Goal: Task Accomplishment & Management: Use online tool/utility

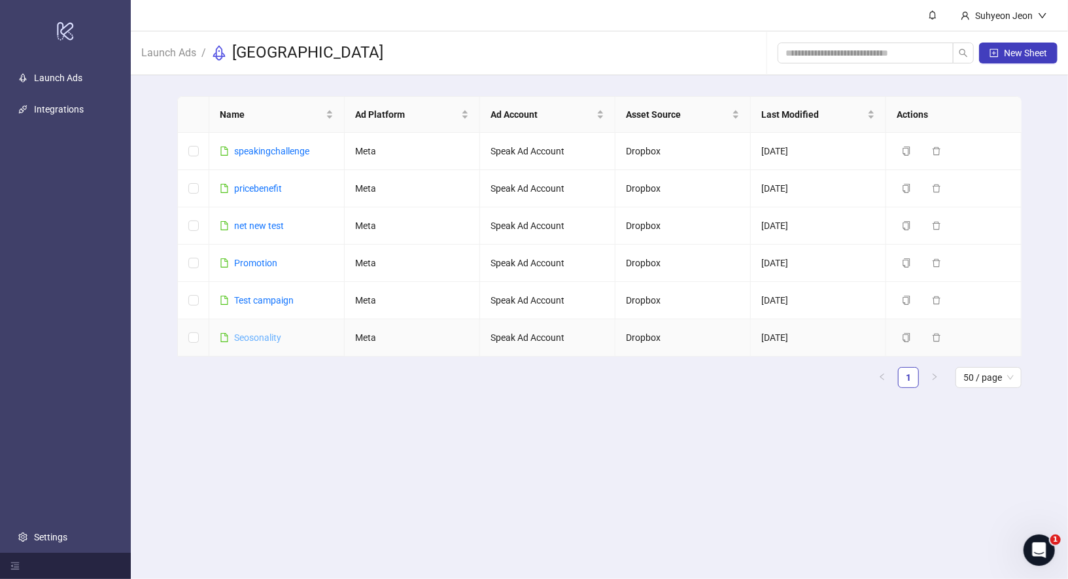
click at [265, 339] on link "Seosonality" at bounding box center [257, 337] width 47 height 10
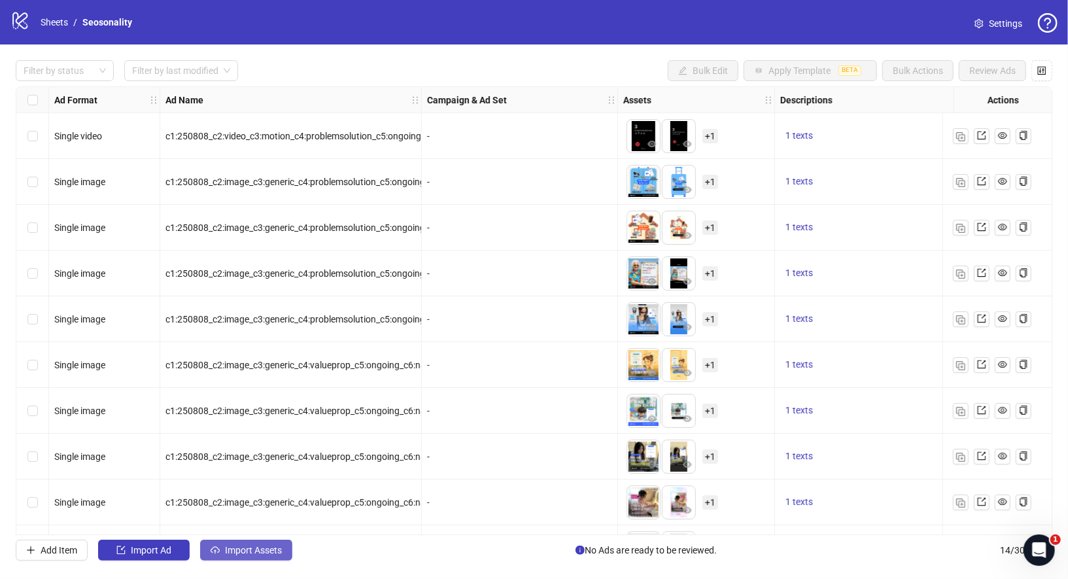
click at [263, 551] on span "Import Assets" at bounding box center [253, 550] width 57 height 10
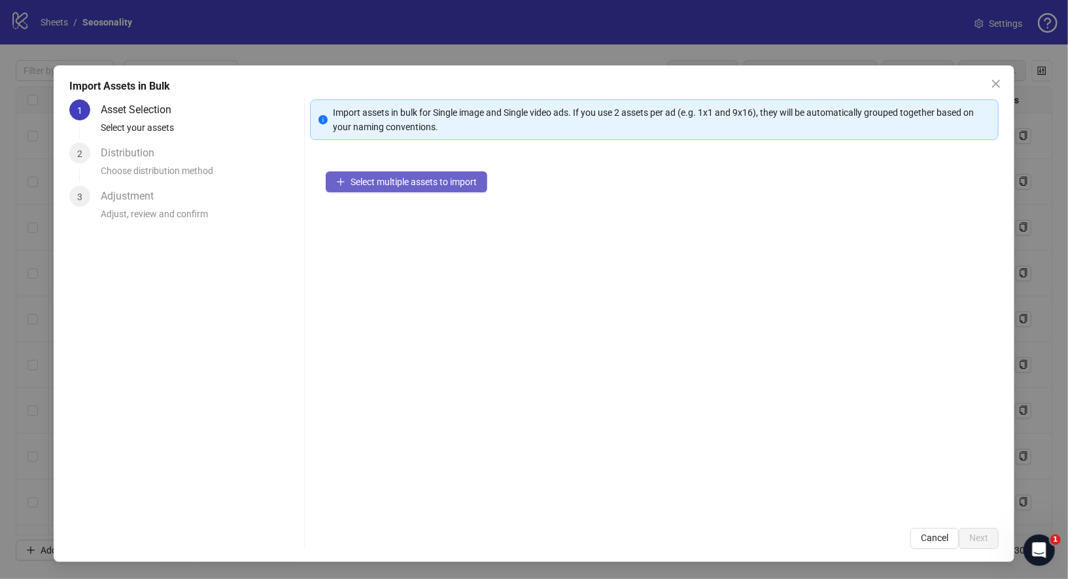
click at [411, 184] on span "Select multiple assets to import" at bounding box center [413, 182] width 126 height 10
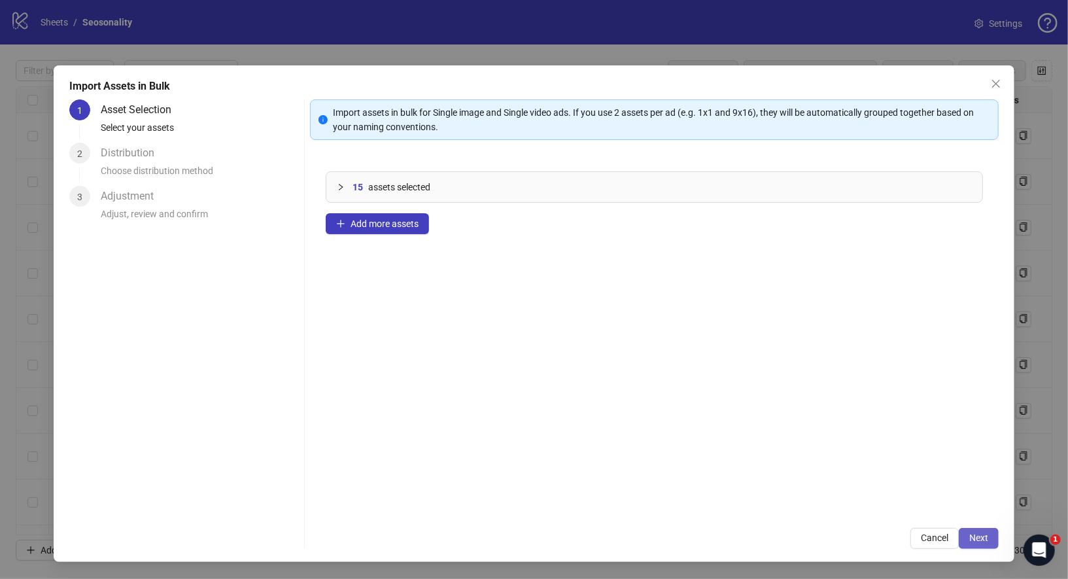
click at [976, 533] on span "Next" at bounding box center [978, 537] width 19 height 10
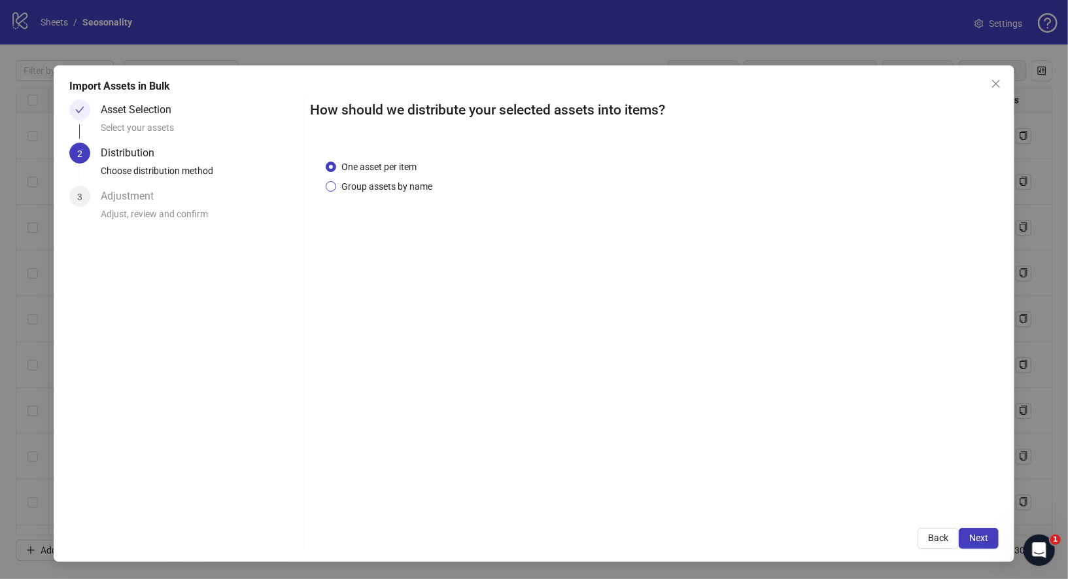
click at [393, 192] on span "Group assets by name" at bounding box center [386, 186] width 101 height 14
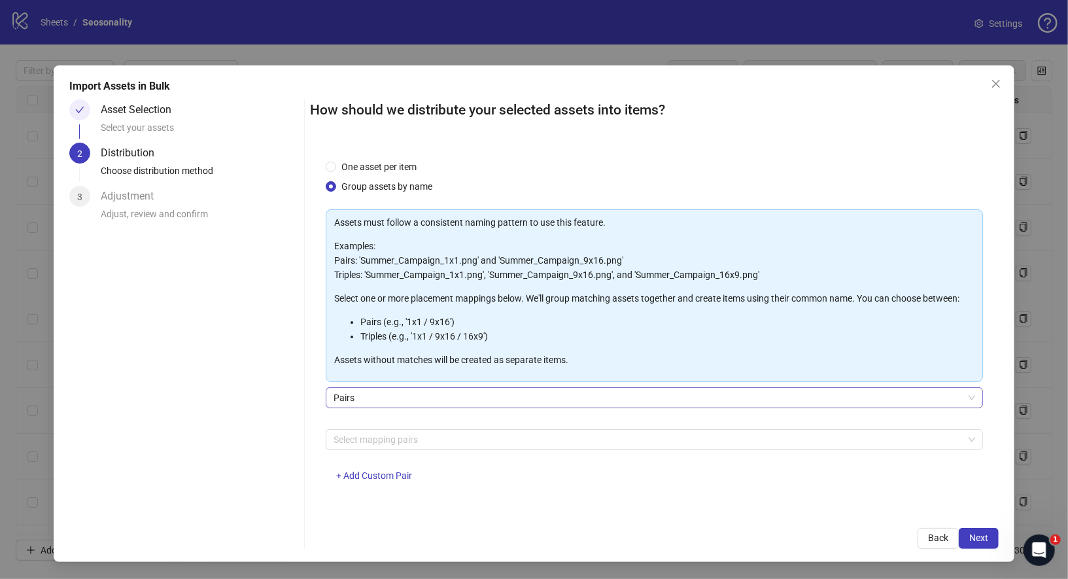
click at [413, 407] on div "Pairs" at bounding box center [655, 397] width 658 height 21
click at [415, 397] on span "Pairs" at bounding box center [654, 398] width 642 height 20
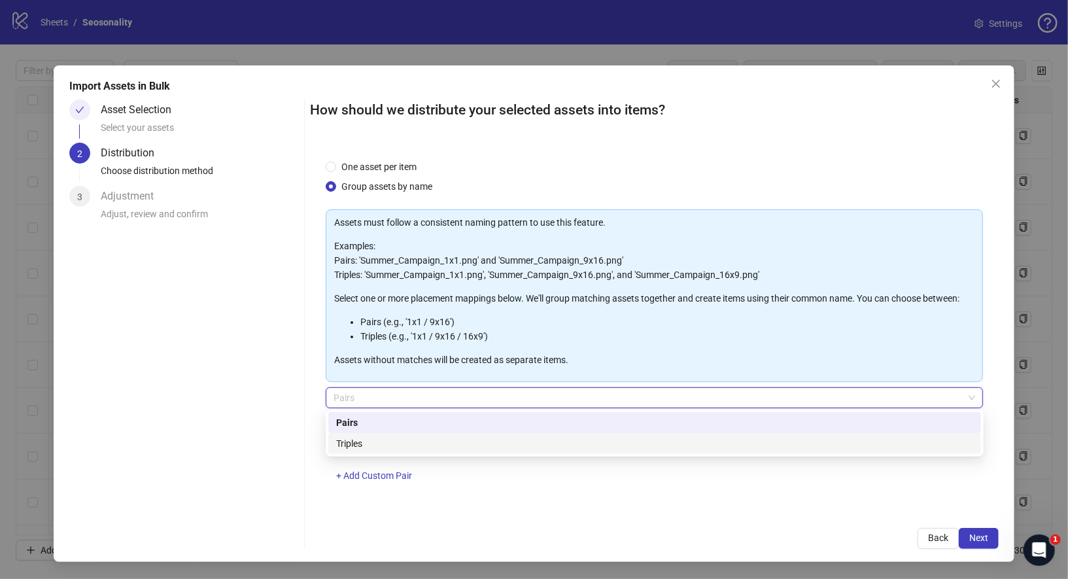
click at [390, 435] on div "Triples" at bounding box center [654, 443] width 653 height 21
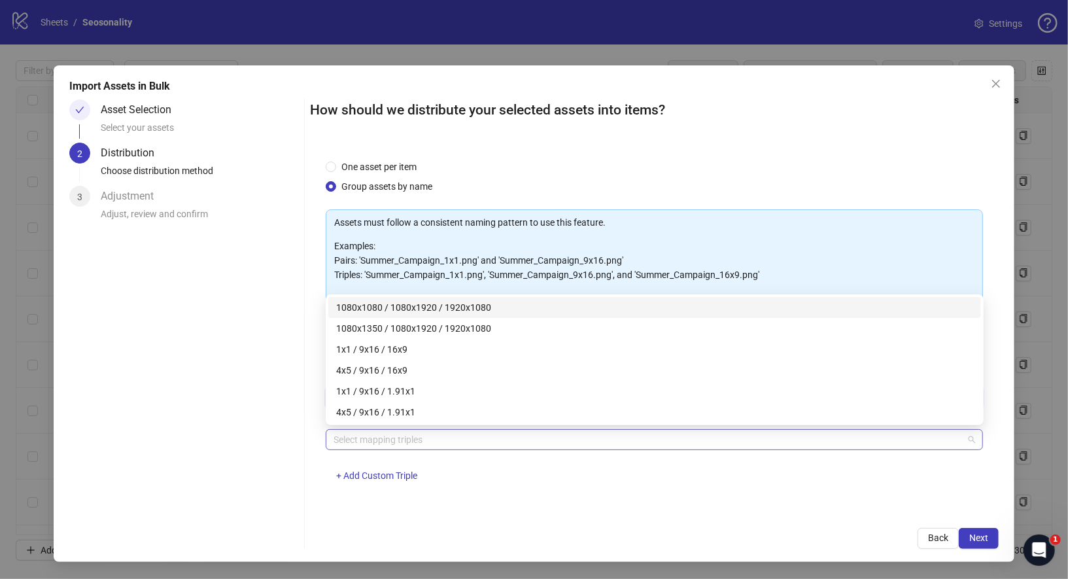
click at [394, 441] on div at bounding box center [647, 439] width 639 height 18
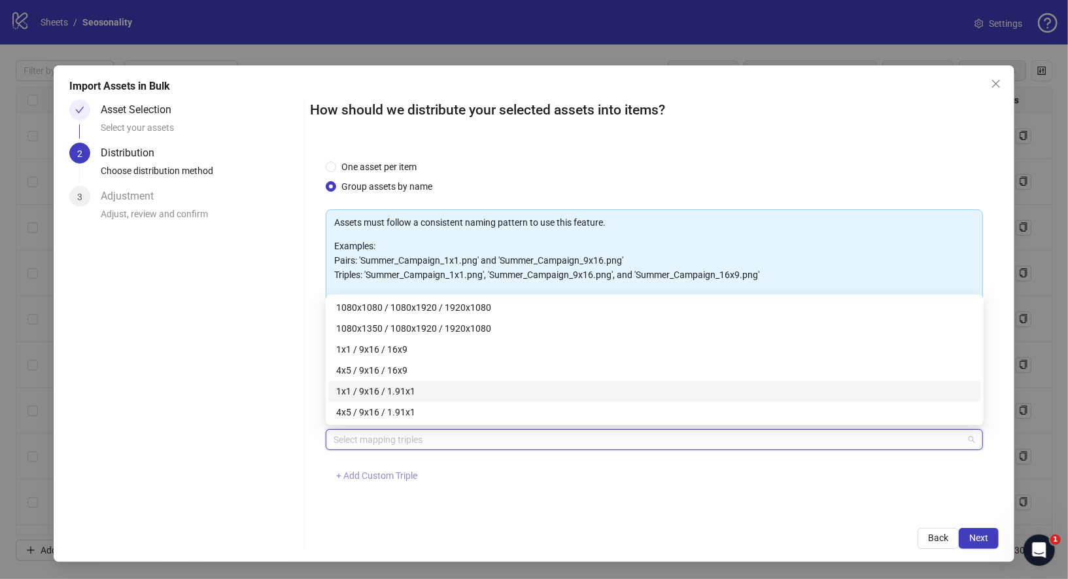
click at [380, 479] on span "+ Add Custom Triple" at bounding box center [376, 475] width 81 height 10
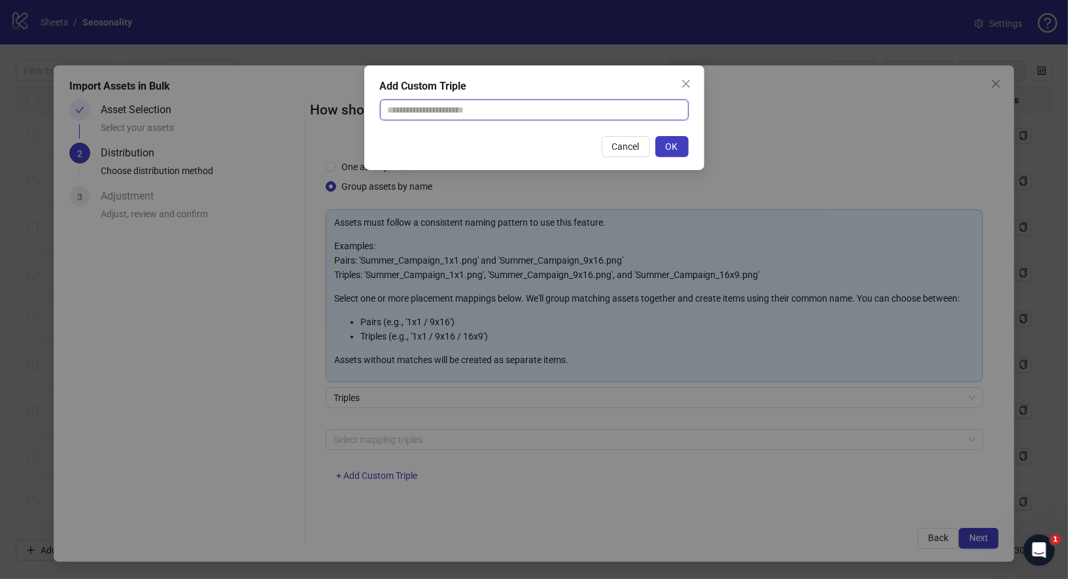
click at [577, 115] on input "text" at bounding box center [534, 109] width 309 height 21
paste input "**********"
type input "**********"
click at [681, 148] on button "OK" at bounding box center [671, 146] width 33 height 21
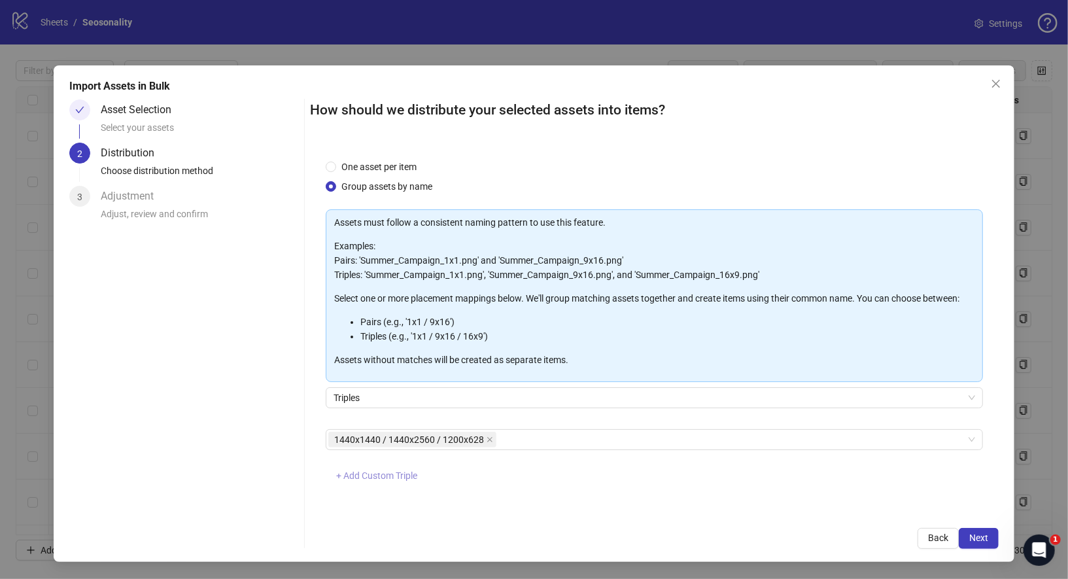
click at [396, 471] on span "+ Add Custom Triple" at bounding box center [376, 475] width 81 height 10
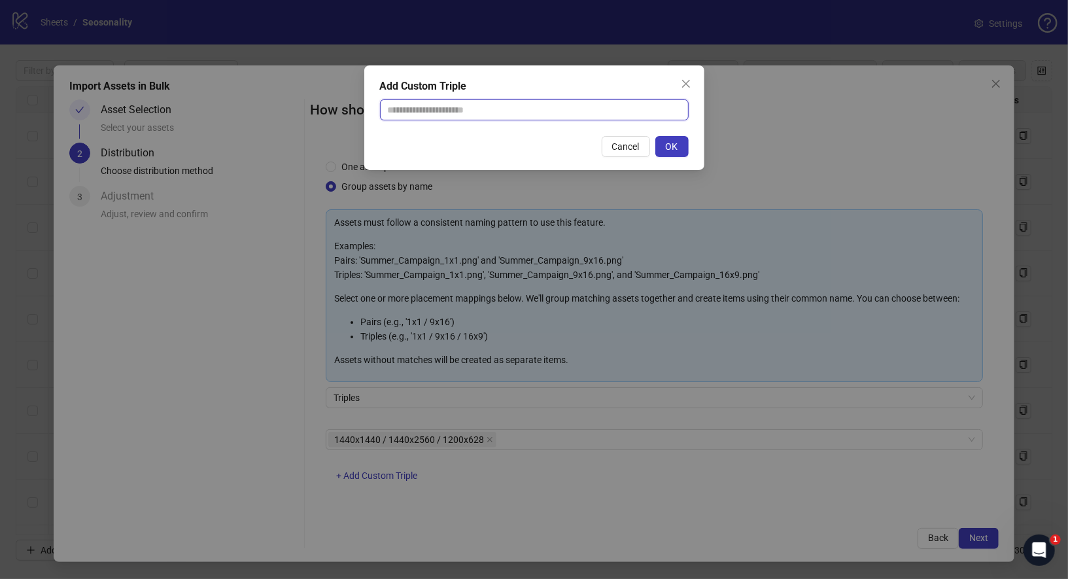
click at [508, 107] on input "text" at bounding box center [534, 109] width 309 height 21
paste input "**********"
type input "**********"
click at [691, 149] on div "**********" at bounding box center [534, 117] width 340 height 105
click at [672, 149] on span "OK" at bounding box center [672, 146] width 12 height 10
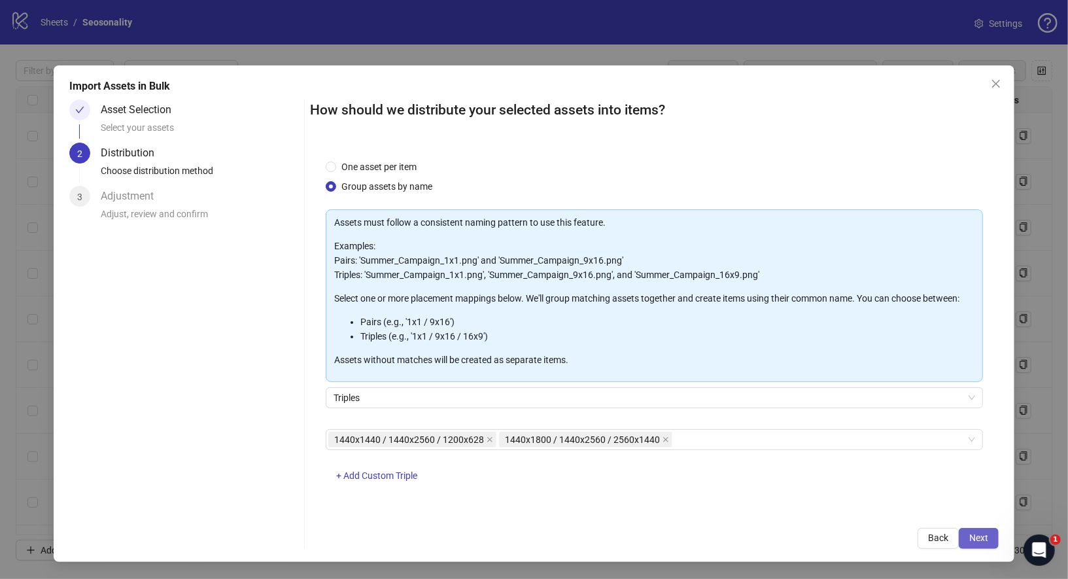
click at [987, 541] on span "Next" at bounding box center [978, 537] width 19 height 10
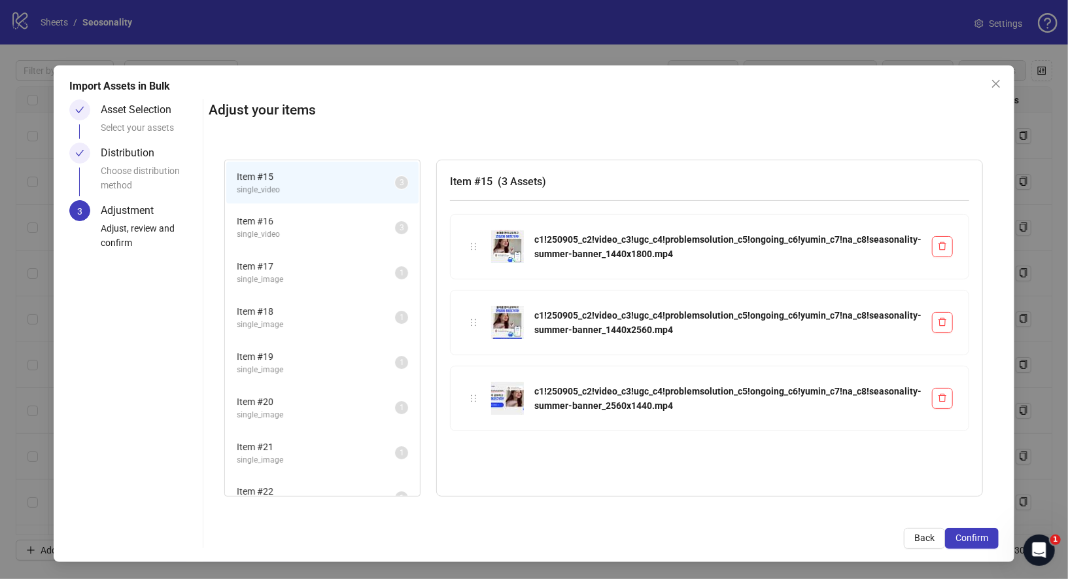
scroll to position [154, 0]
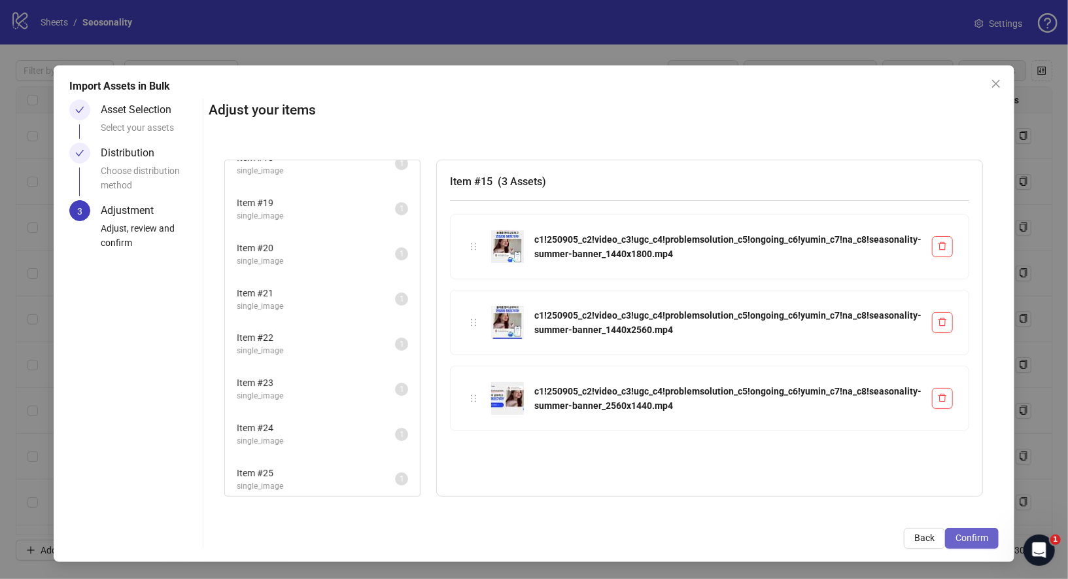
click at [968, 534] on span "Confirm" at bounding box center [971, 537] width 33 height 10
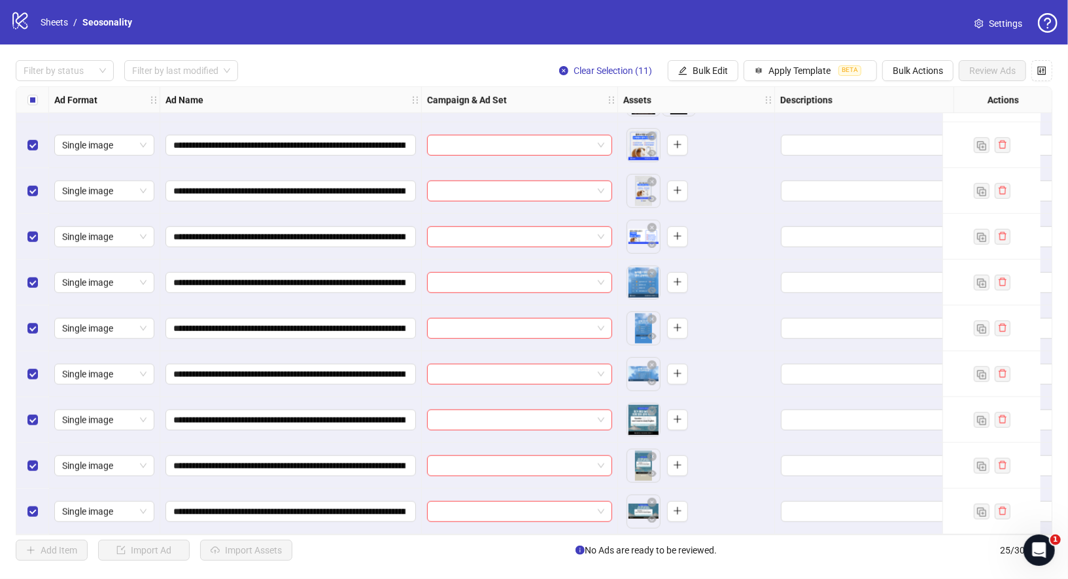
scroll to position [727, 0]
drag, startPoint x: 638, startPoint y: 320, endPoint x: 660, endPoint y: 272, distance: 53.0
click at [660, 272] on body "**********" at bounding box center [534, 289] width 1068 height 579
drag, startPoint x: 635, startPoint y: 333, endPoint x: 670, endPoint y: 281, distance: 62.7
click at [670, 281] on body "**********" at bounding box center [534, 289] width 1068 height 579
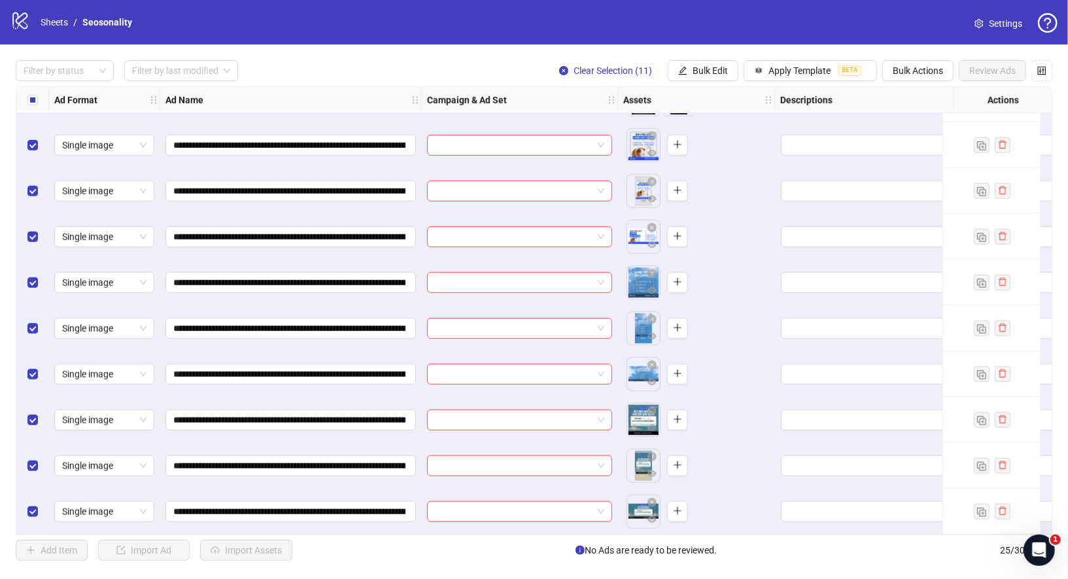
scroll to position [619, 0]
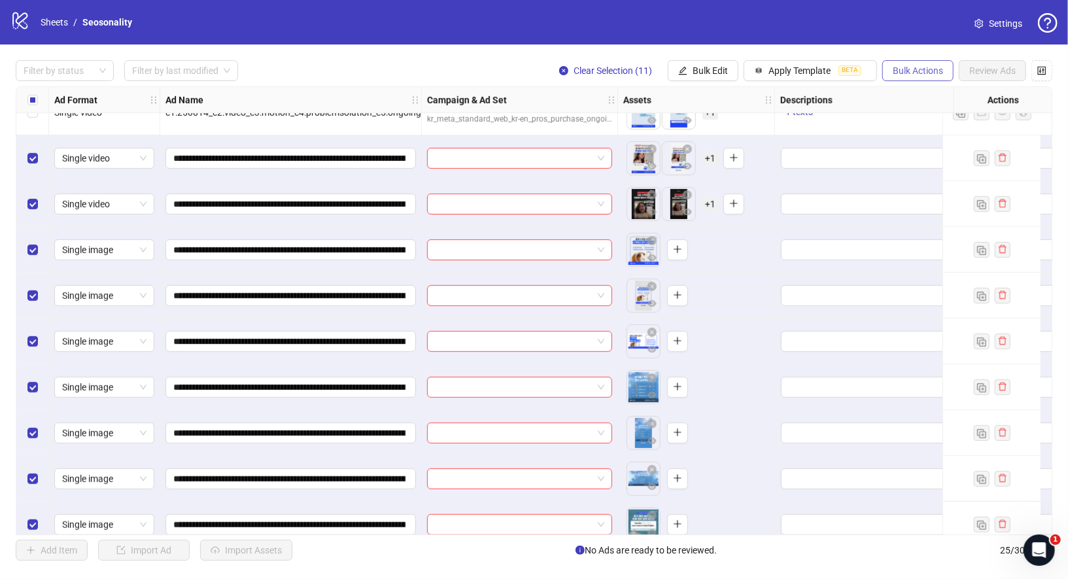
click at [928, 73] on span "Bulk Actions" at bounding box center [917, 70] width 50 height 10
click at [928, 101] on span "Delete" at bounding box center [938, 97] width 90 height 14
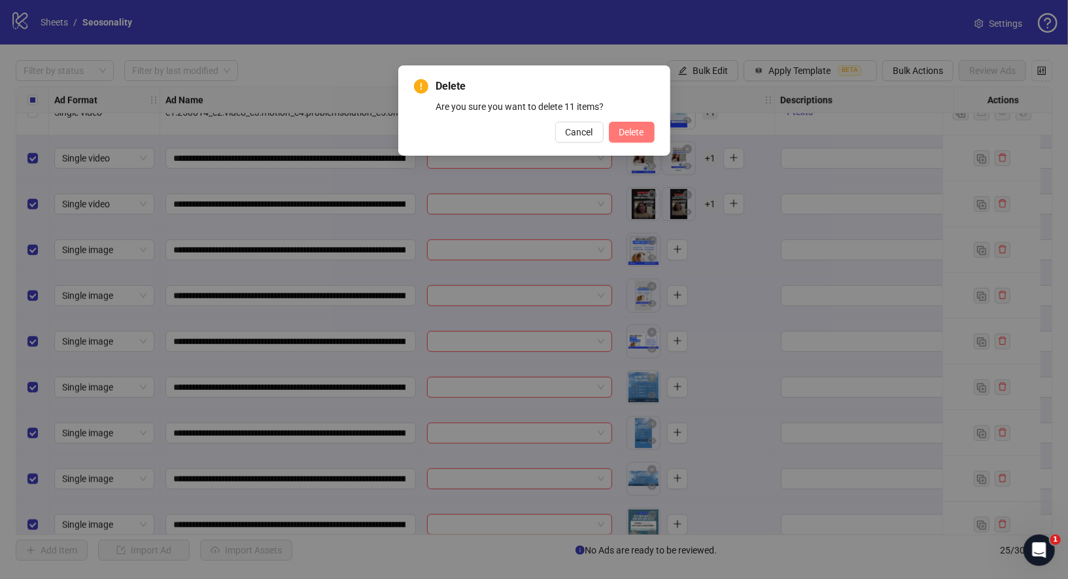
click at [633, 135] on span "Delete" at bounding box center [631, 132] width 25 height 10
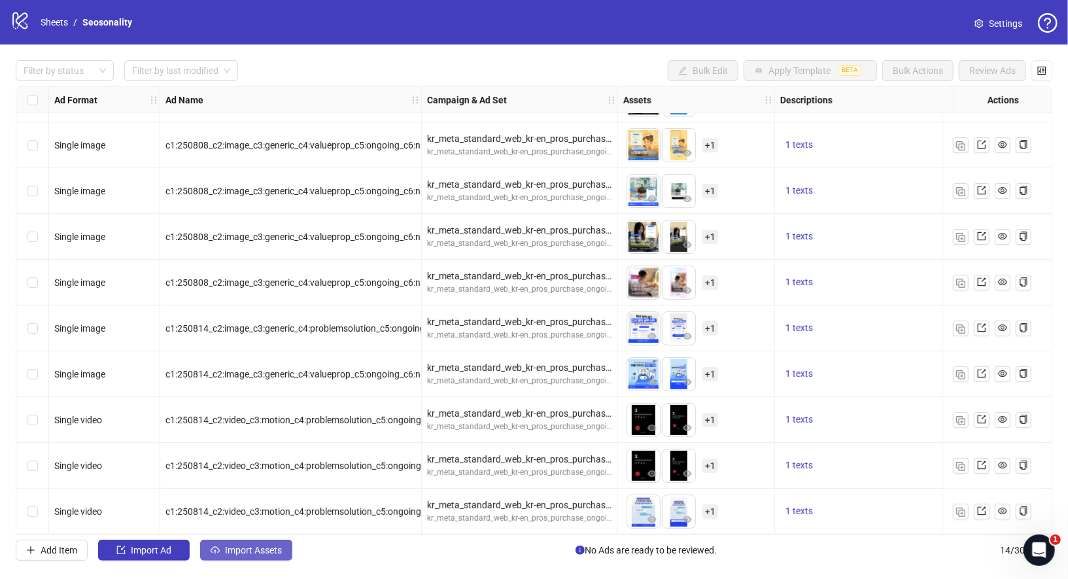
click at [255, 553] on span "Import Assets" at bounding box center [253, 550] width 57 height 10
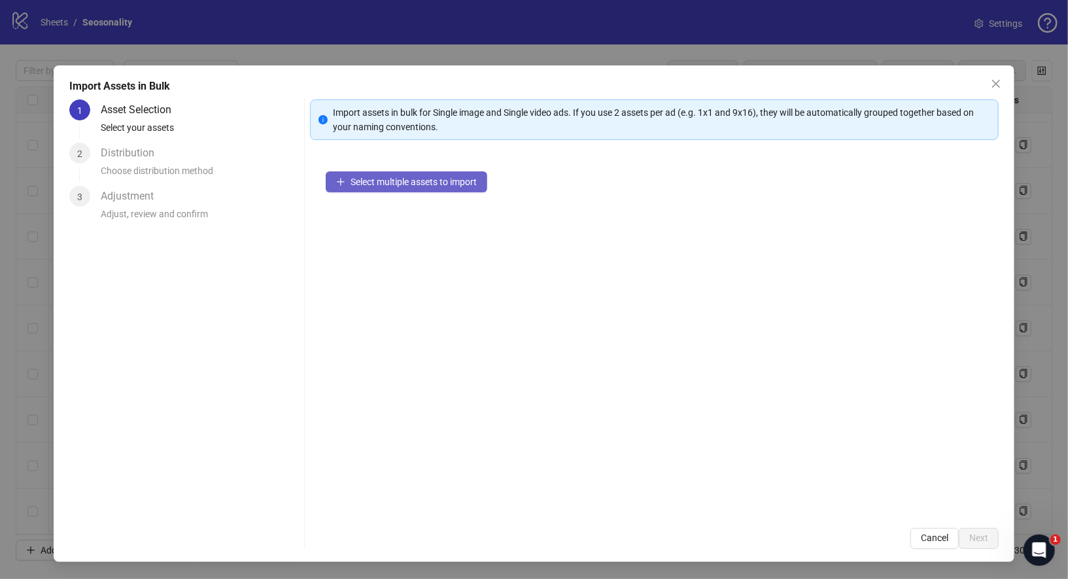
click at [406, 177] on span "Select multiple assets to import" at bounding box center [413, 182] width 126 height 10
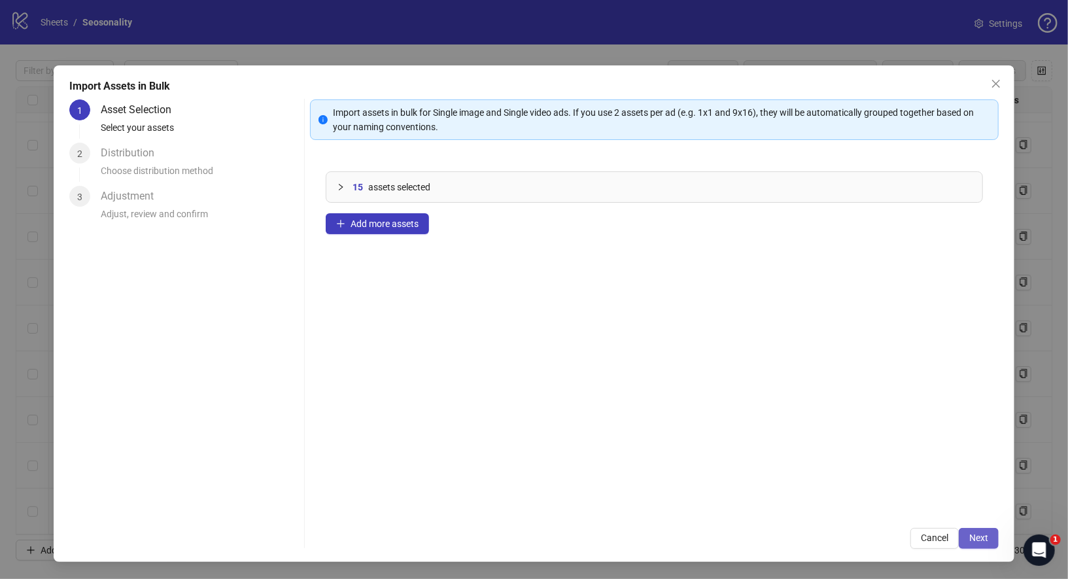
click at [985, 537] on span "Next" at bounding box center [978, 537] width 19 height 10
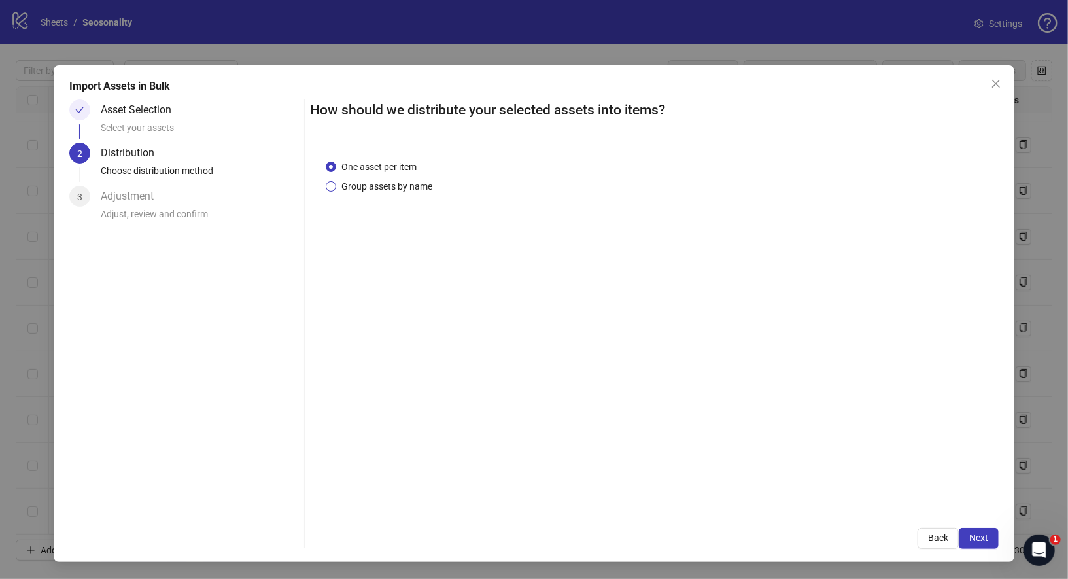
click at [419, 188] on span "Group assets by name" at bounding box center [386, 186] width 101 height 14
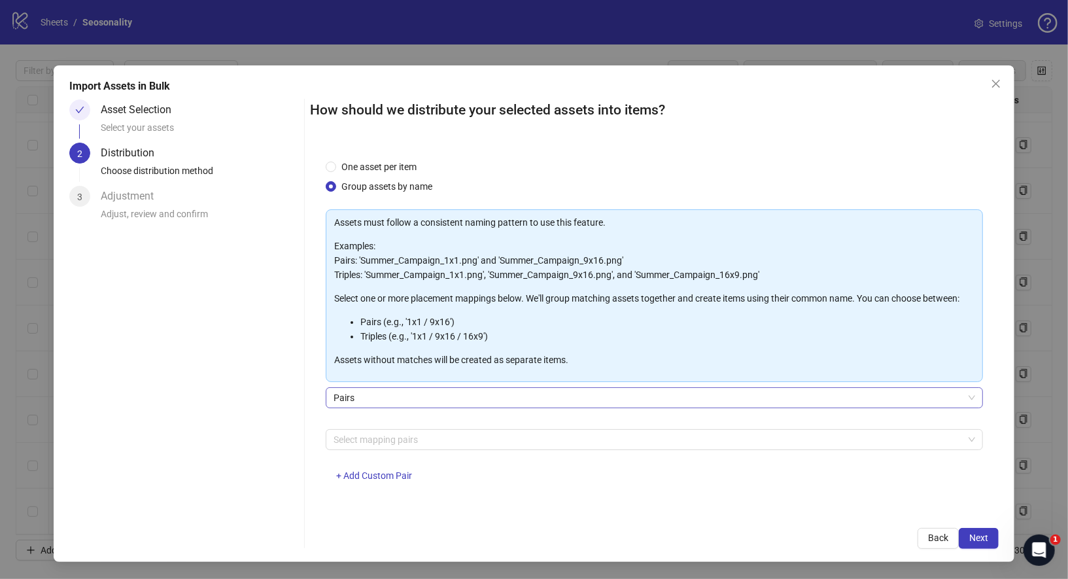
click at [405, 392] on span "Pairs" at bounding box center [654, 398] width 642 height 20
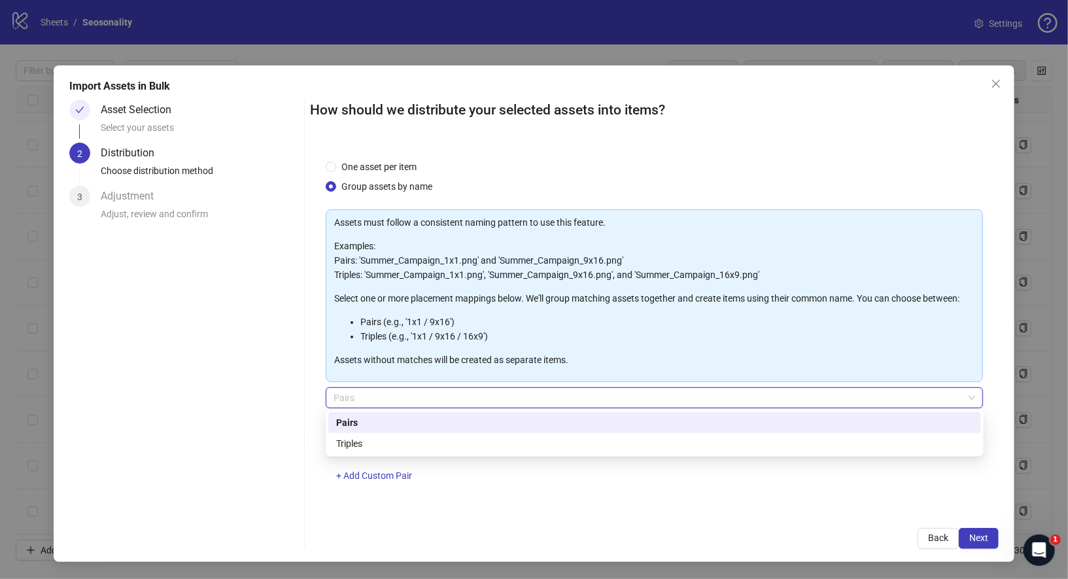
click at [391, 433] on div "Triples" at bounding box center [654, 443] width 653 height 21
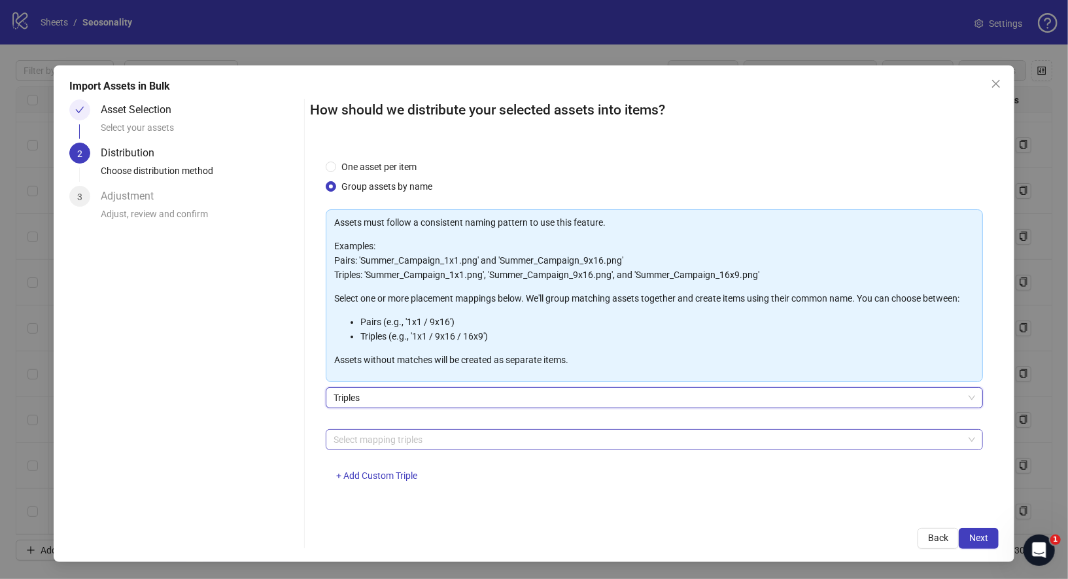
click at [400, 448] on div "Select mapping triples" at bounding box center [655, 439] width 658 height 21
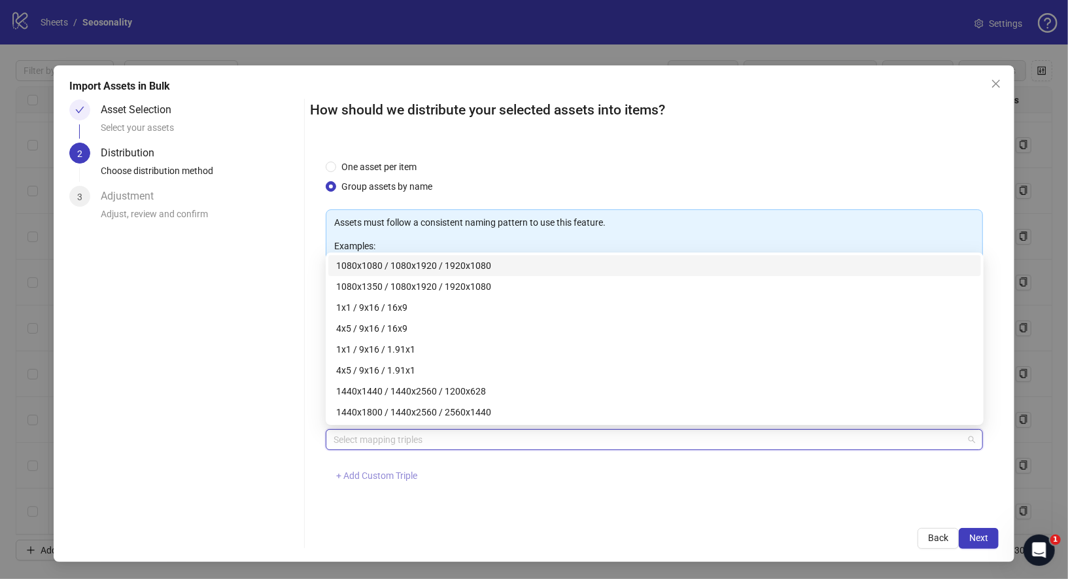
click at [364, 475] on span "+ Add Custom Triple" at bounding box center [376, 475] width 81 height 10
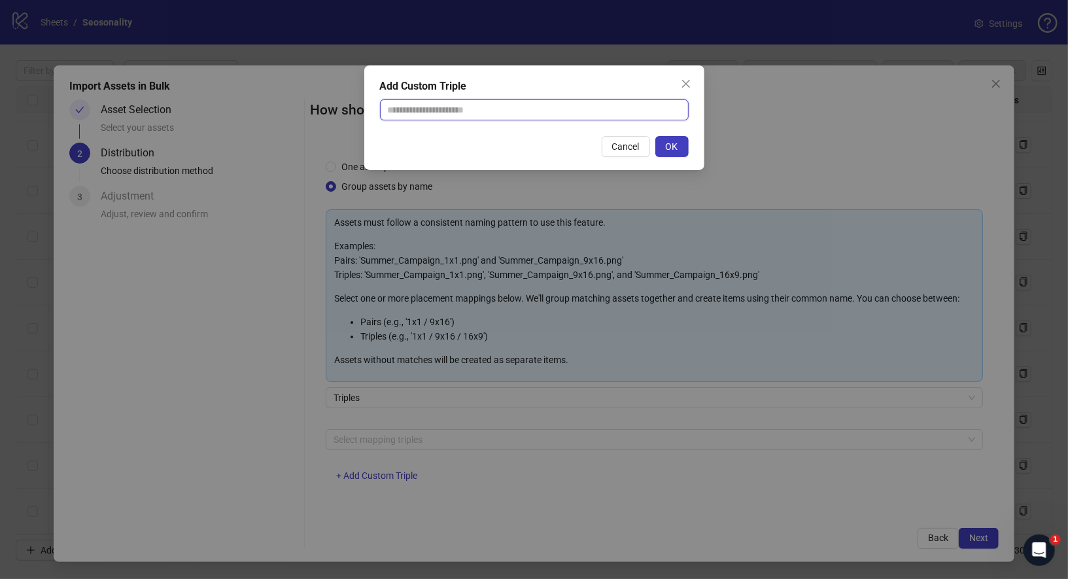
click at [484, 101] on input "text" at bounding box center [534, 109] width 309 height 21
click at [484, 110] on input "text" at bounding box center [534, 109] width 309 height 21
paste input "**********"
type input "**********"
click at [669, 144] on span "OK" at bounding box center [672, 146] width 12 height 10
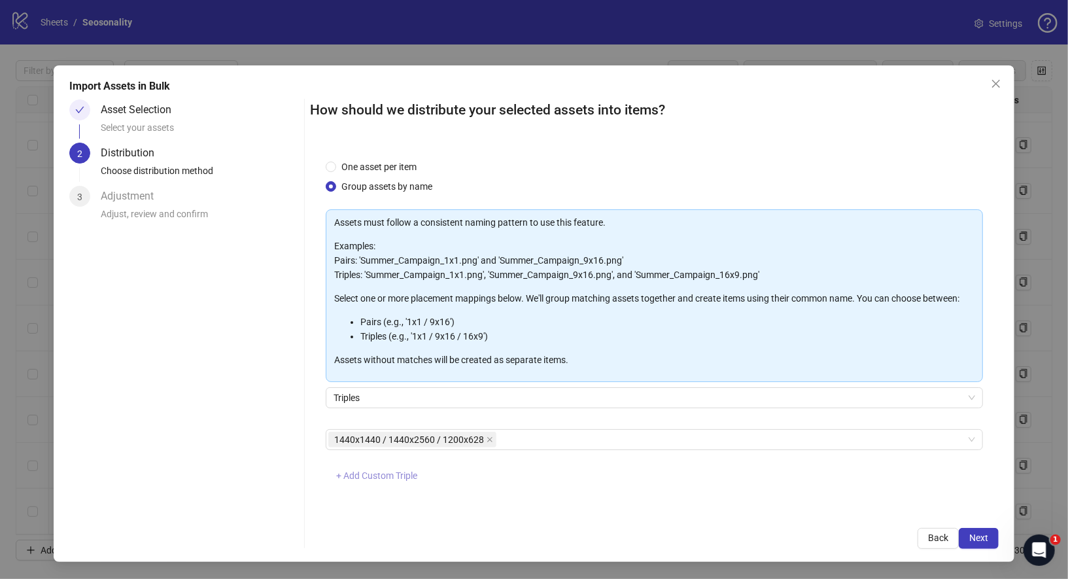
click at [364, 474] on span "+ Add Custom Triple" at bounding box center [376, 475] width 81 height 10
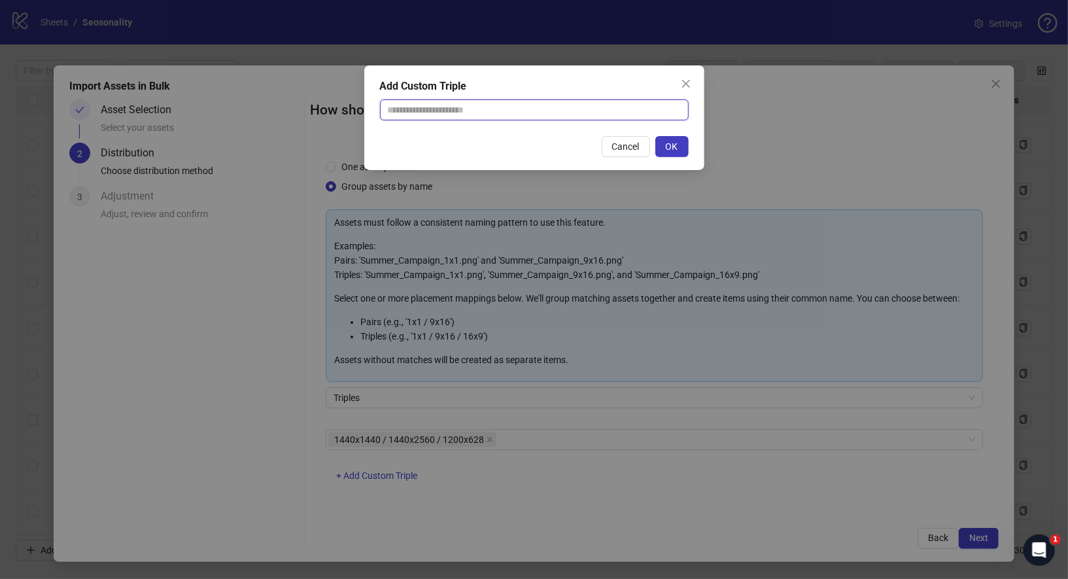
click at [475, 114] on input "text" at bounding box center [534, 109] width 309 height 21
paste input "**********"
type input "**********"
click at [668, 149] on span "OK" at bounding box center [672, 146] width 12 height 10
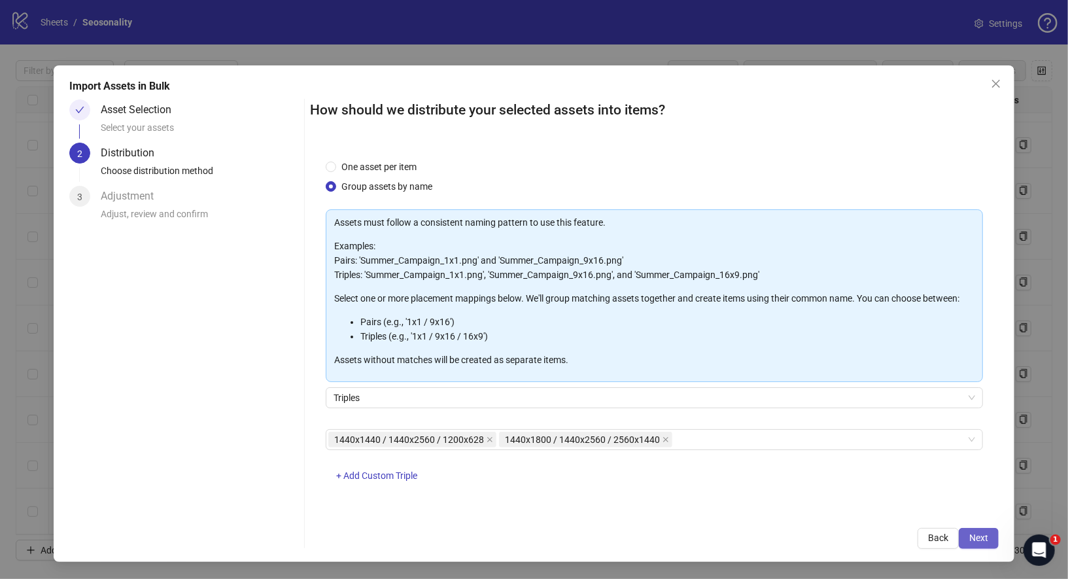
click at [988, 543] on button "Next" at bounding box center [979, 538] width 40 height 21
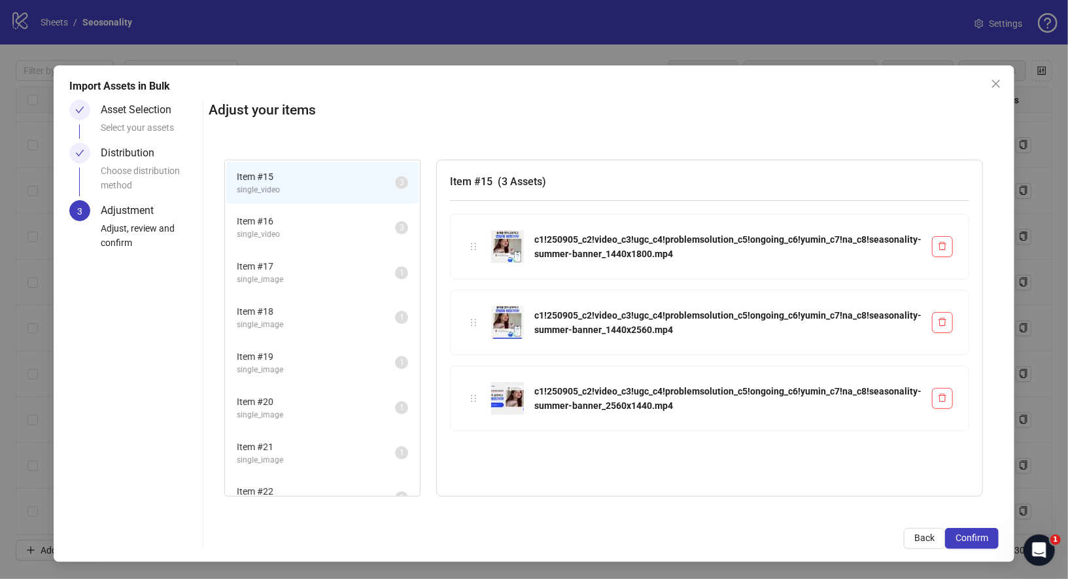
click at [338, 229] on span "single_video" at bounding box center [316, 234] width 158 height 12
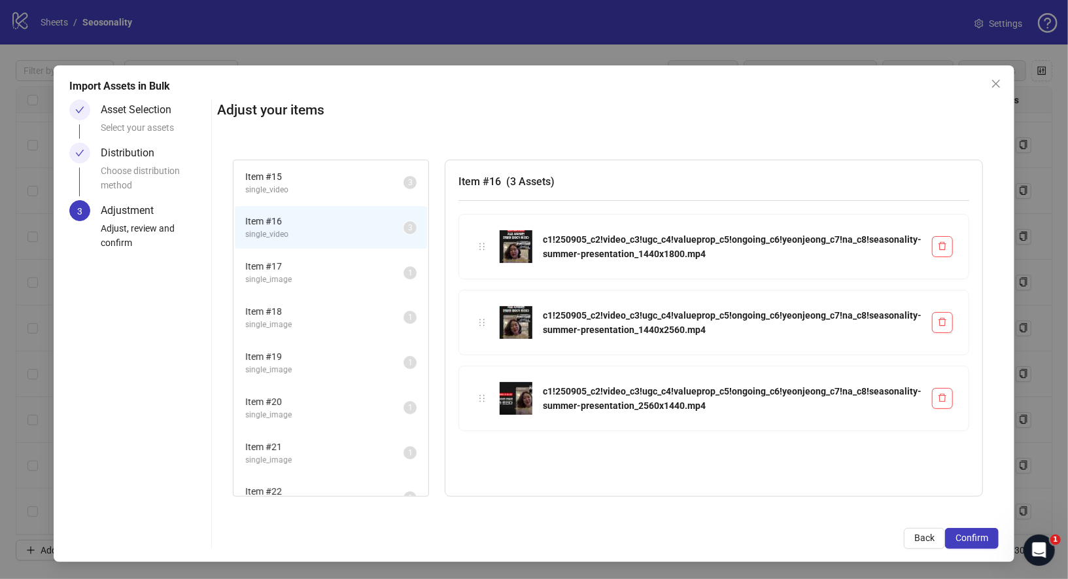
click at [335, 268] on span "Item # 17" at bounding box center [324, 266] width 158 height 14
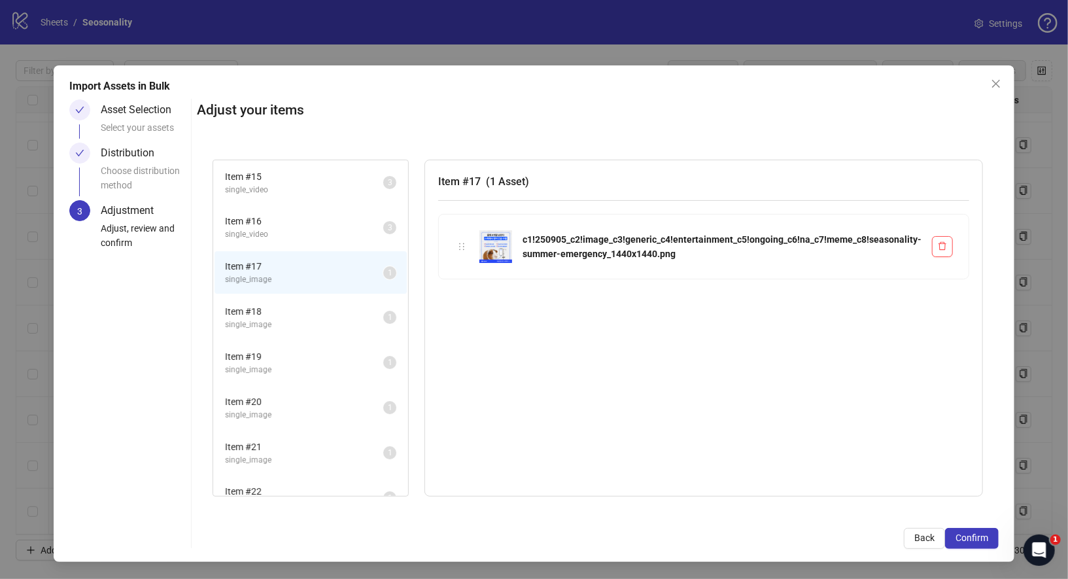
click at [318, 311] on span "Item # 18" at bounding box center [304, 311] width 158 height 14
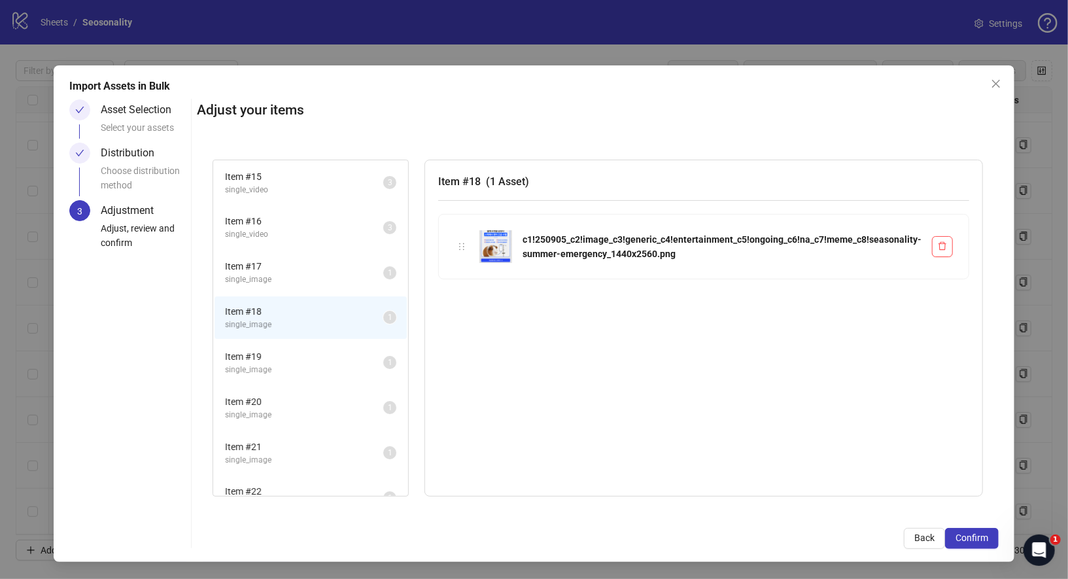
click at [321, 269] on span "Item # 17" at bounding box center [304, 266] width 158 height 14
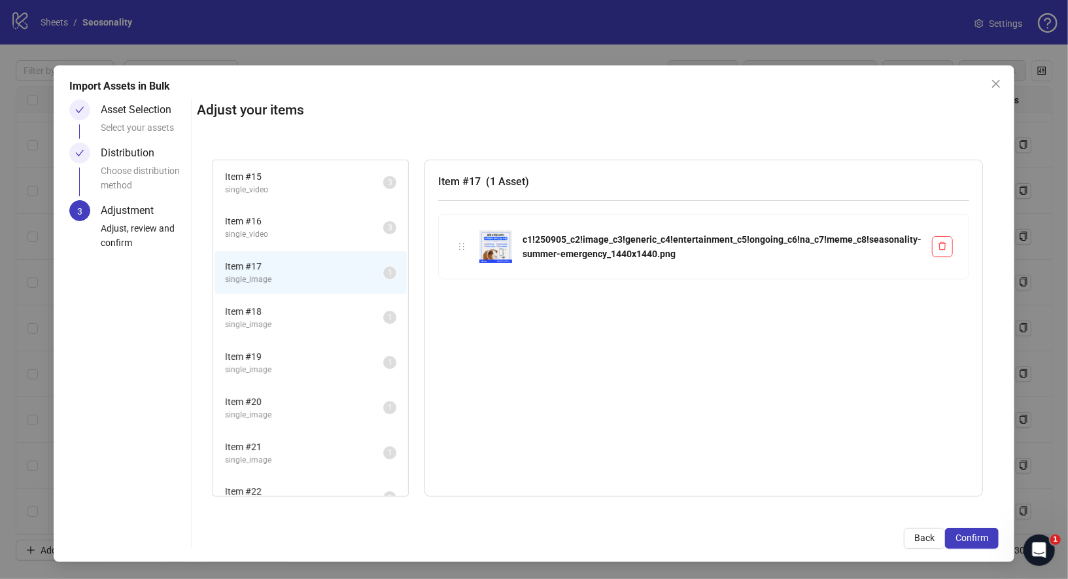
click at [320, 239] on span "single_video" at bounding box center [304, 234] width 158 height 12
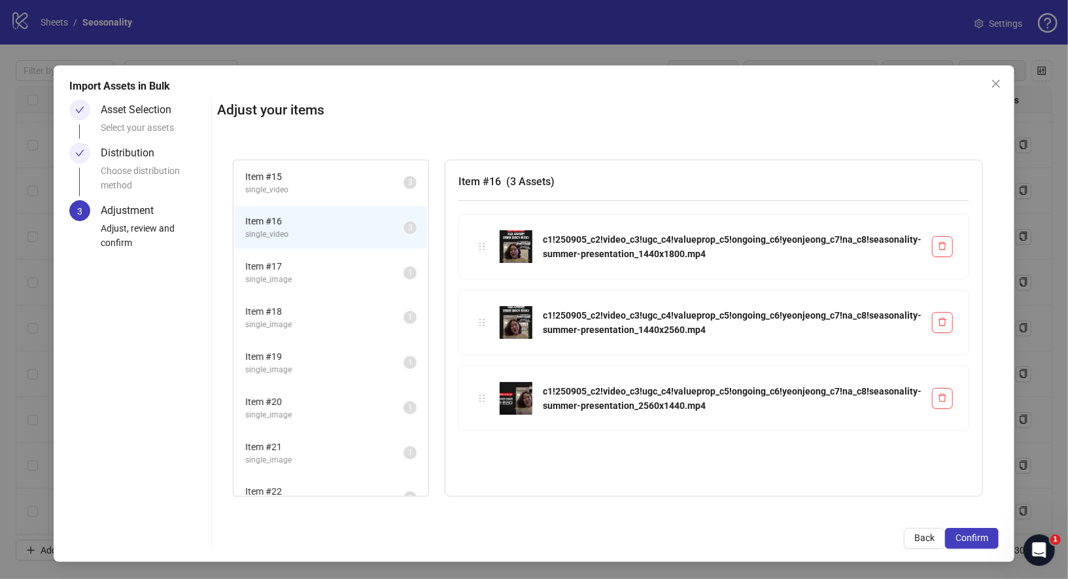
click at [322, 184] on span "single_video" at bounding box center [324, 190] width 158 height 12
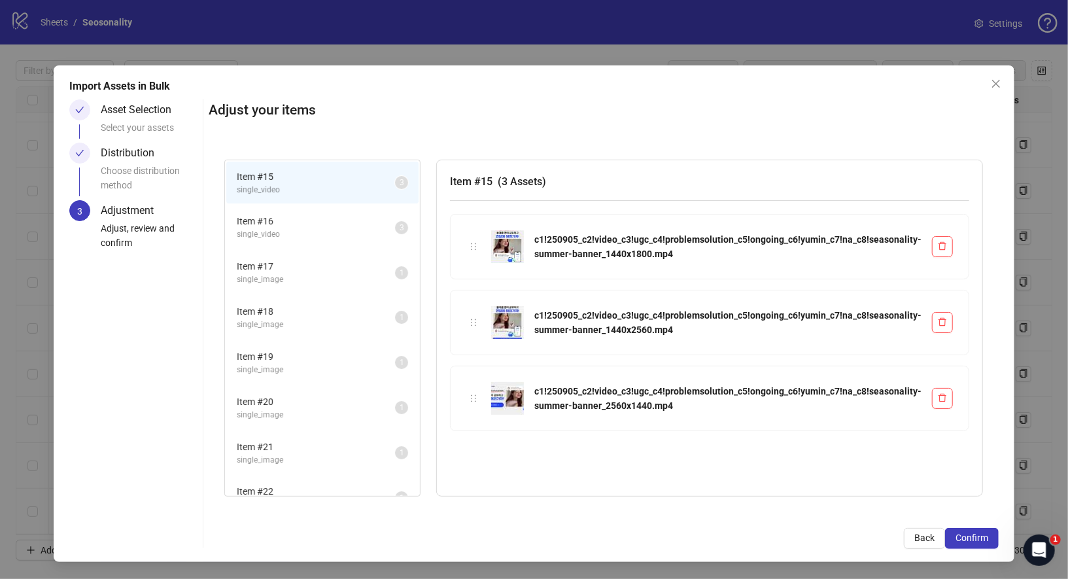
click at [321, 238] on span "single_video" at bounding box center [316, 234] width 158 height 12
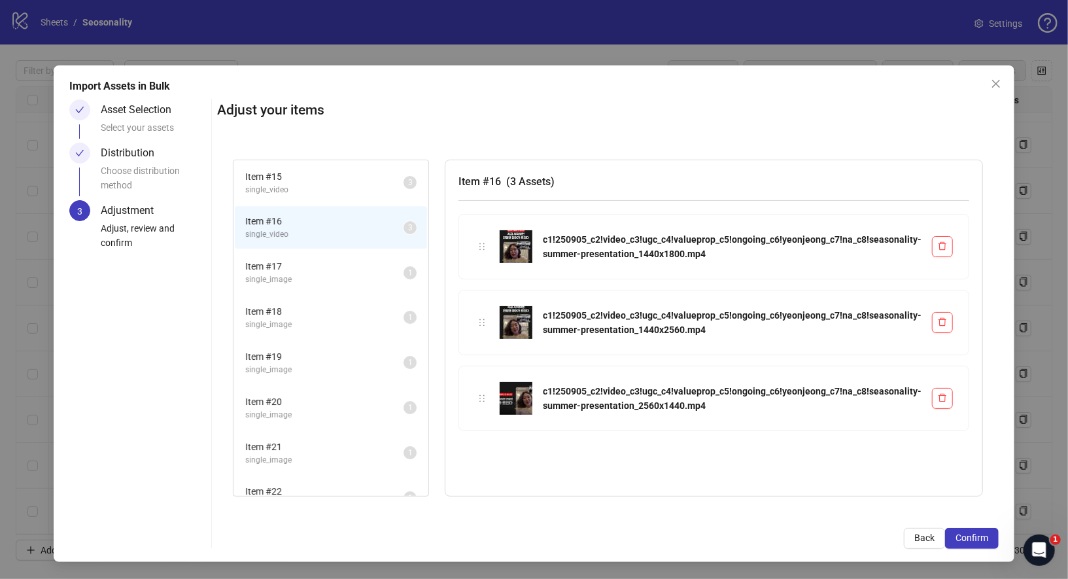
click at [321, 273] on span "single_image" at bounding box center [324, 279] width 158 height 12
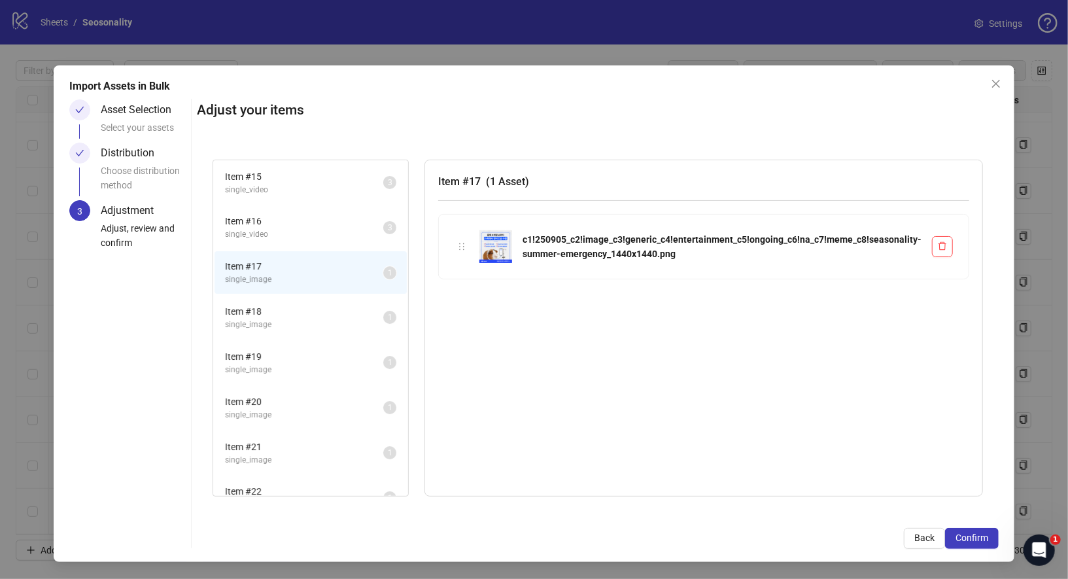
click at [316, 310] on span "Item # 18" at bounding box center [304, 311] width 158 height 14
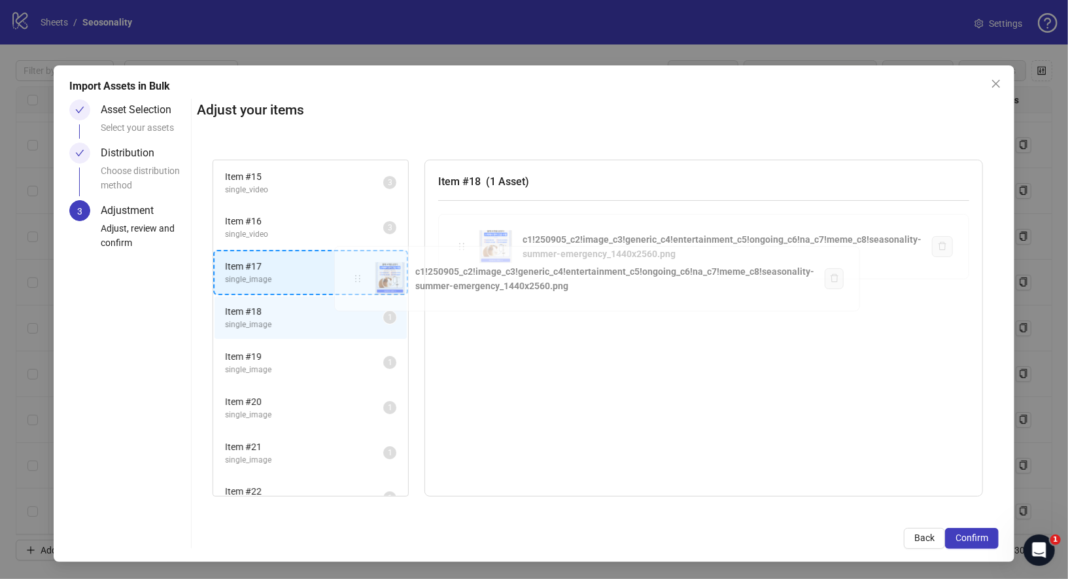
drag, startPoint x: 466, startPoint y: 249, endPoint x: 357, endPoint y: 282, distance: 114.2
click at [356, 282] on div "Item # 15 single_video 3 Item # 16 single_video 3 Item # 17 single_image 1 Item…" at bounding box center [598, 328] width 802 height 368
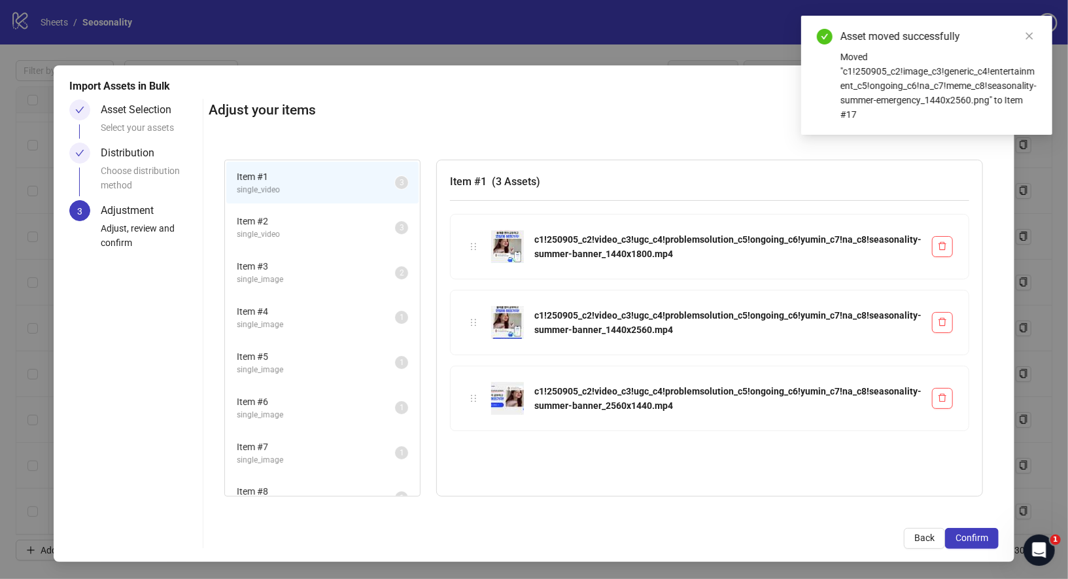
click at [315, 229] on span "single_video" at bounding box center [316, 234] width 158 height 12
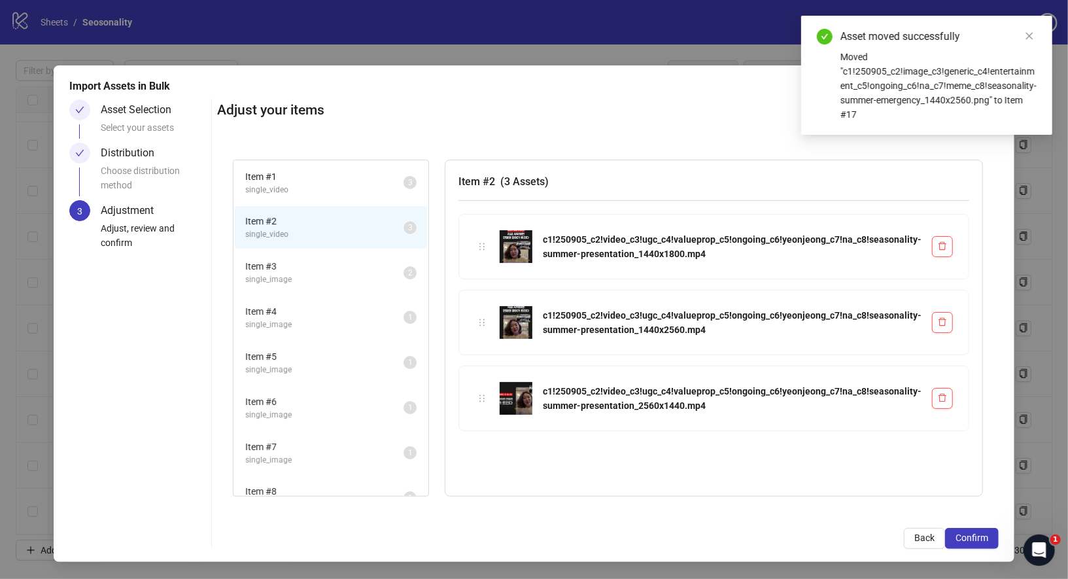
click at [317, 266] on span "Item # 3" at bounding box center [324, 266] width 158 height 14
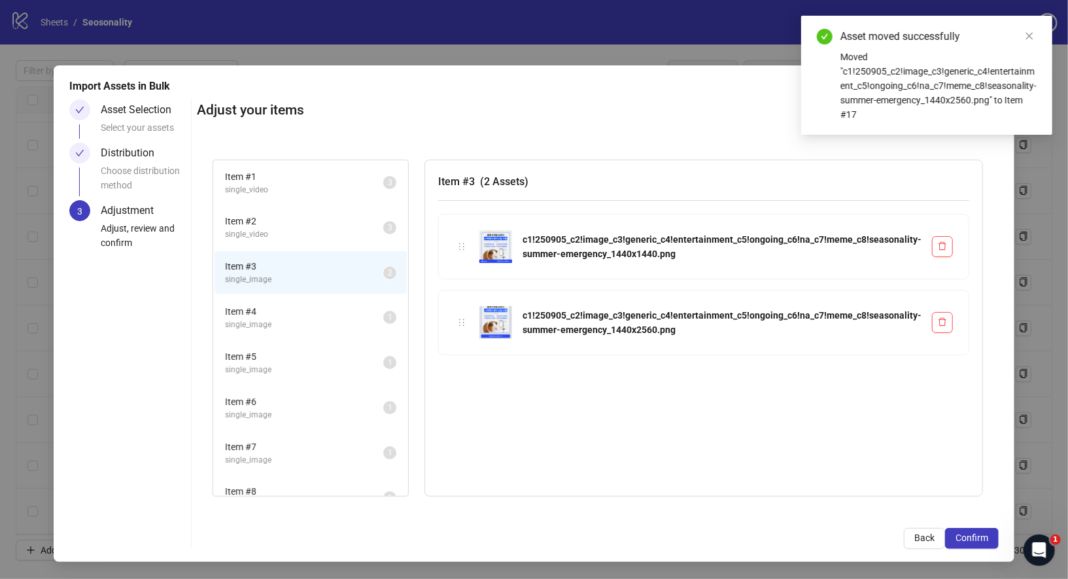
click at [317, 304] on span "Item # 4" at bounding box center [304, 311] width 158 height 14
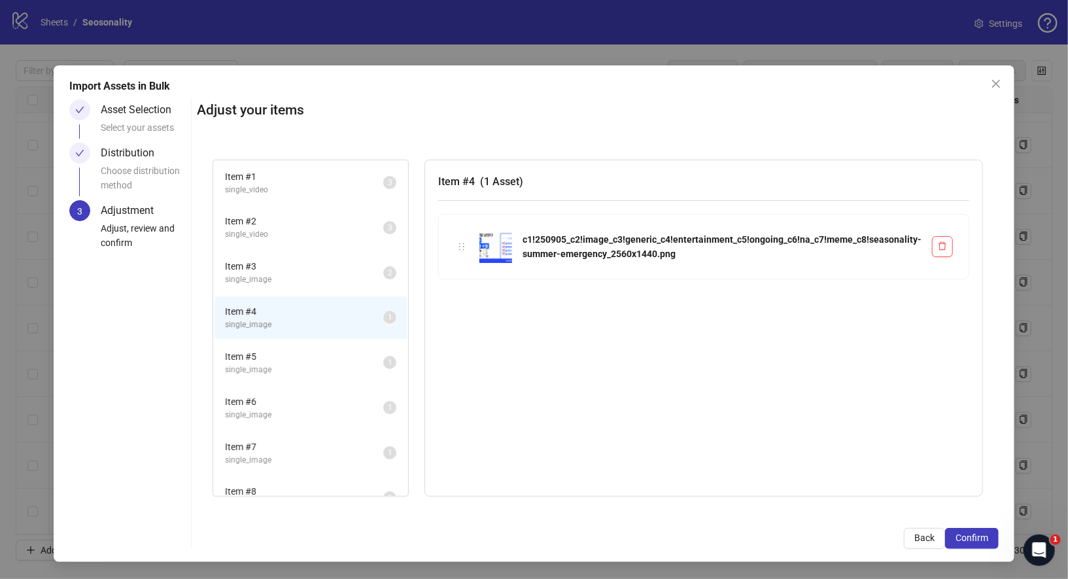
click at [314, 269] on span "Item # 3" at bounding box center [304, 266] width 158 height 14
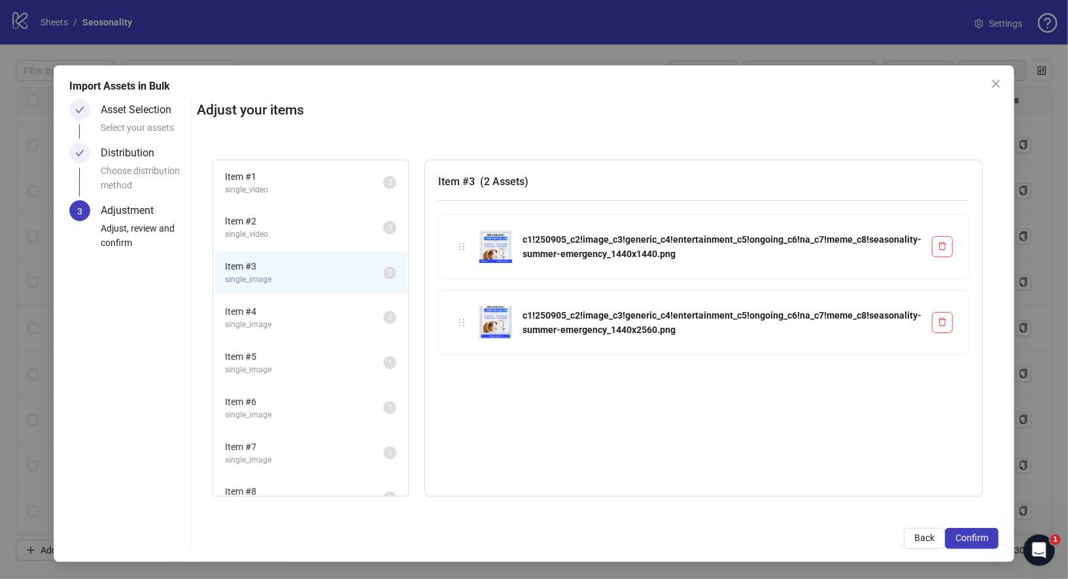
click at [314, 318] on span "single_image" at bounding box center [304, 324] width 158 height 12
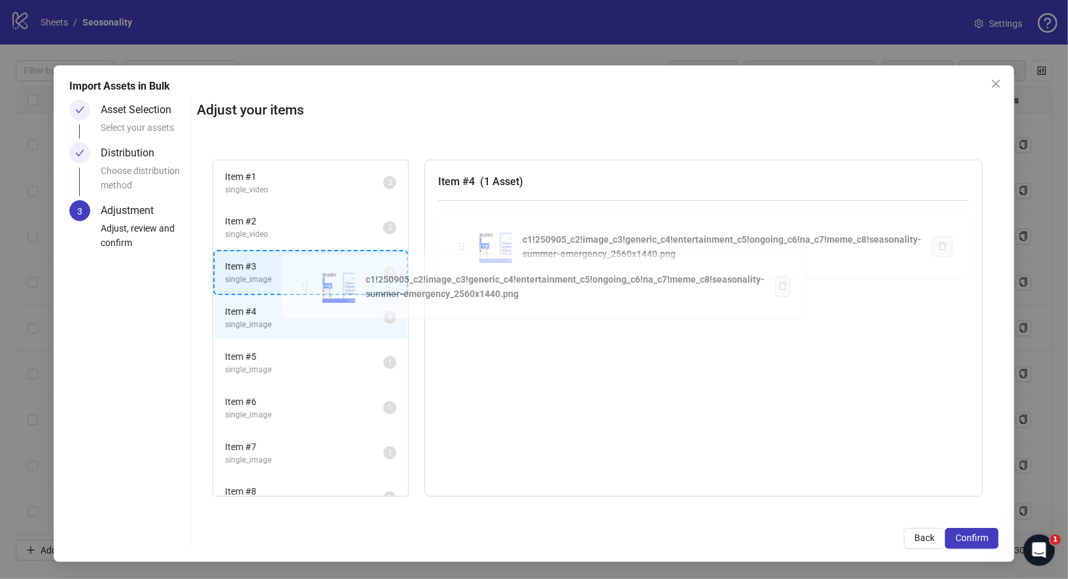
drag, startPoint x: 465, startPoint y: 246, endPoint x: 302, endPoint y: 286, distance: 167.6
click at [302, 286] on div "Item # 1 single_video 3 Item # 2 single_video 3 Item # 3 single_image 2 Item # …" at bounding box center [598, 328] width 802 height 368
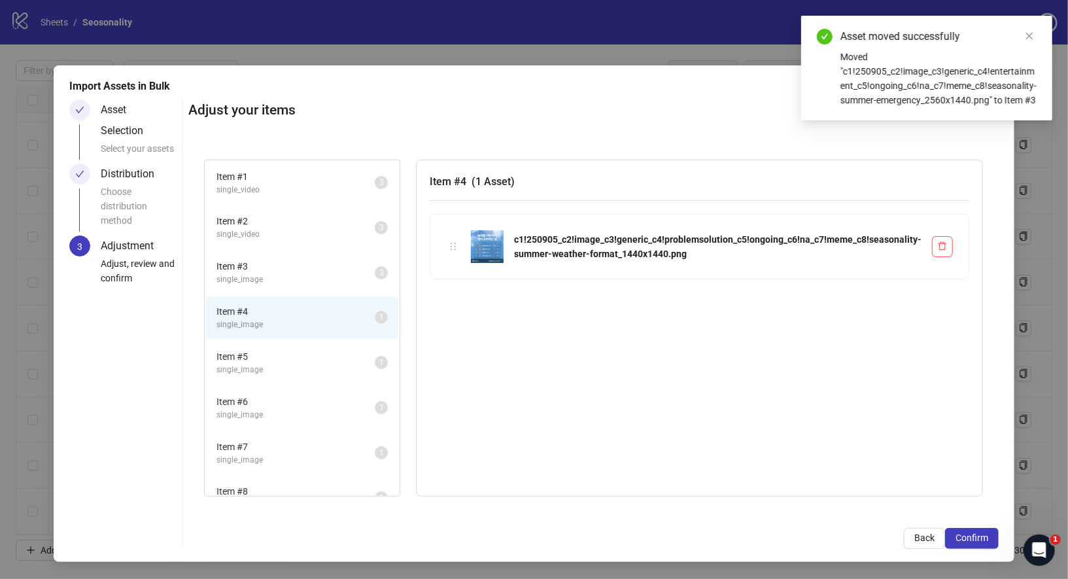
click at [309, 350] on span "Item # 5" at bounding box center [295, 356] width 158 height 14
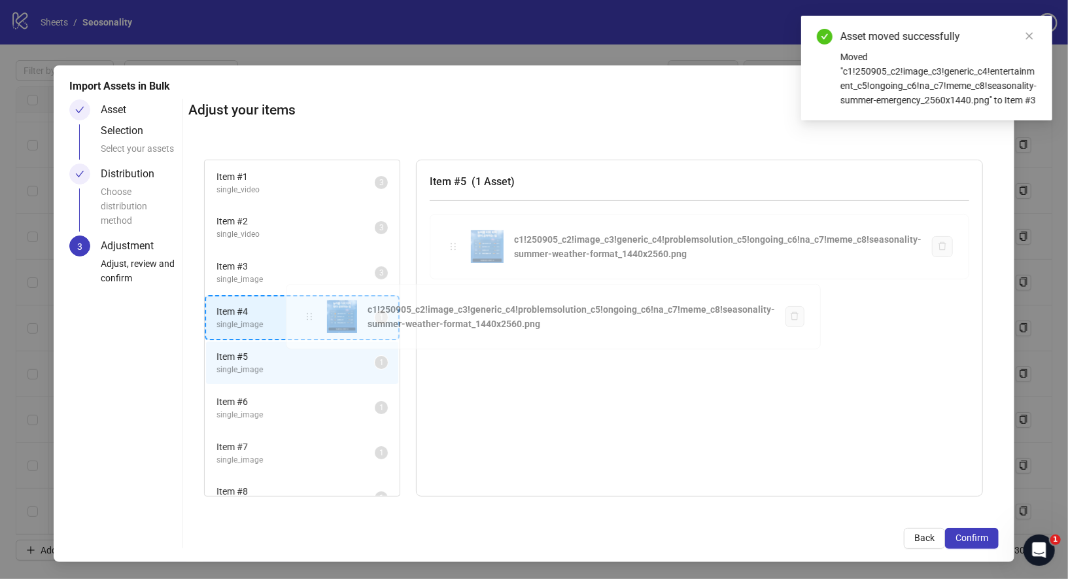
drag, startPoint x: 455, startPoint y: 243, endPoint x: 305, endPoint y: 314, distance: 166.4
click at [305, 314] on div "Item # 1 single_video 3 Item # 2 single_video 3 Item # 3 single_image 3 Item # …" at bounding box center [593, 328] width 810 height 368
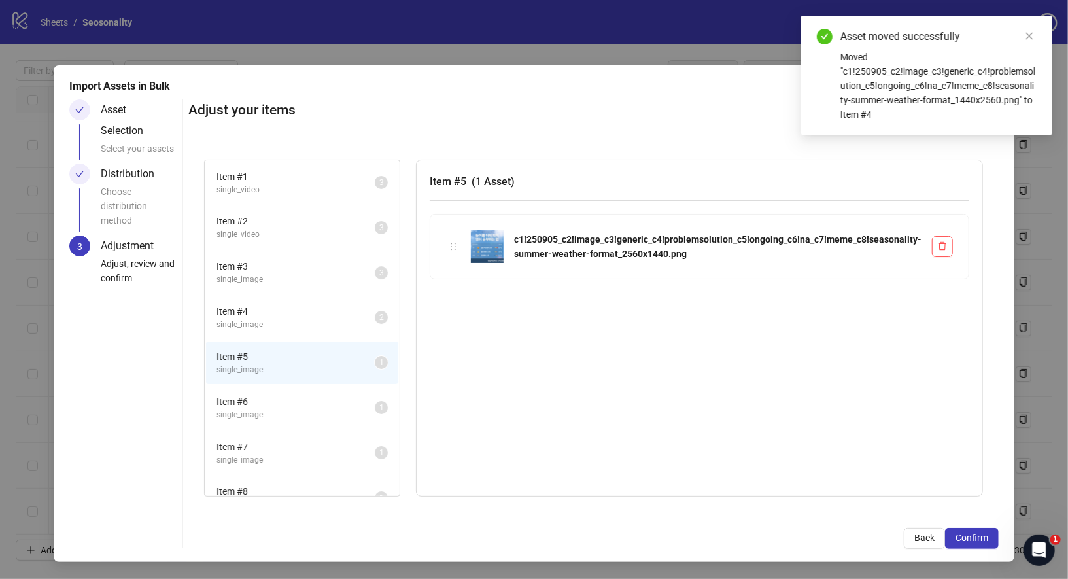
click at [316, 386] on li "Item # 6 single_image 1" at bounding box center [302, 407] width 192 height 42
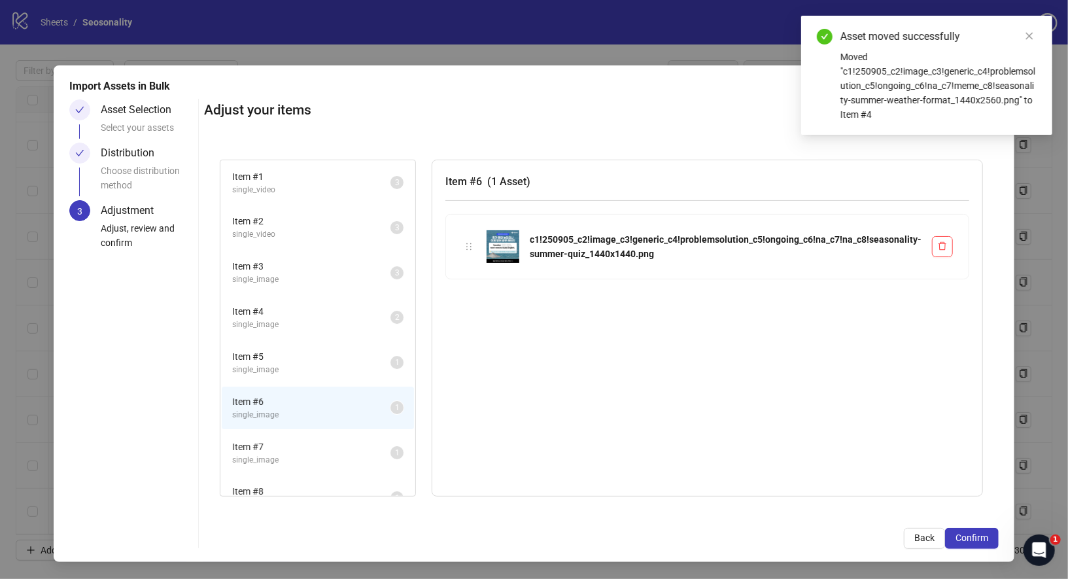
click at [331, 369] on span "single_image" at bounding box center [311, 370] width 158 height 12
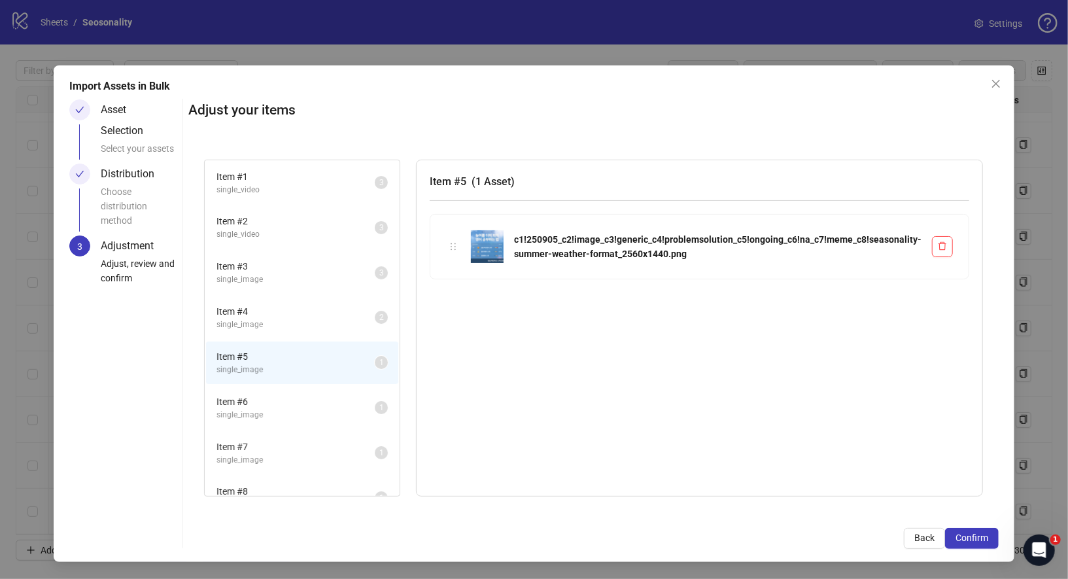
click at [299, 328] on li "Item # 4 single_image 2" at bounding box center [302, 317] width 192 height 42
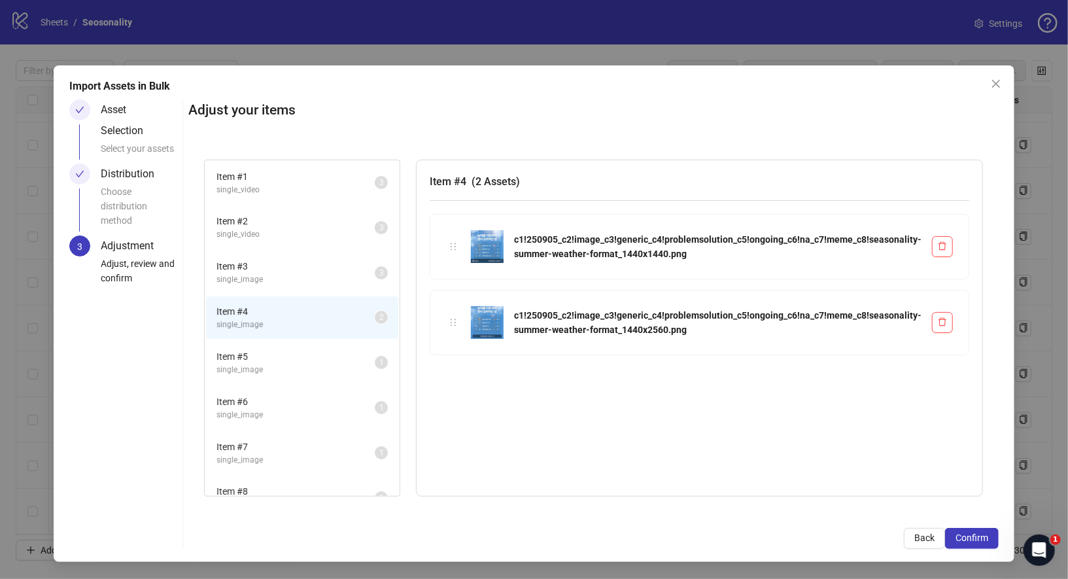
click at [305, 357] on span "Item # 5" at bounding box center [295, 356] width 158 height 14
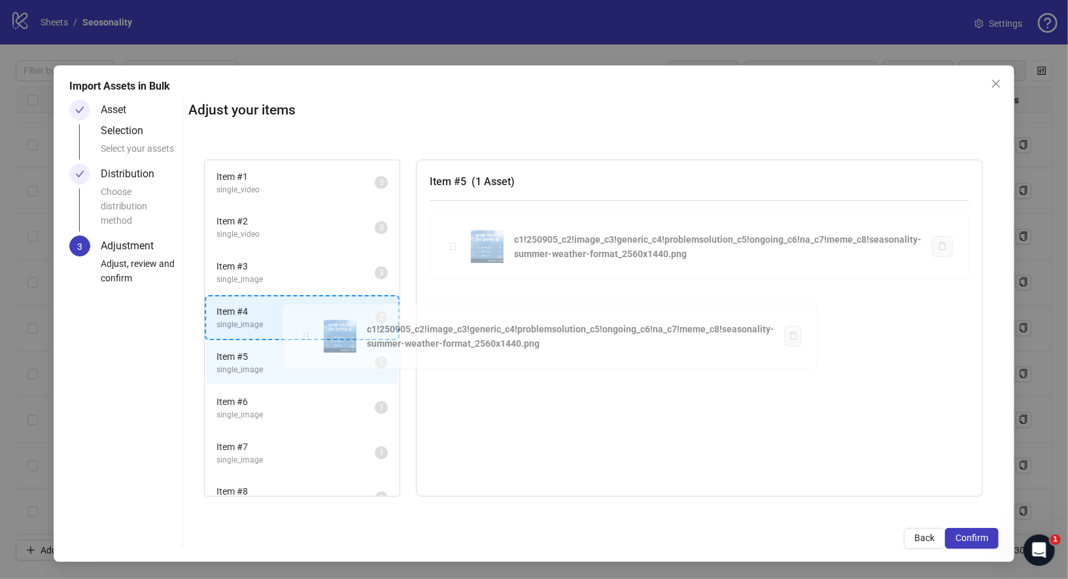
drag, startPoint x: 456, startPoint y: 246, endPoint x: 299, endPoint y: 335, distance: 179.5
click at [299, 335] on div "Item # 1 single_video 3 Item # 2 single_video 3 Item # 3 single_image 3 Item # …" at bounding box center [593, 328] width 810 height 368
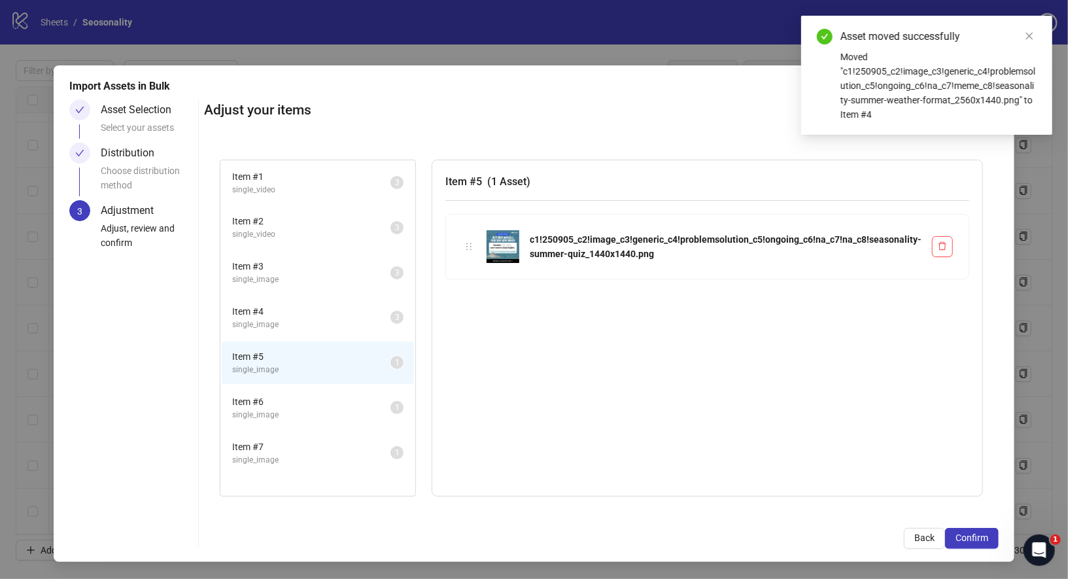
click at [331, 321] on span "single_image" at bounding box center [311, 324] width 158 height 12
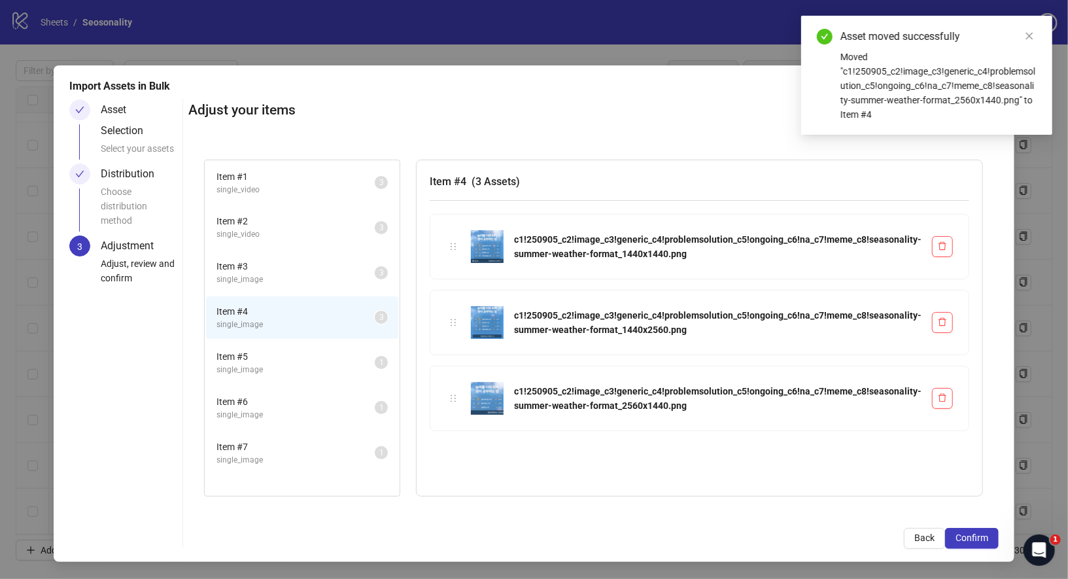
click at [324, 276] on span "single_image" at bounding box center [295, 279] width 158 height 12
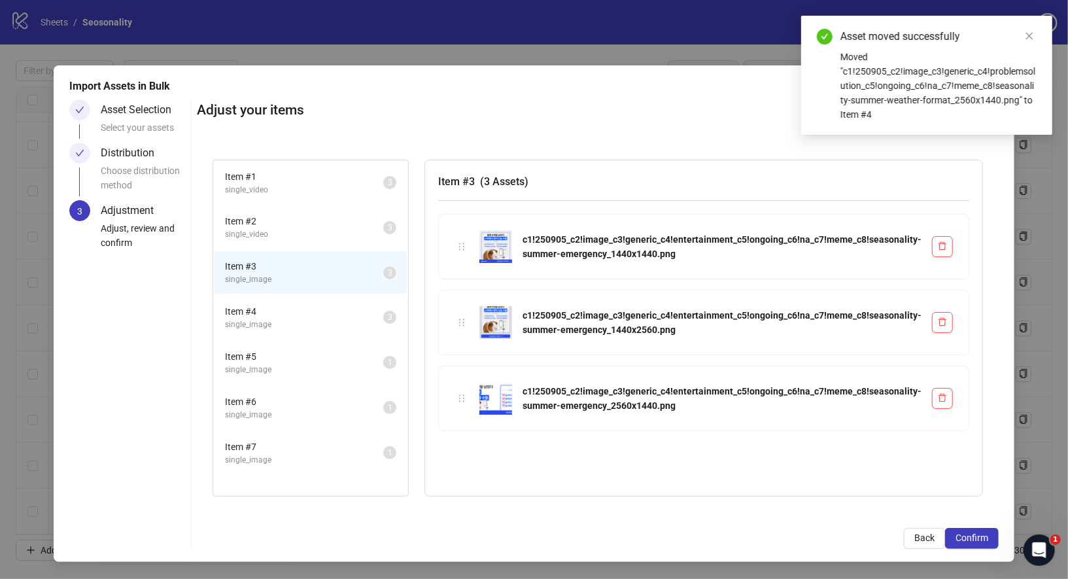
click at [317, 318] on span "single_image" at bounding box center [304, 324] width 158 height 12
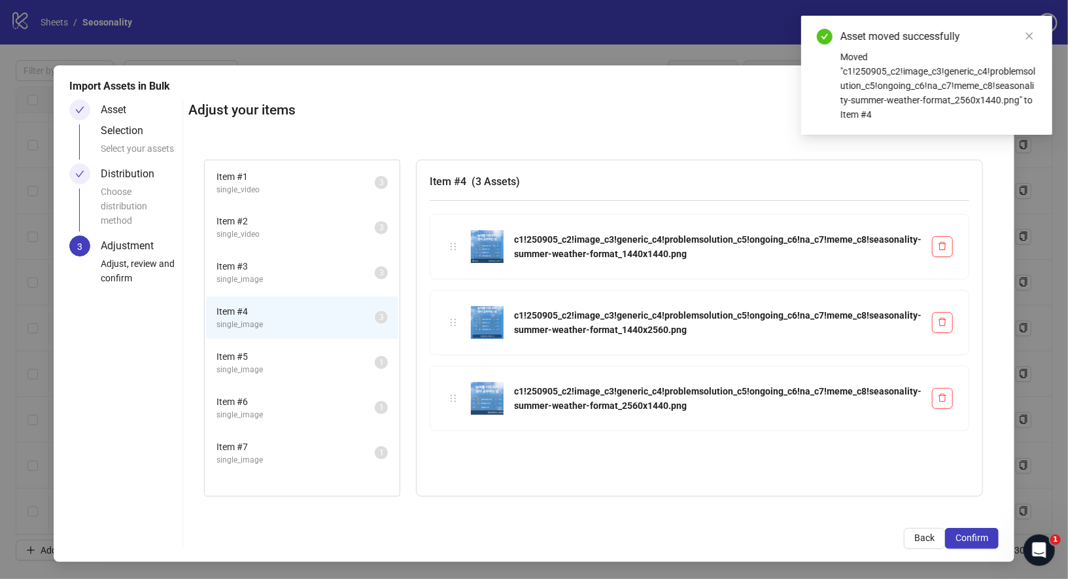
click at [313, 360] on span "Item # 5" at bounding box center [295, 356] width 158 height 14
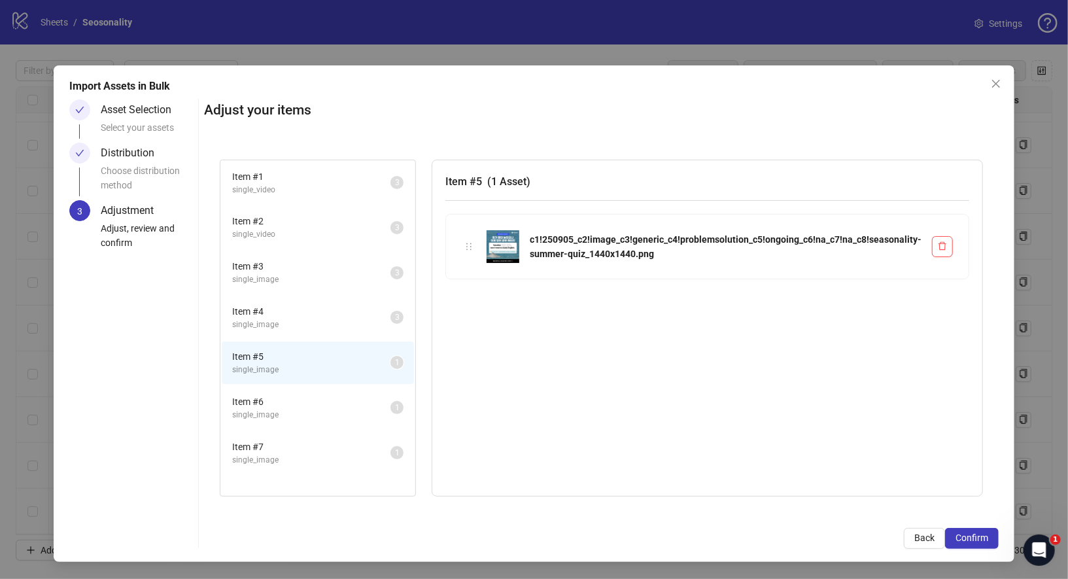
click at [334, 409] on span "single_image" at bounding box center [311, 415] width 158 height 12
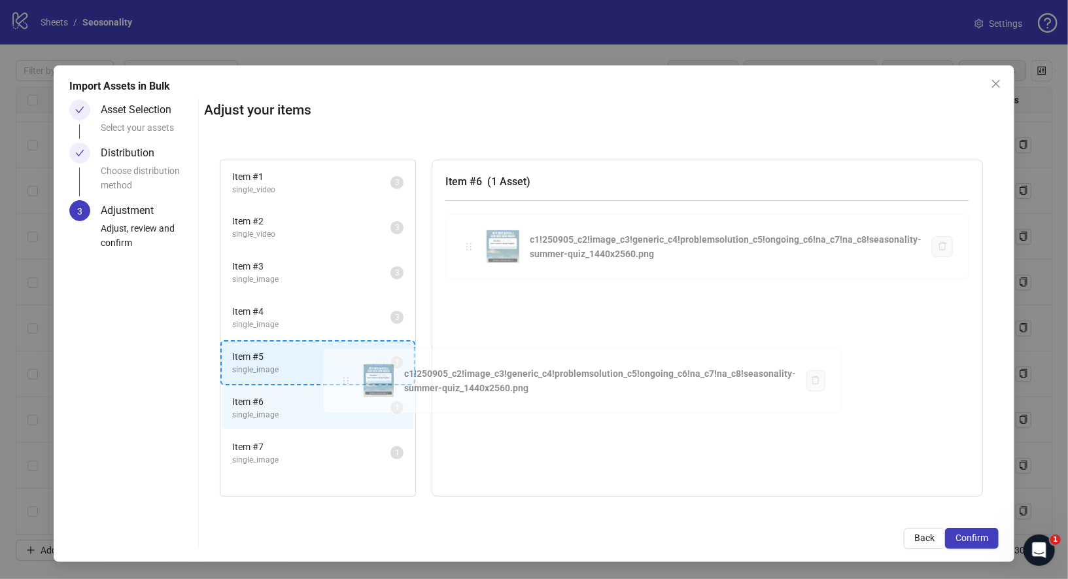
drag, startPoint x: 476, startPoint y: 245, endPoint x: 341, endPoint y: 369, distance: 183.2
click at [341, 369] on div "Item # 1 single_video 3 Item # 2 single_video 3 Item # 3 single_image 3 Item # …" at bounding box center [601, 328] width 794 height 368
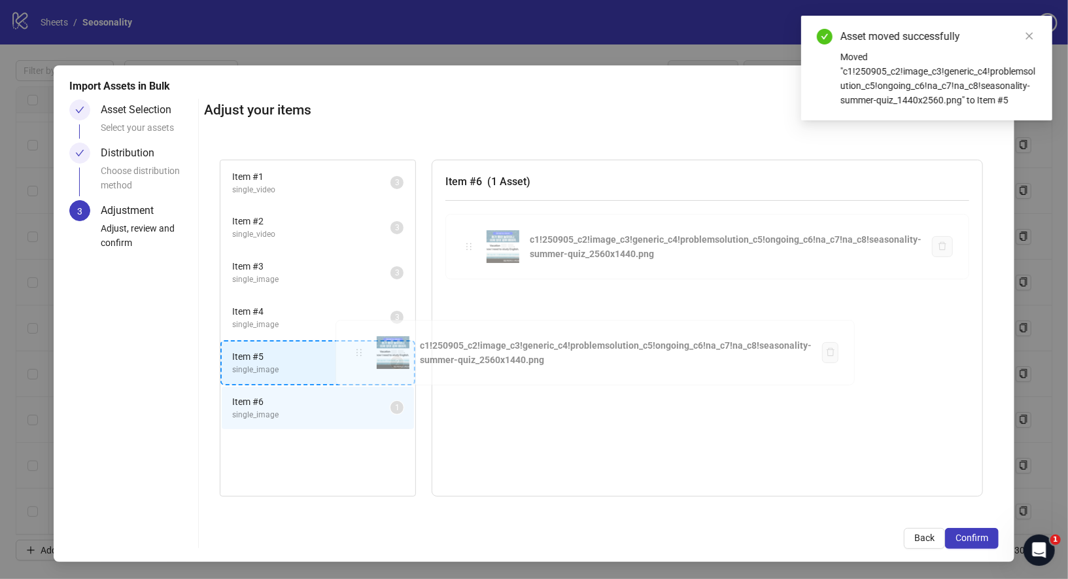
drag, startPoint x: 473, startPoint y: 242, endPoint x: 358, endPoint y: 348, distance: 156.8
click at [358, 348] on div "Item # 1 single_video 3 Item # 2 single_video 3 Item # 3 single_image 3 Item # …" at bounding box center [601, 328] width 794 height 368
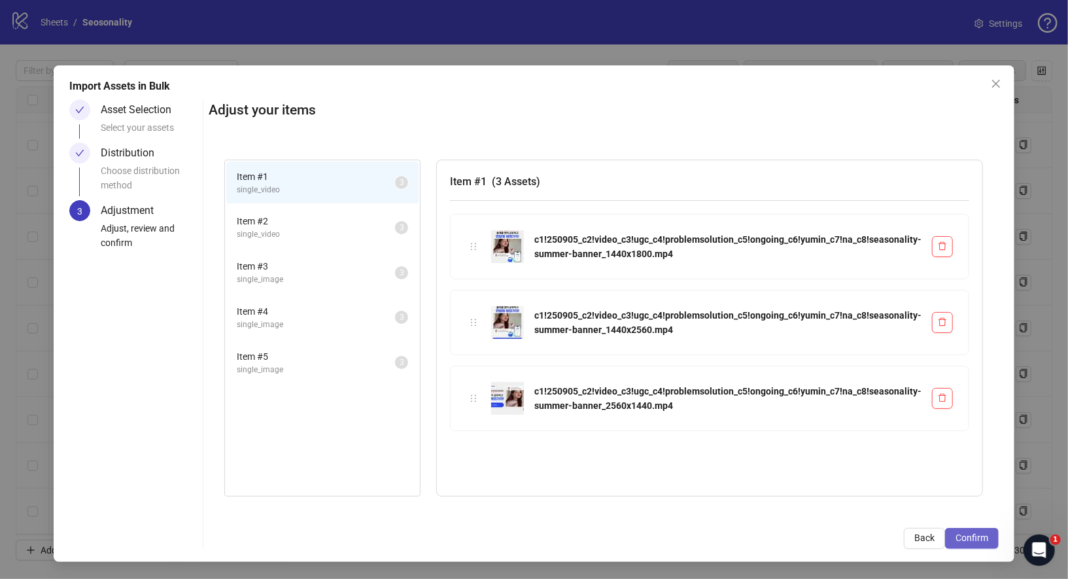
click at [971, 537] on span "Confirm" at bounding box center [971, 537] width 33 height 10
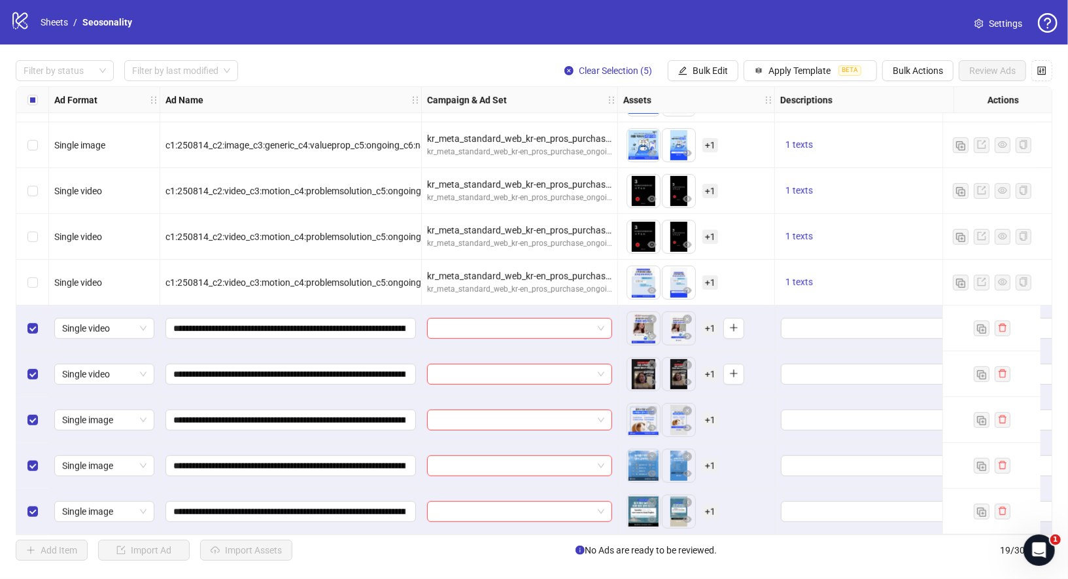
scroll to position [452, 61]
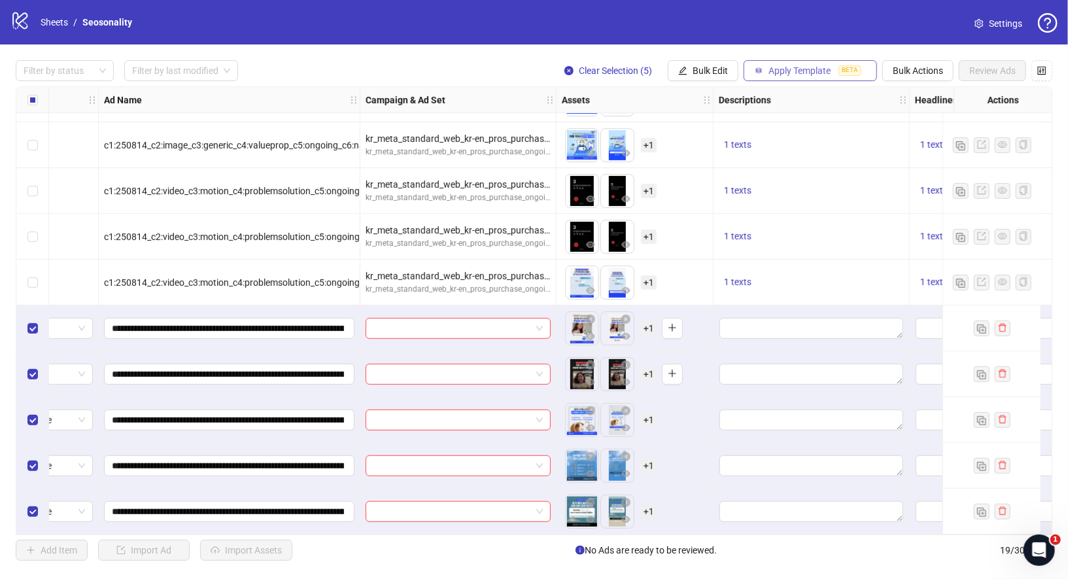
click at [830, 70] on span "Apply Template" at bounding box center [799, 70] width 62 height 10
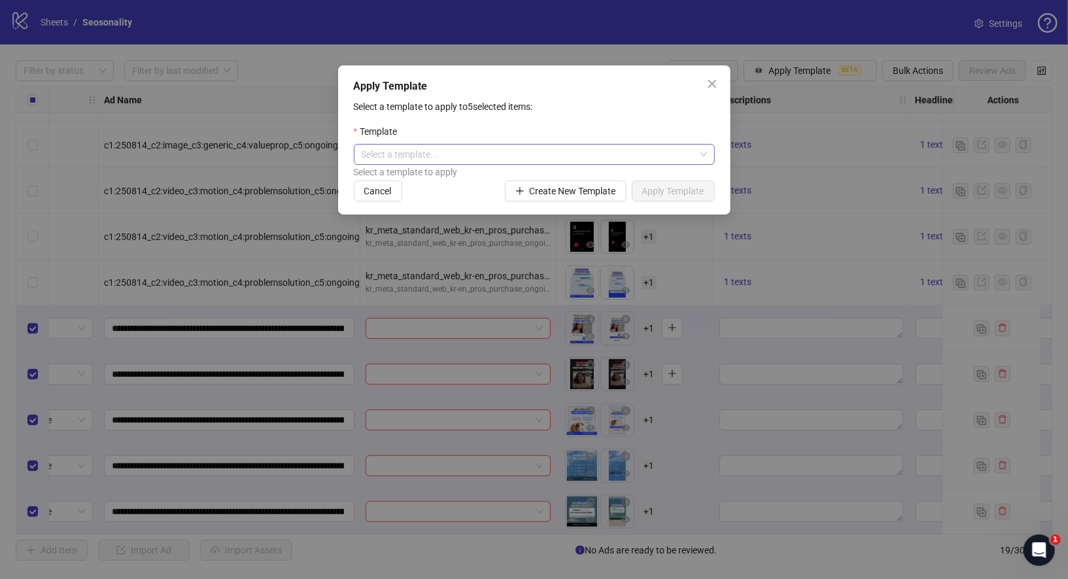
click at [653, 153] on input "search" at bounding box center [528, 154] width 333 height 20
click at [660, 111] on p "Select a template to apply to 5 selected items:" at bounding box center [534, 106] width 361 height 14
click at [576, 192] on span "Create New Template" at bounding box center [573, 191] width 86 height 10
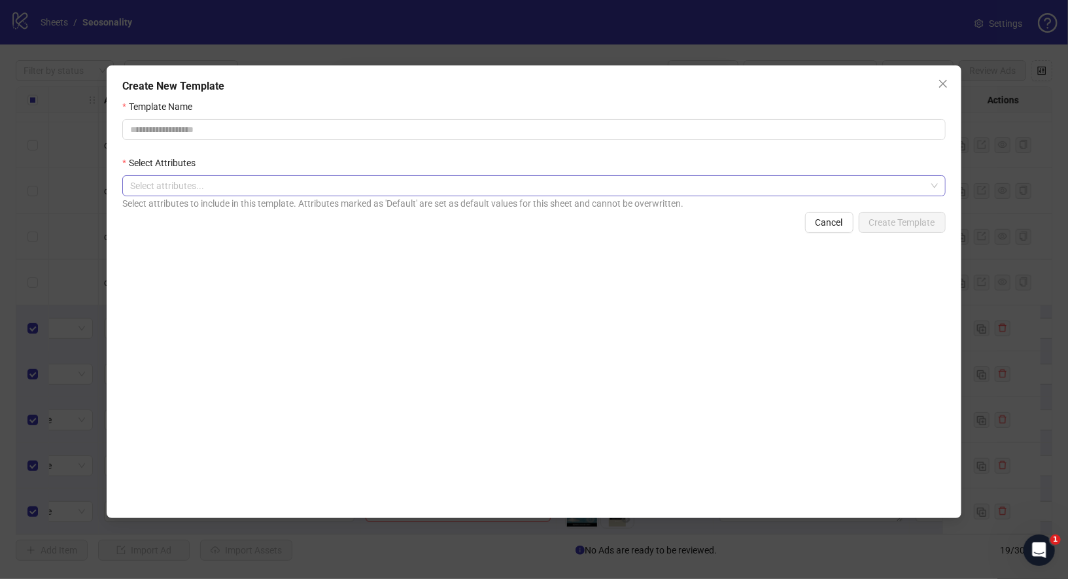
click at [540, 185] on div at bounding box center [527, 186] width 804 height 18
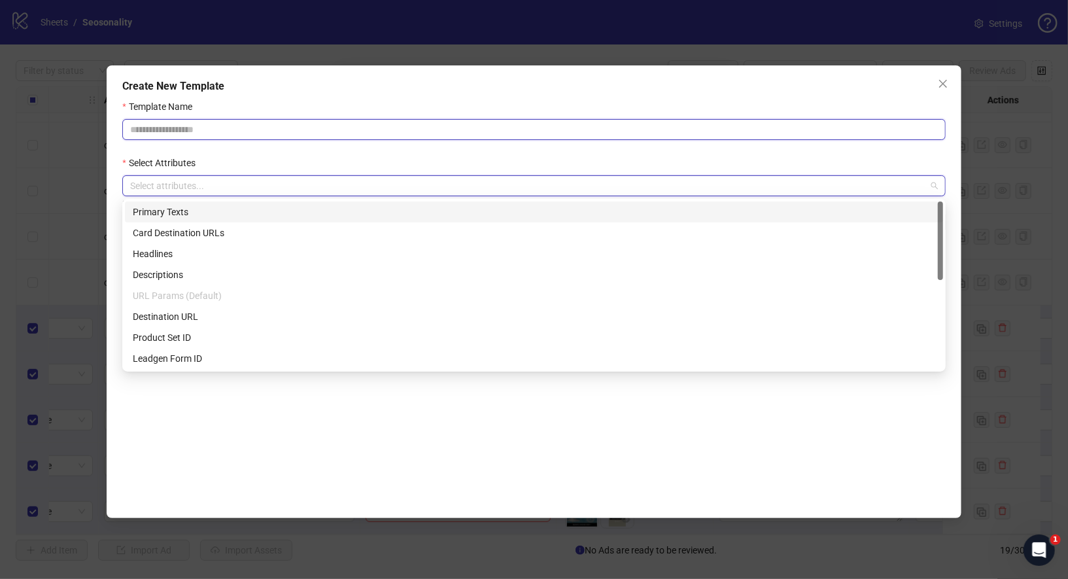
click at [446, 126] on input "Template Name" at bounding box center [533, 129] width 823 height 21
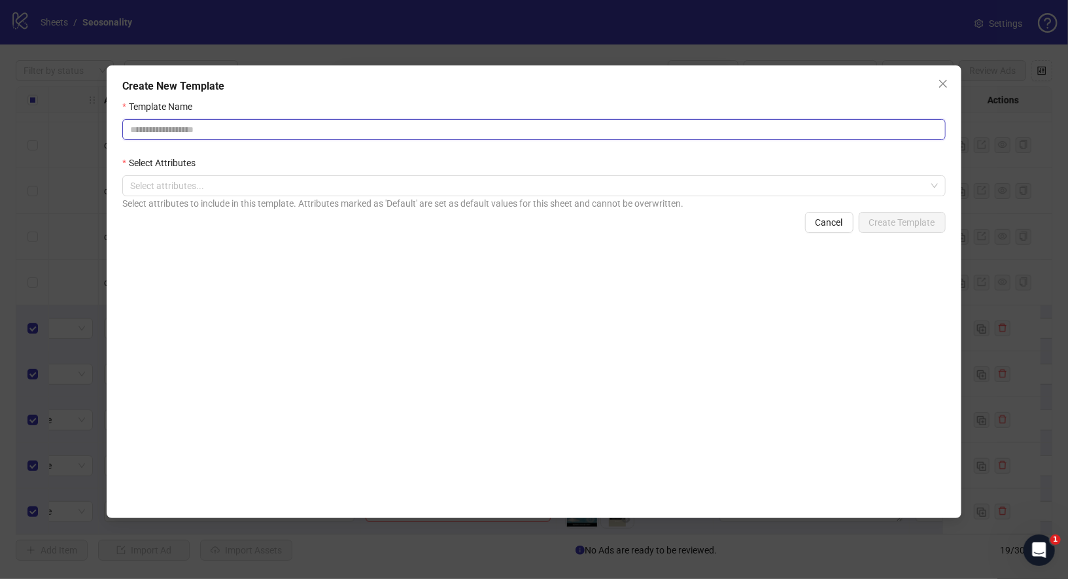
click at [409, 124] on input "Template Name" at bounding box center [533, 129] width 823 height 21
type input "*"
type input "**********"
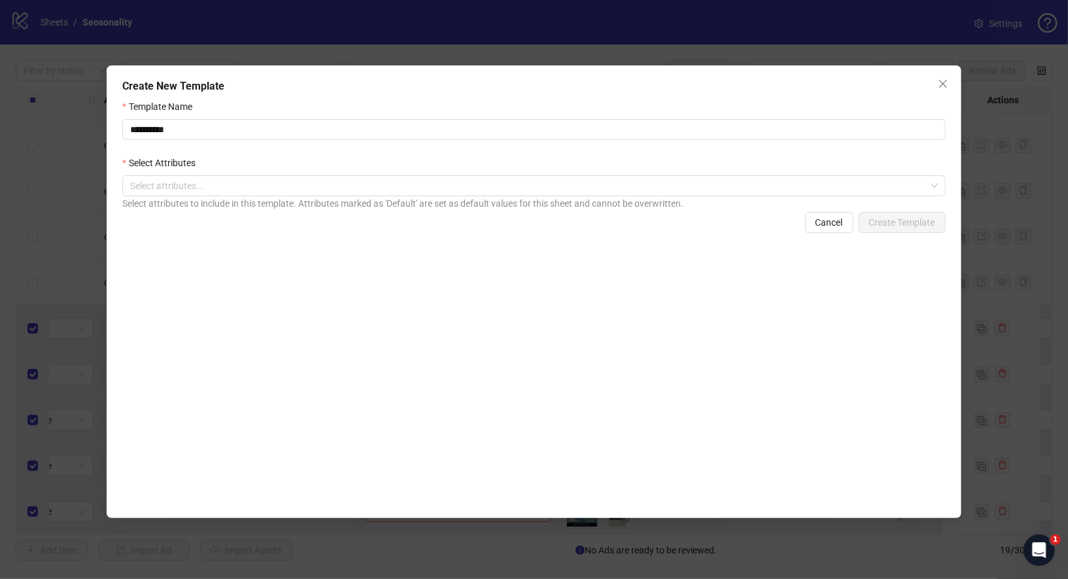
click at [335, 202] on div "Select attributes to include in this template. Attributes marked as 'Default' a…" at bounding box center [533, 203] width 823 height 14
click at [336, 194] on div at bounding box center [527, 186] width 804 height 18
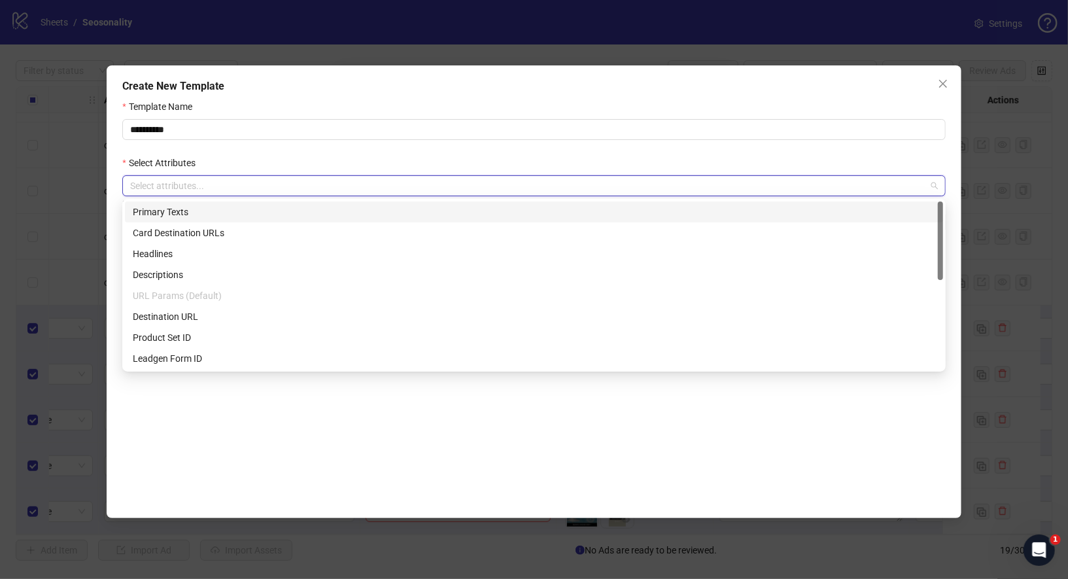
click at [213, 205] on div "Primary Texts" at bounding box center [534, 212] width 802 height 14
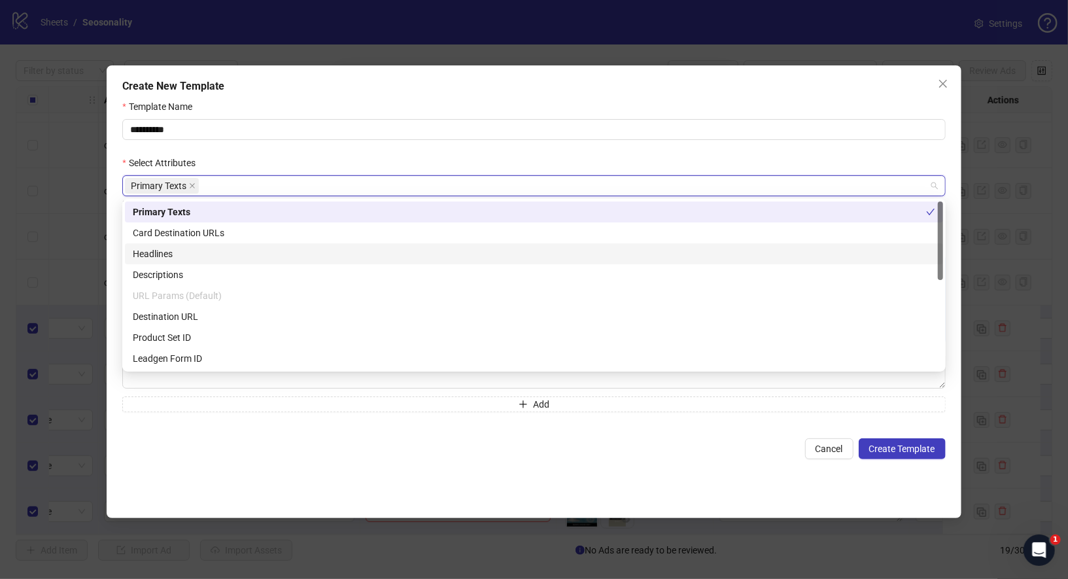
click at [191, 253] on div "Headlines" at bounding box center [534, 253] width 802 height 14
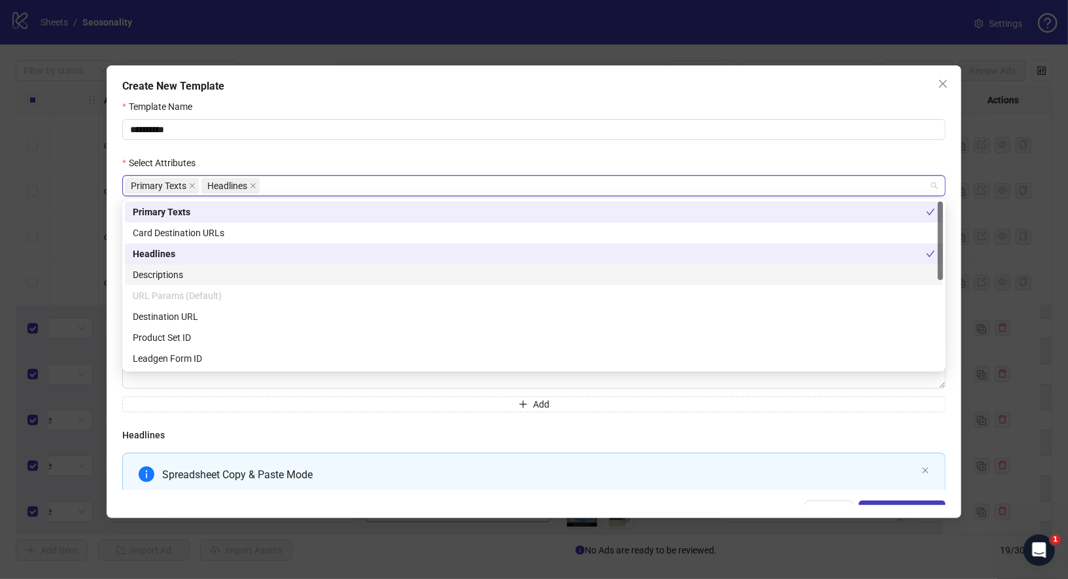
click at [184, 276] on div "Descriptions" at bounding box center [534, 274] width 802 height 14
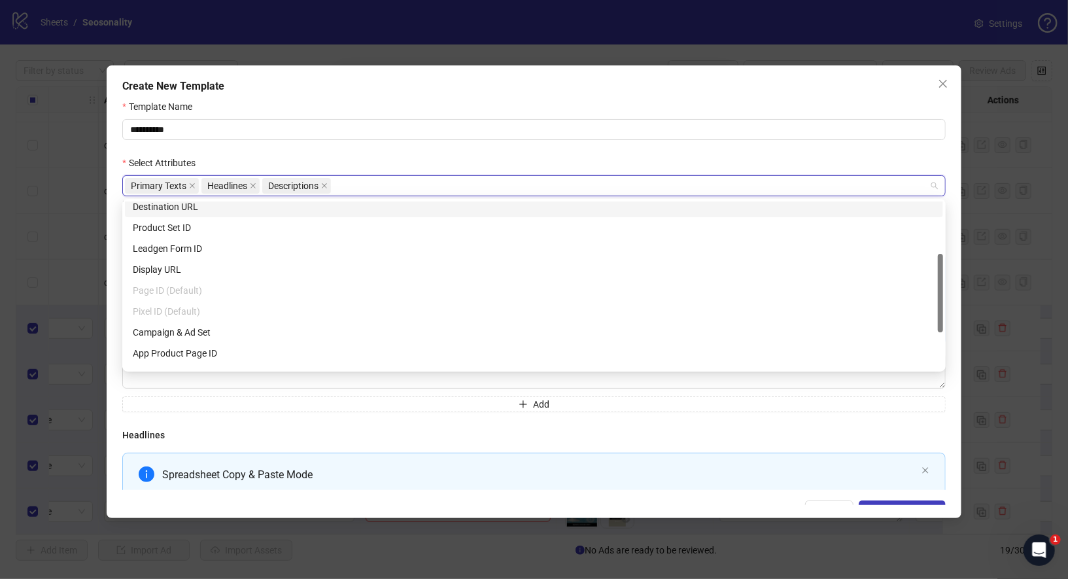
scroll to position [122, 0]
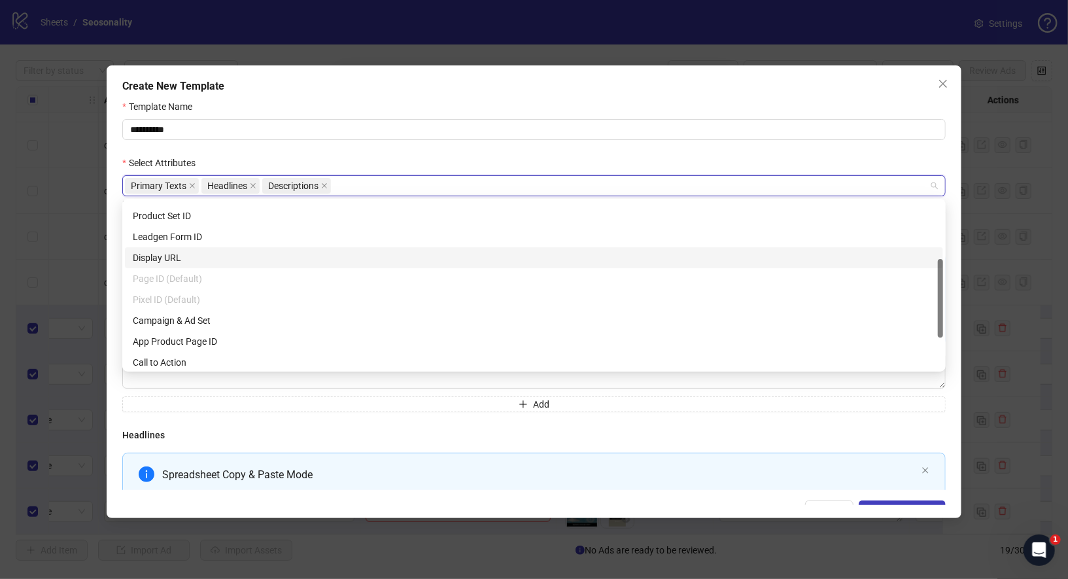
click at [177, 254] on div "Display URL" at bounding box center [534, 257] width 802 height 14
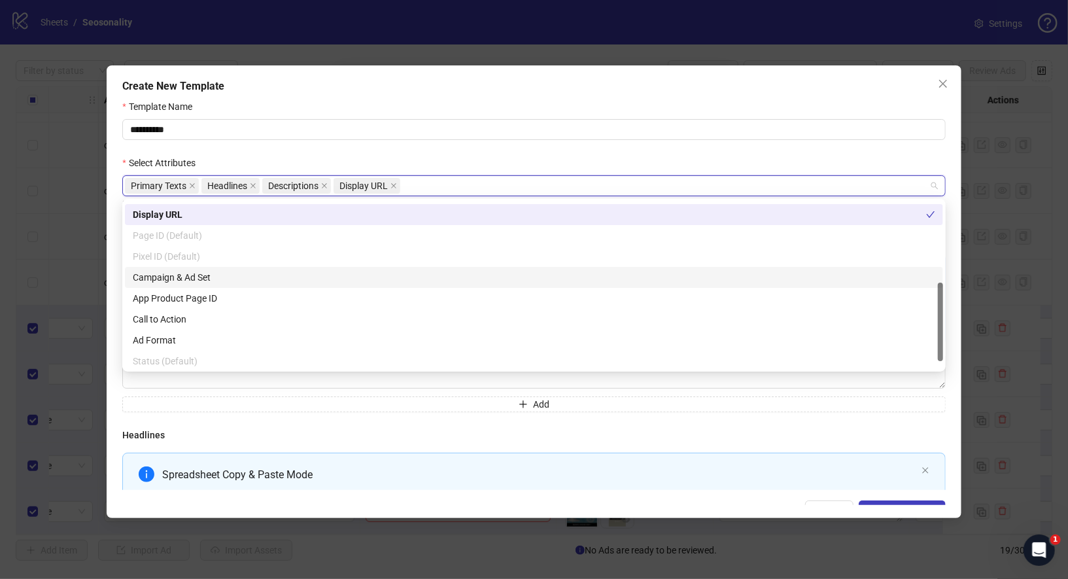
scroll to position [188, 0]
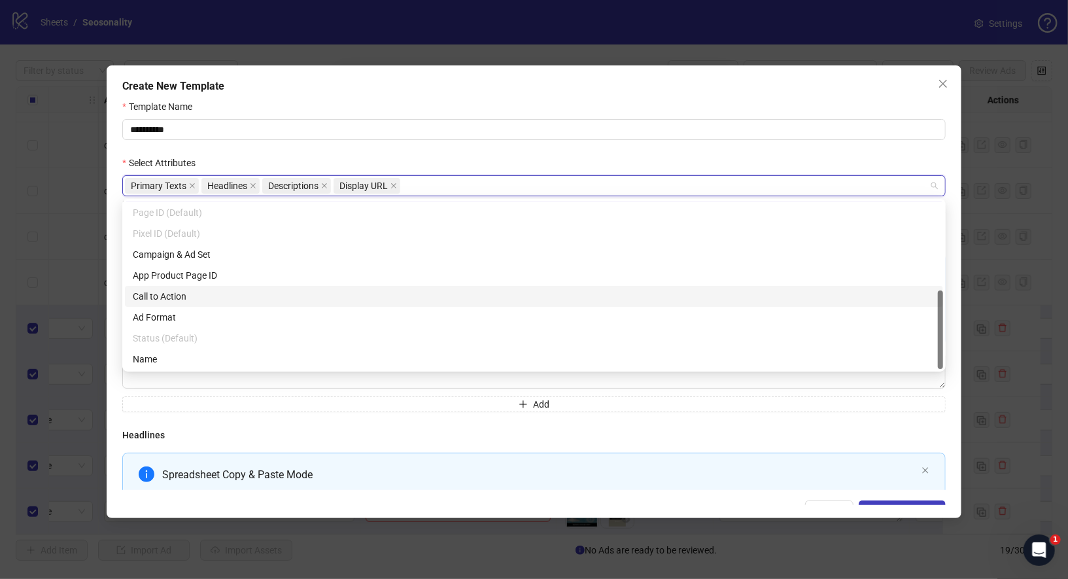
click at [180, 297] on div "Call to Action" at bounding box center [534, 296] width 802 height 14
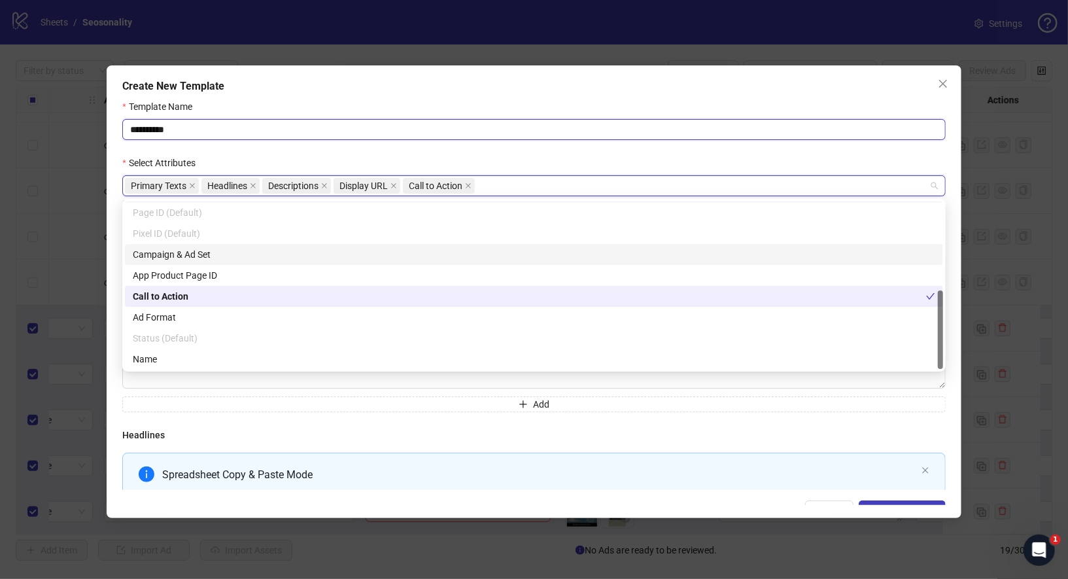
click at [571, 133] on input "**********" at bounding box center [533, 129] width 823 height 21
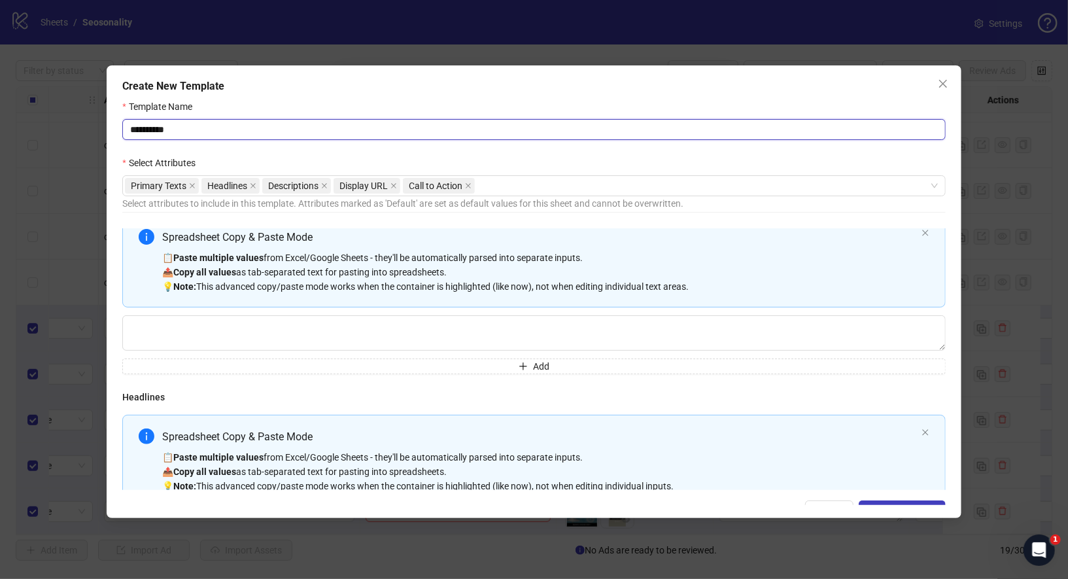
scroll to position [35, 0]
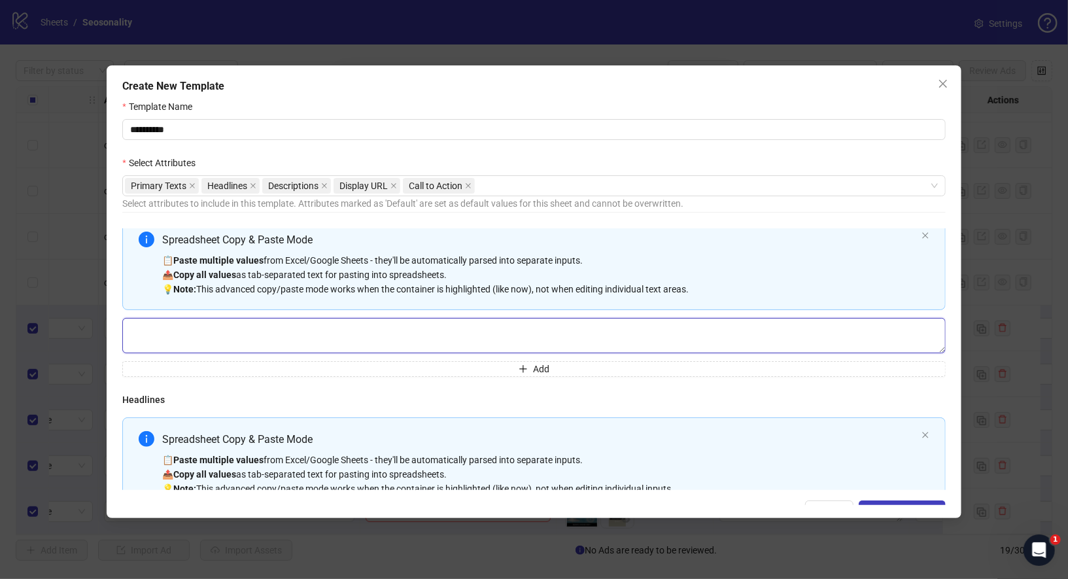
click at [318, 340] on textarea "Multi-text input container - paste or copy values" at bounding box center [533, 335] width 823 height 35
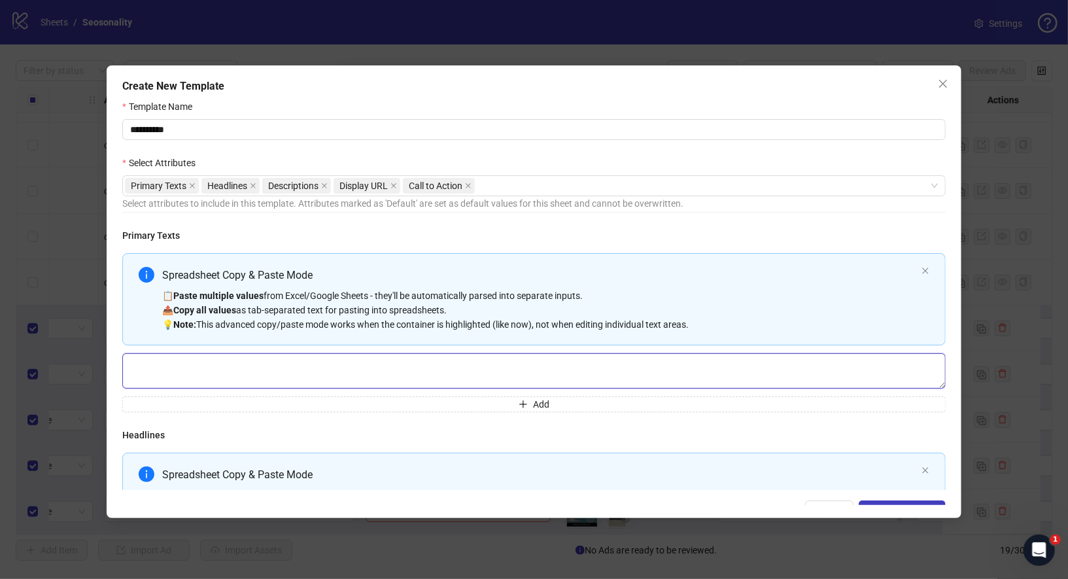
paste textarea "**********"
type textarea "**********"
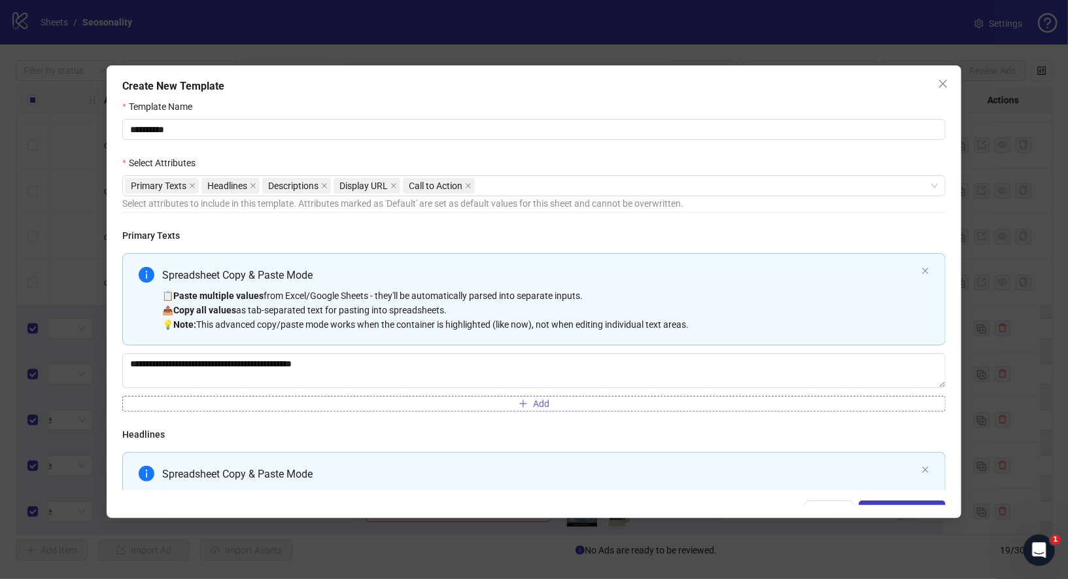
click at [296, 403] on button "Add" at bounding box center [533, 404] width 823 height 16
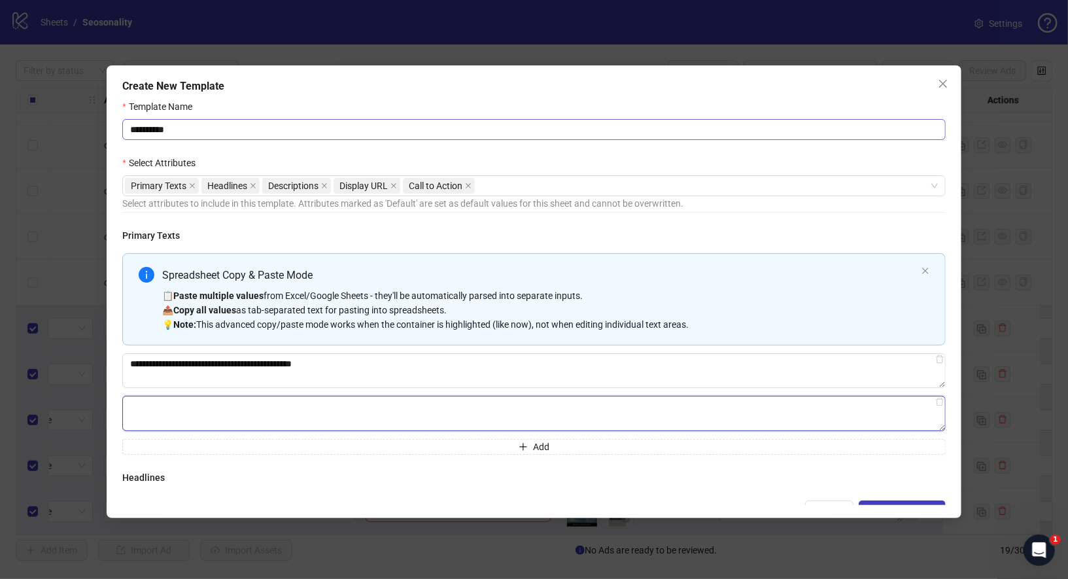
paste textarea "**********"
type textarea "**********"
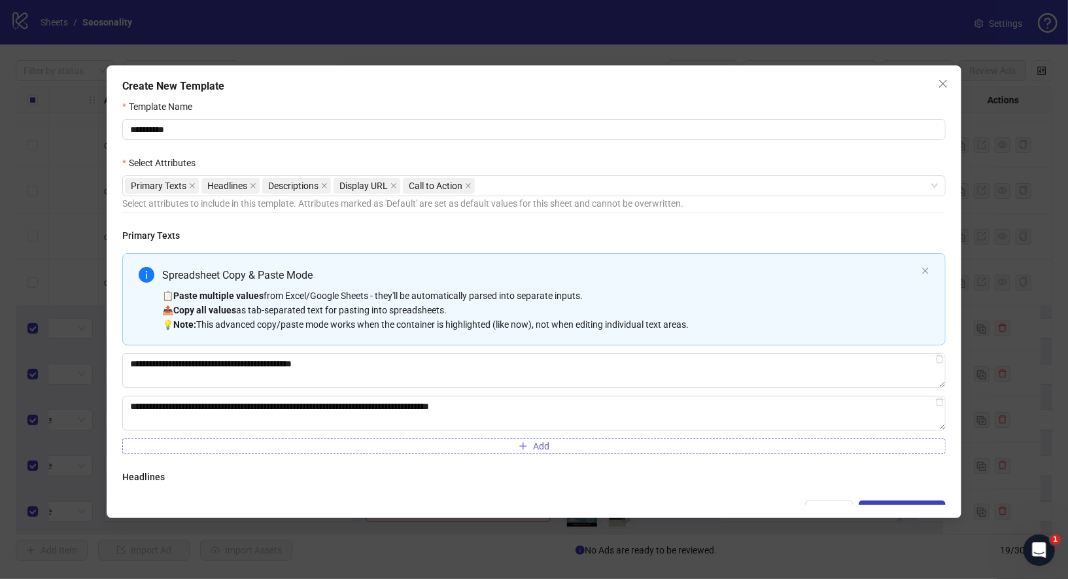
click at [273, 438] on button "Add" at bounding box center [533, 446] width 823 height 16
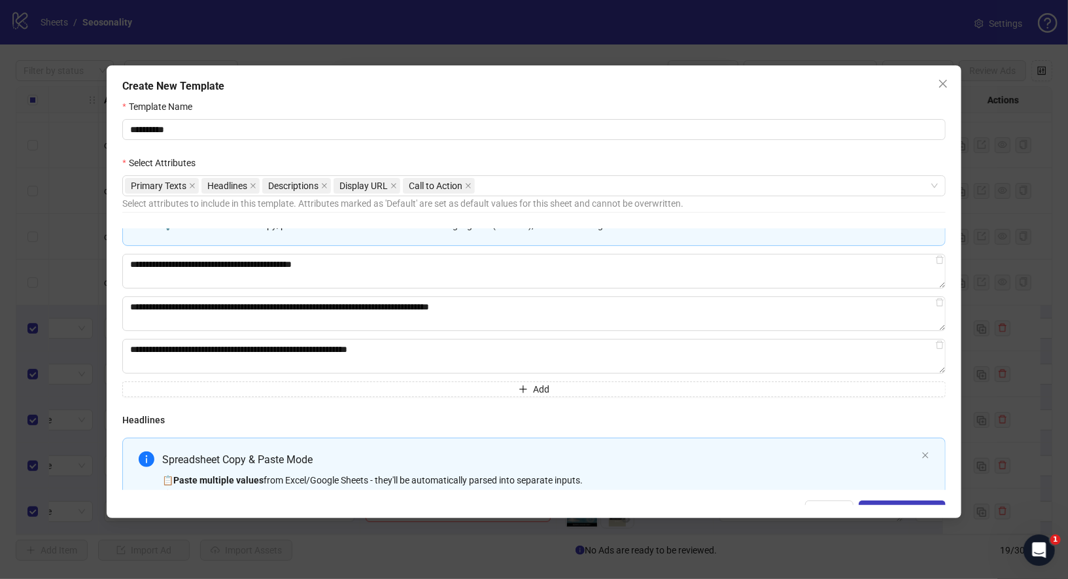
scroll to position [114, 0]
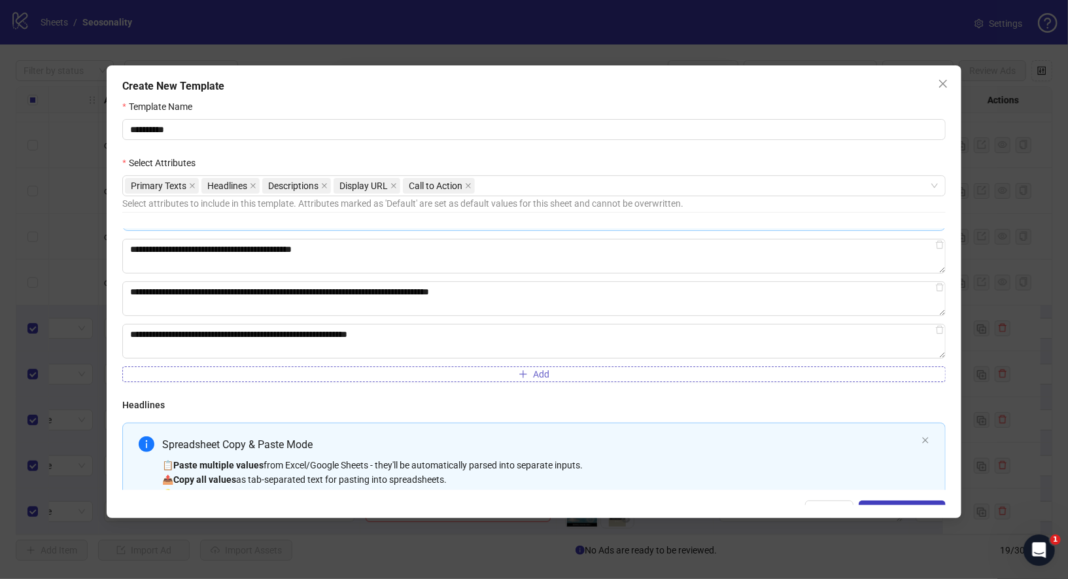
type textarea "**********"
click at [433, 367] on button "Add" at bounding box center [533, 374] width 823 height 16
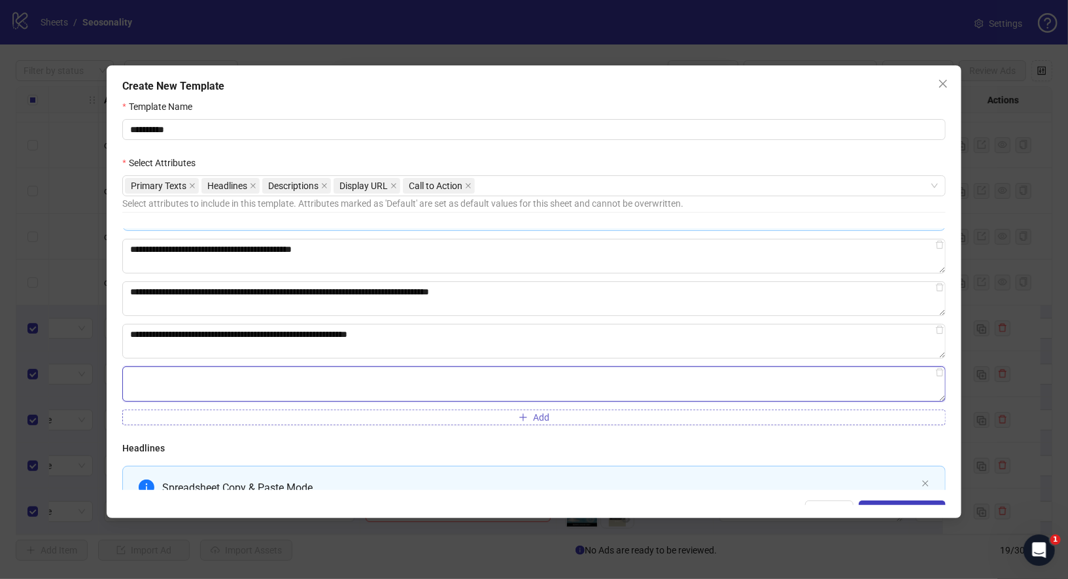
paste textarea "**********"
type textarea "**********"
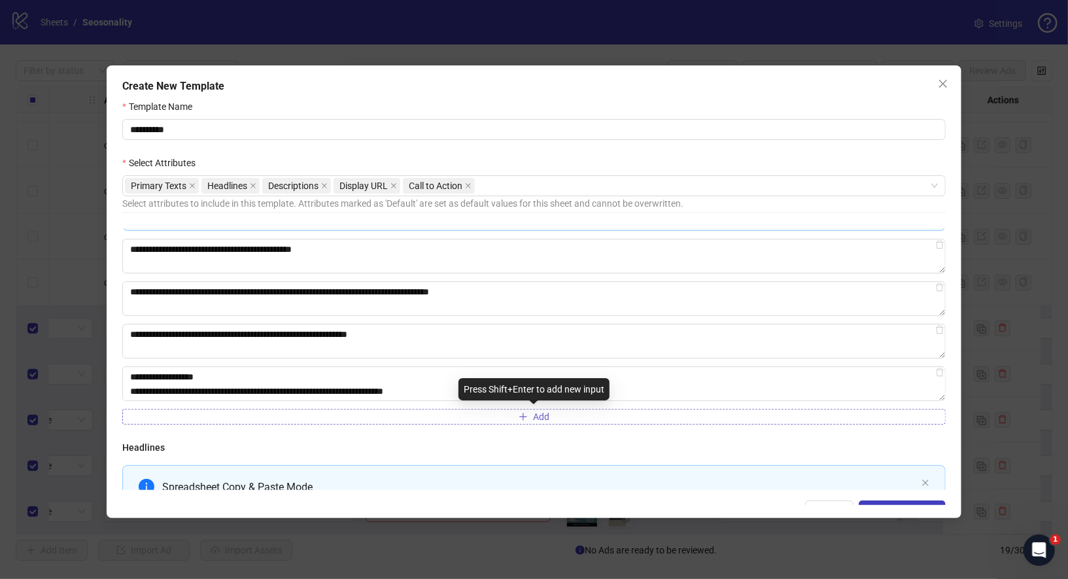
click at [275, 420] on button "Add" at bounding box center [533, 417] width 823 height 16
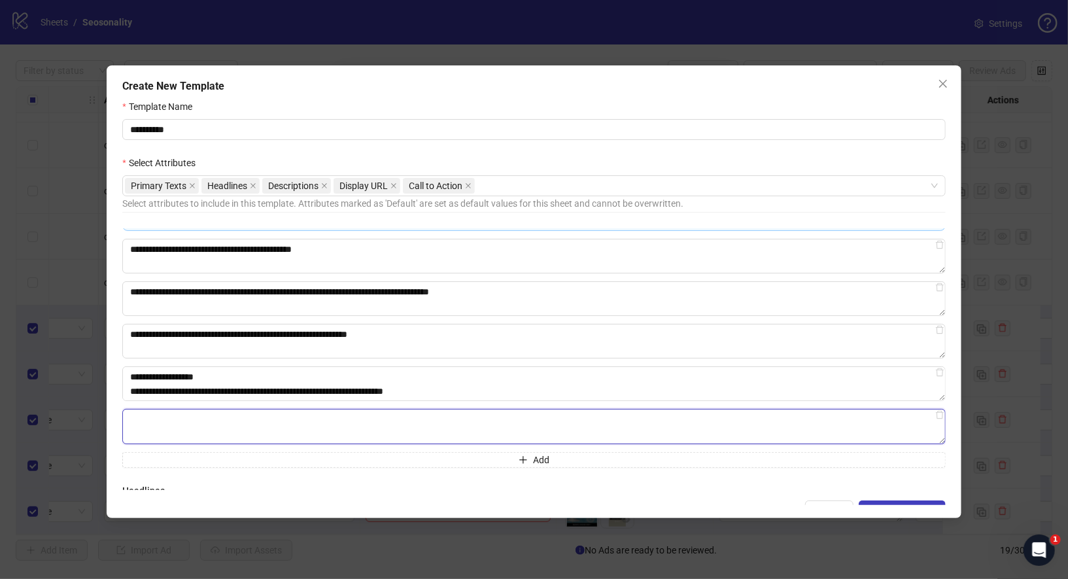
drag, startPoint x: 324, startPoint y: 423, endPoint x: 332, endPoint y: 423, distance: 8.5
click at [324, 423] on textarea "Multi-text input container - paste or copy values" at bounding box center [533, 426] width 823 height 35
paste textarea "**********"
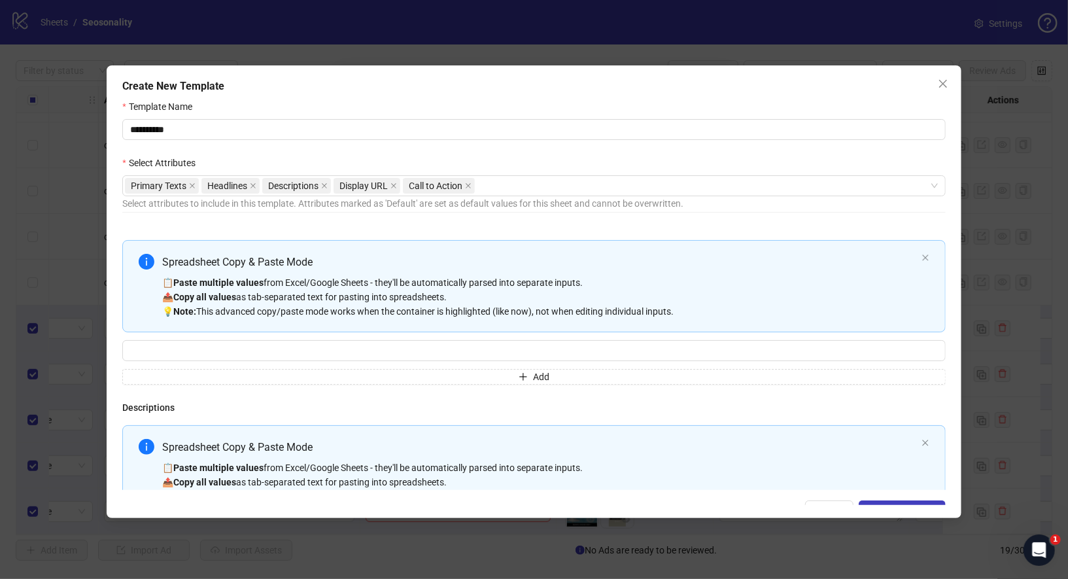
scroll to position [396, 0]
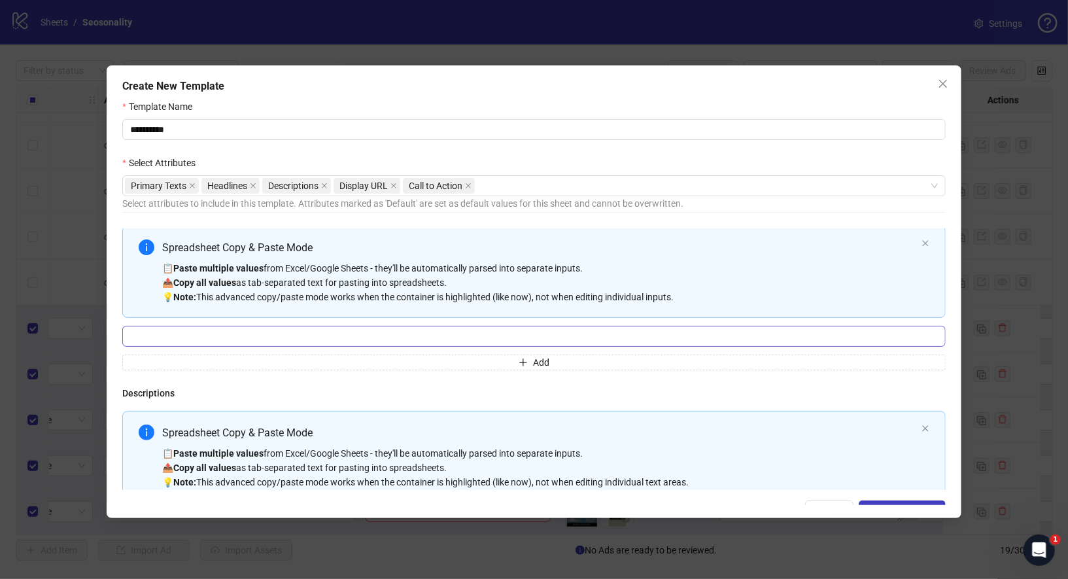
type textarea "**********"
click at [396, 333] on input "Multi-input container - paste or copy values" at bounding box center [533, 336] width 823 height 21
paste input "**********"
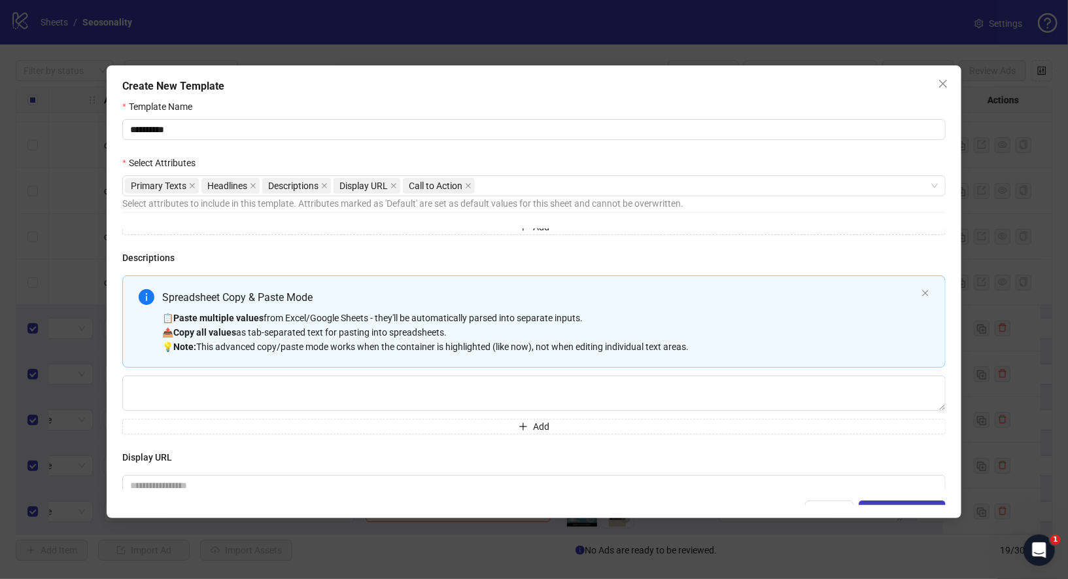
scroll to position [612, 0]
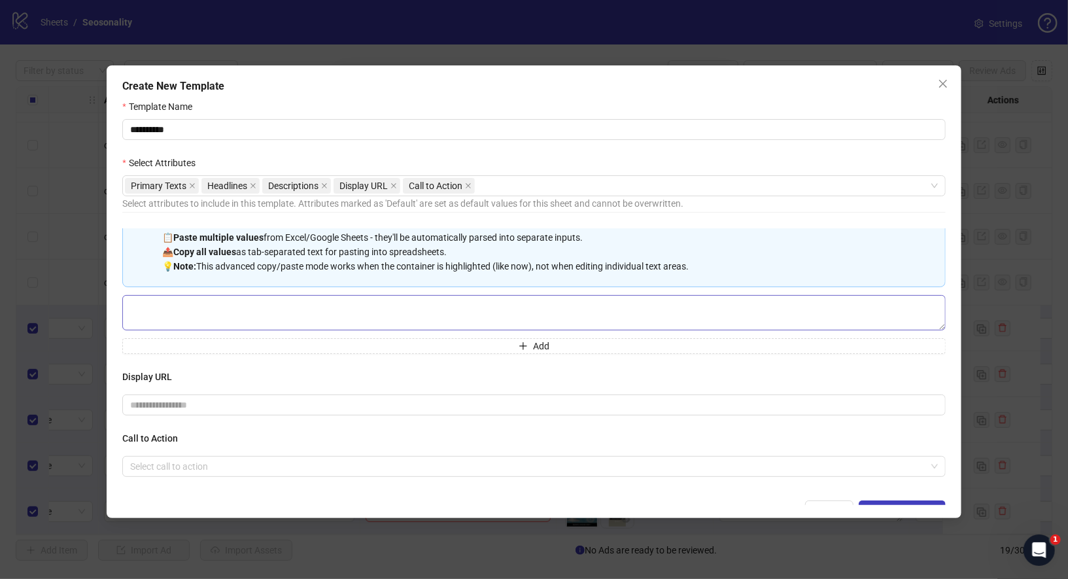
type input "**********"
click at [364, 304] on textarea "Multi-text input container - paste or copy values" at bounding box center [533, 312] width 823 height 35
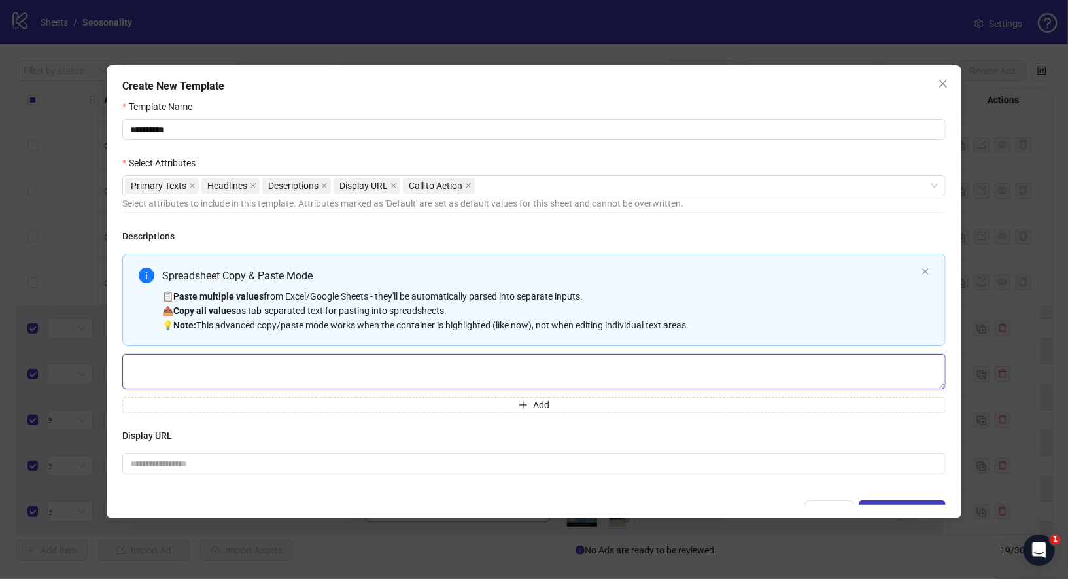
scroll to position [602, 0]
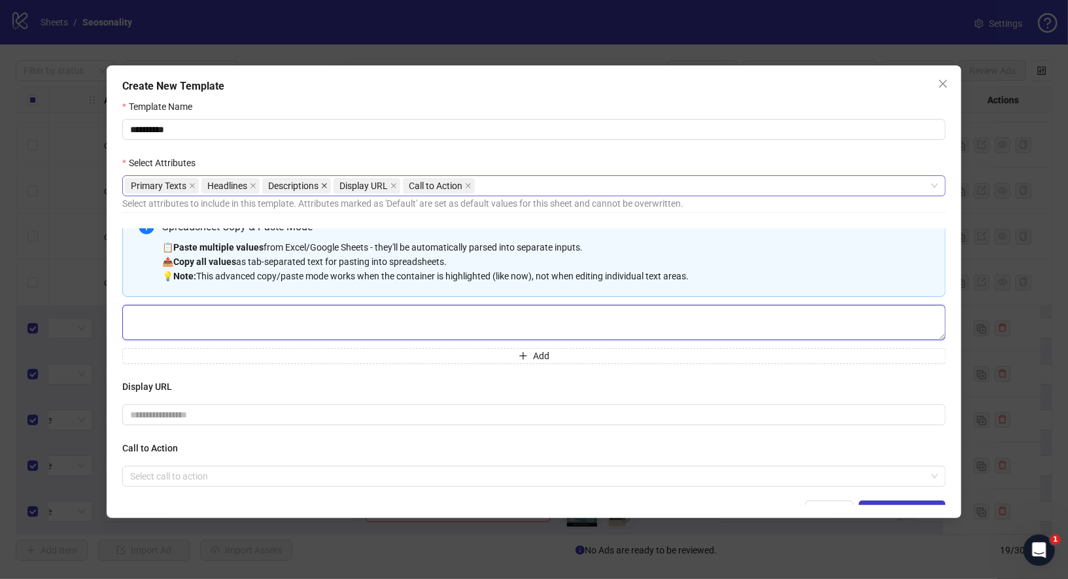
click at [324, 187] on icon "close" at bounding box center [324, 185] width 7 height 7
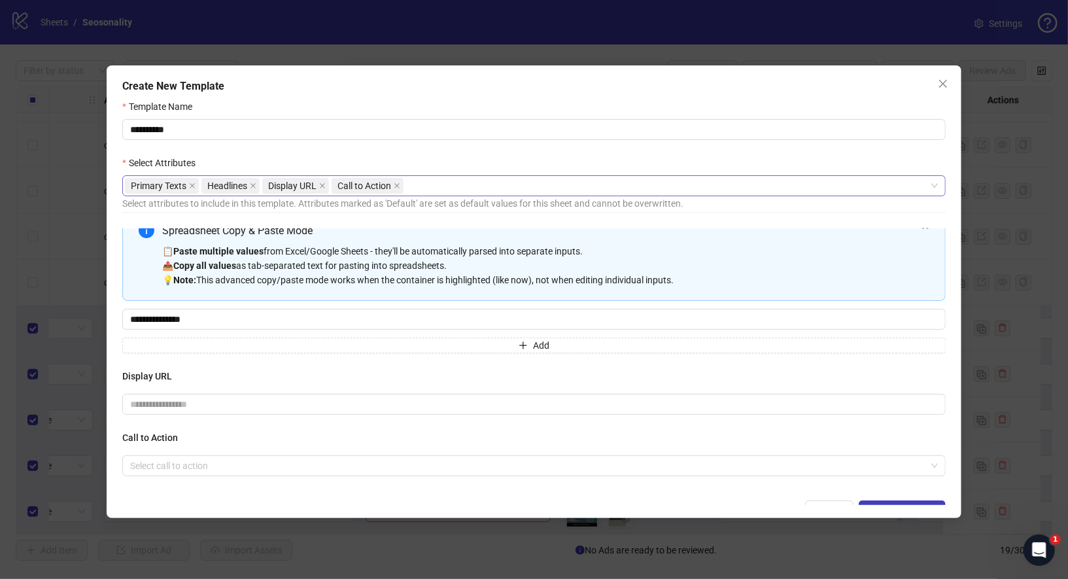
scroll to position [15, 0]
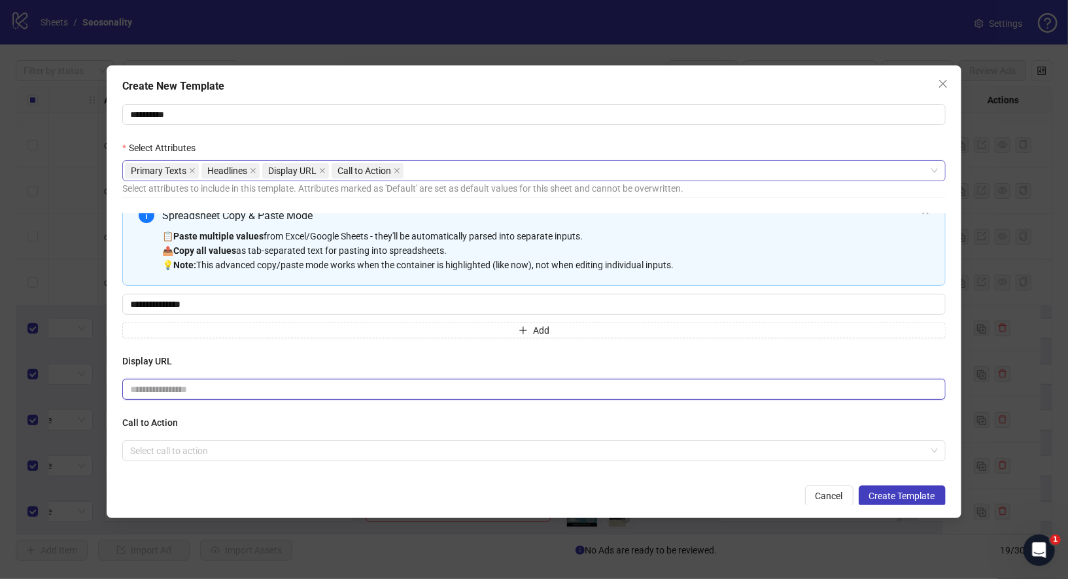
click at [310, 391] on input "text" at bounding box center [533, 389] width 823 height 21
paste input "*********"
type input "*********"
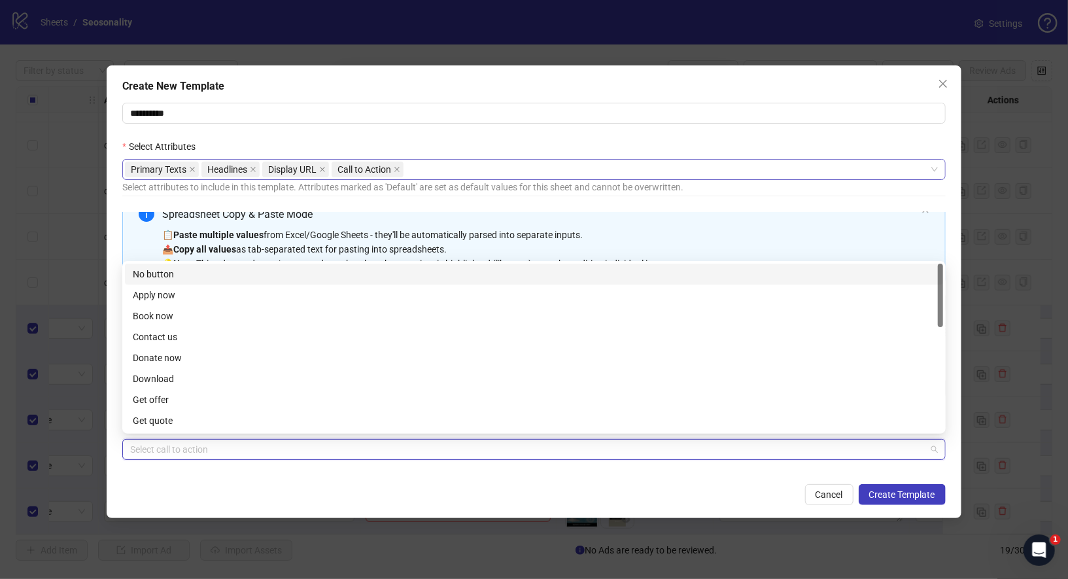
click at [319, 452] on input "search" at bounding box center [527, 449] width 795 height 20
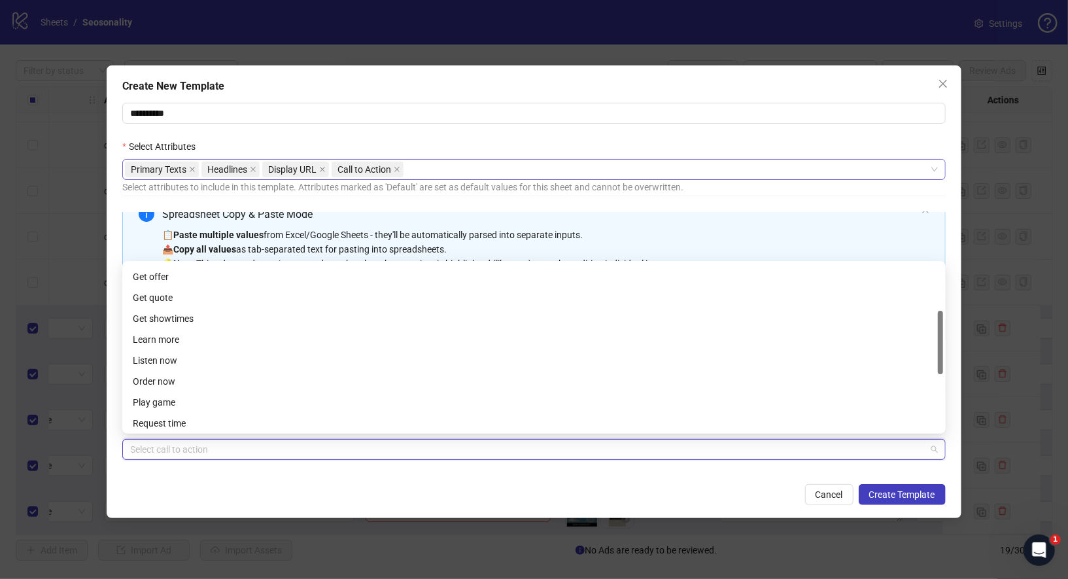
scroll to position [123, 0]
click at [188, 335] on div "Learn more" at bounding box center [534, 339] width 802 height 14
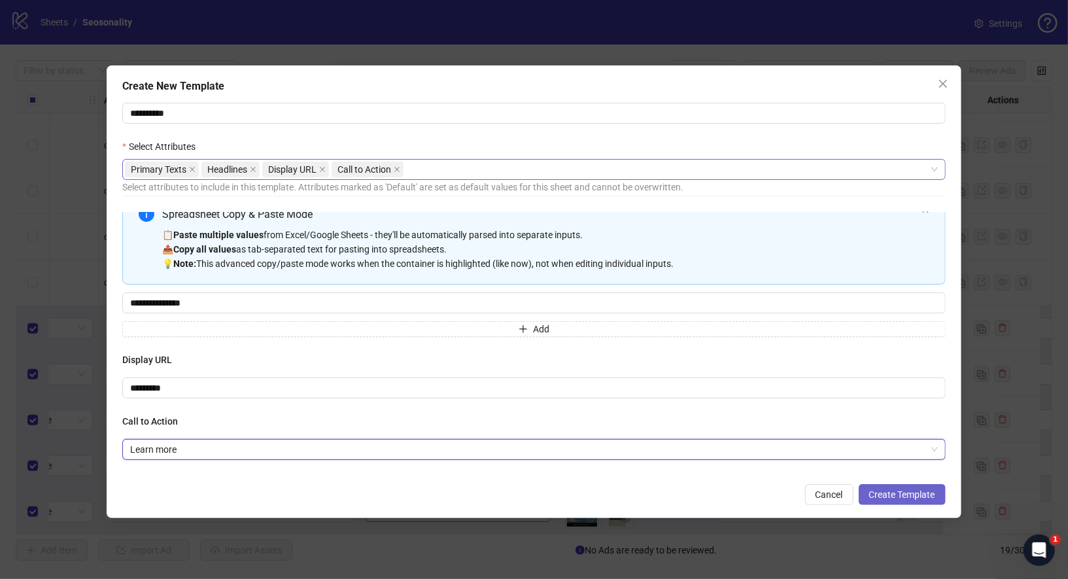
click at [904, 498] on span "Create Template" at bounding box center [902, 494] width 66 height 10
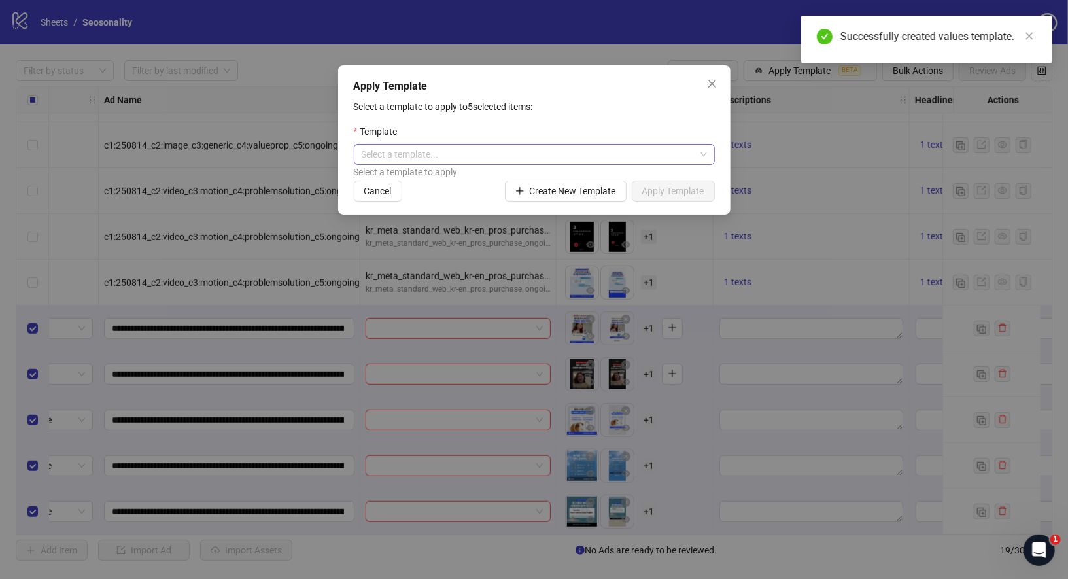
click at [688, 158] on input "search" at bounding box center [528, 154] width 333 height 20
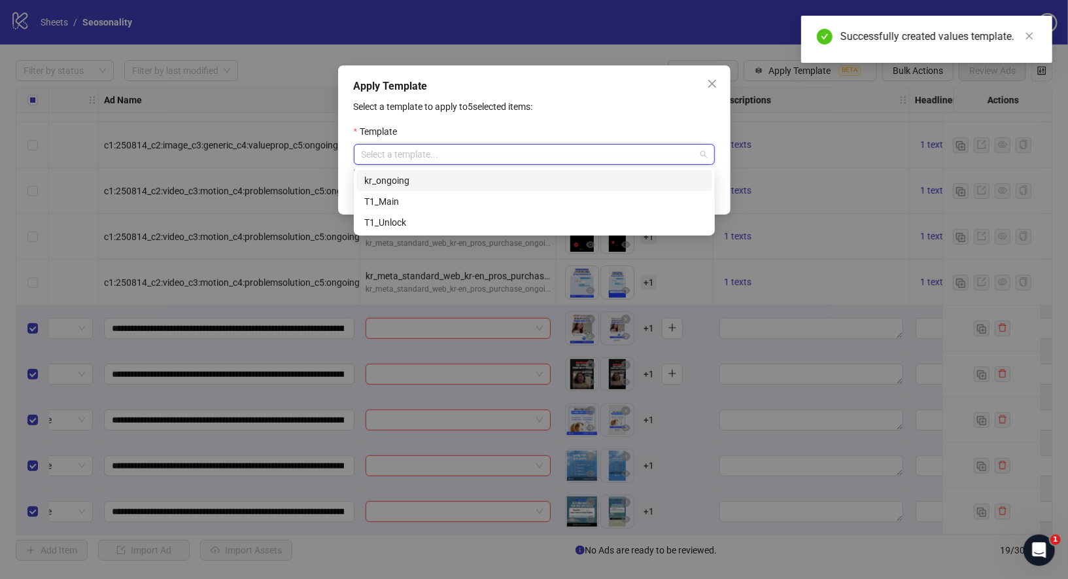
click at [454, 177] on div "kr_ongoing" at bounding box center [534, 180] width 340 height 14
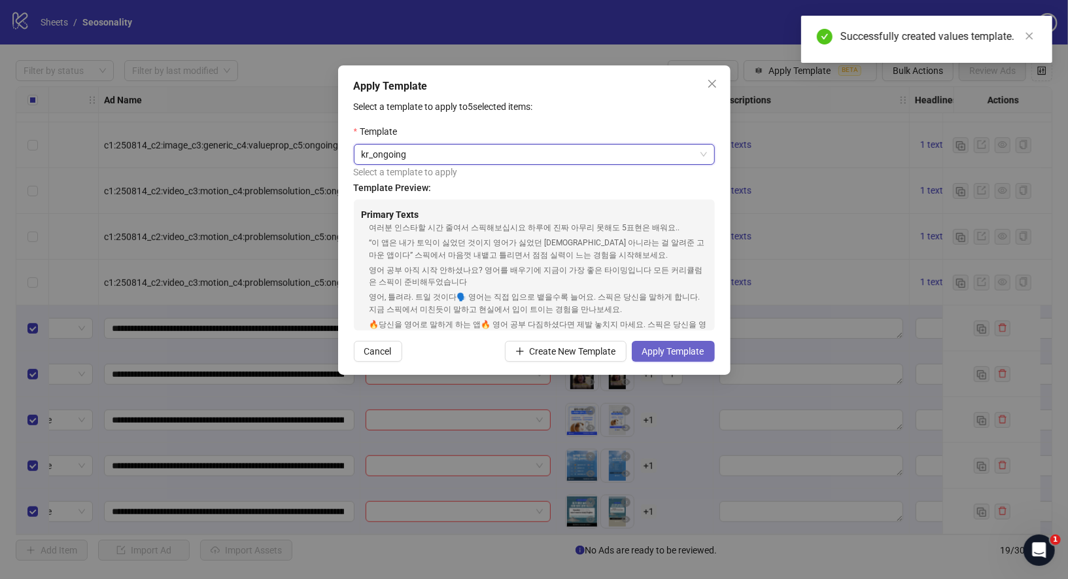
click at [666, 358] on button "Apply Template" at bounding box center [673, 351] width 83 height 21
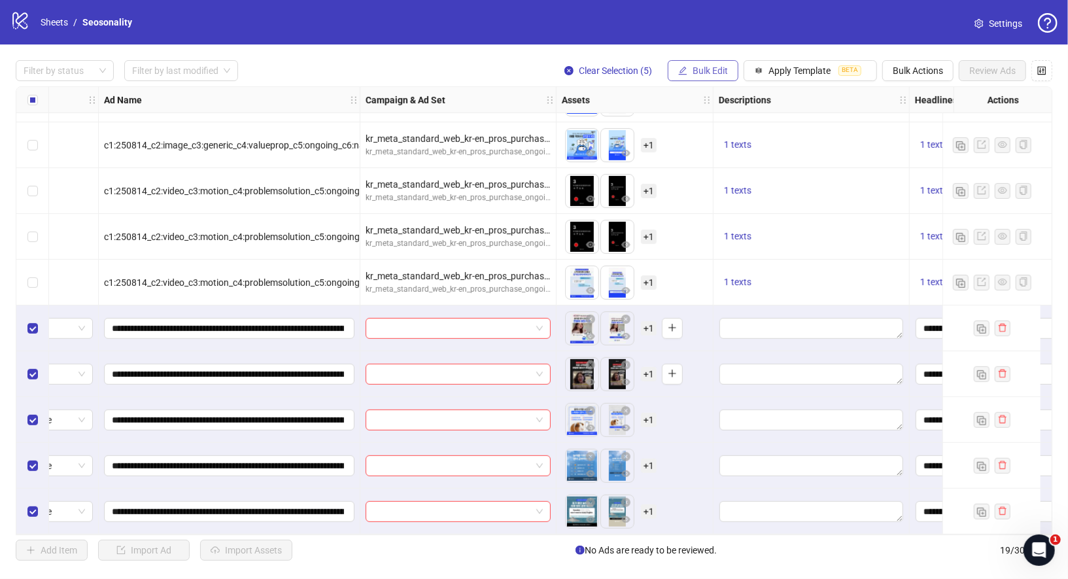
click at [719, 71] on span "Bulk Edit" at bounding box center [709, 70] width 35 height 10
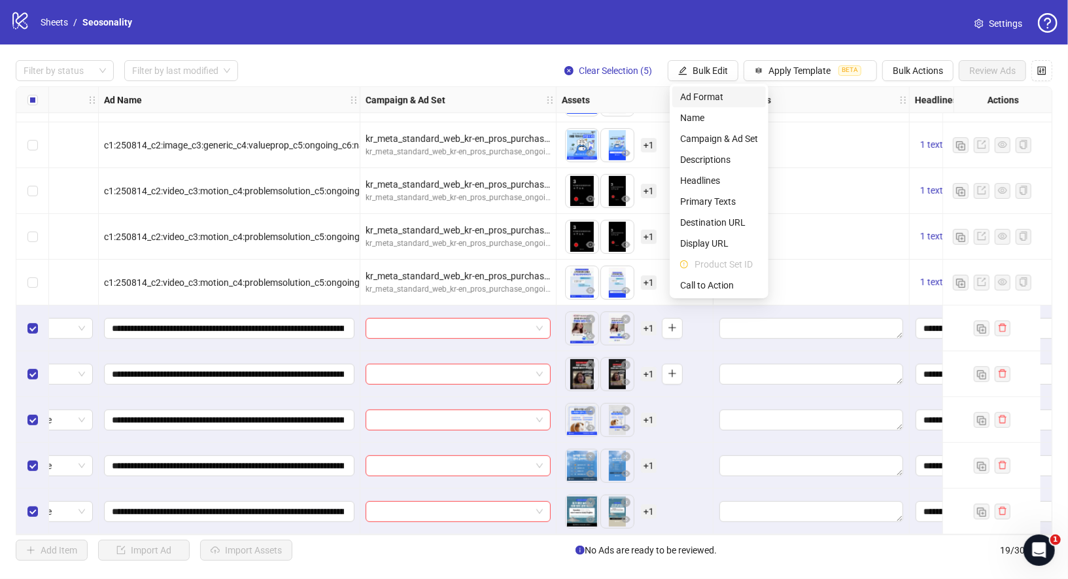
click at [717, 96] on span "Ad Format" at bounding box center [719, 97] width 78 height 14
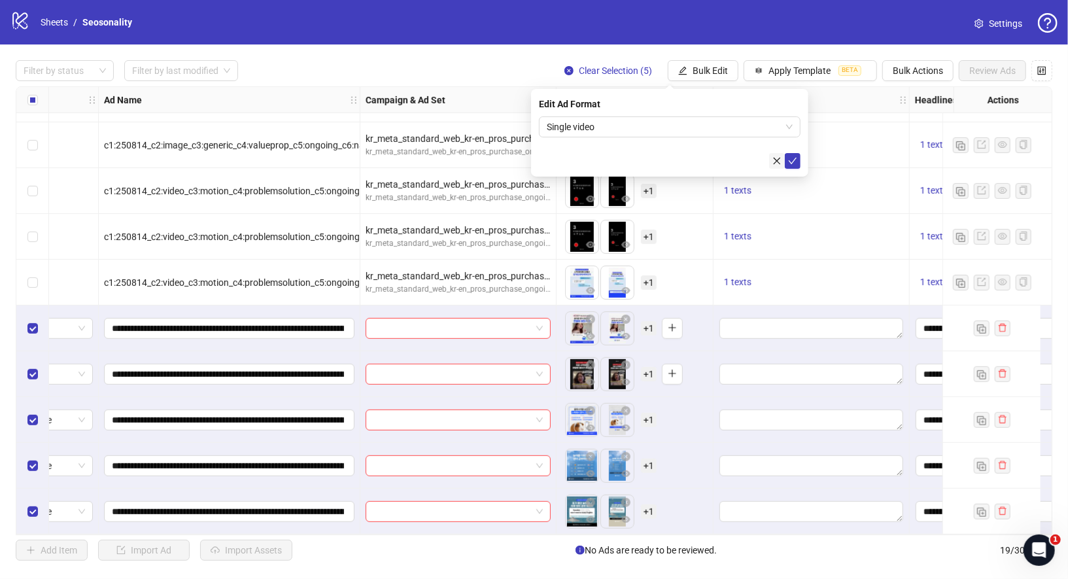
click at [777, 157] on icon "close" at bounding box center [776, 160] width 9 height 9
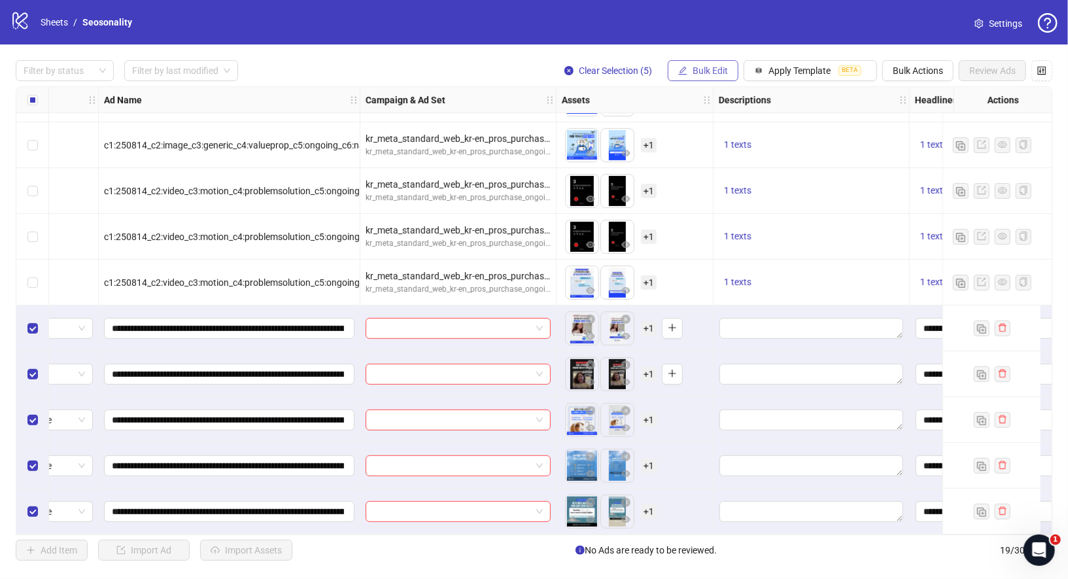
click at [703, 76] on button "Bulk Edit" at bounding box center [703, 70] width 71 height 21
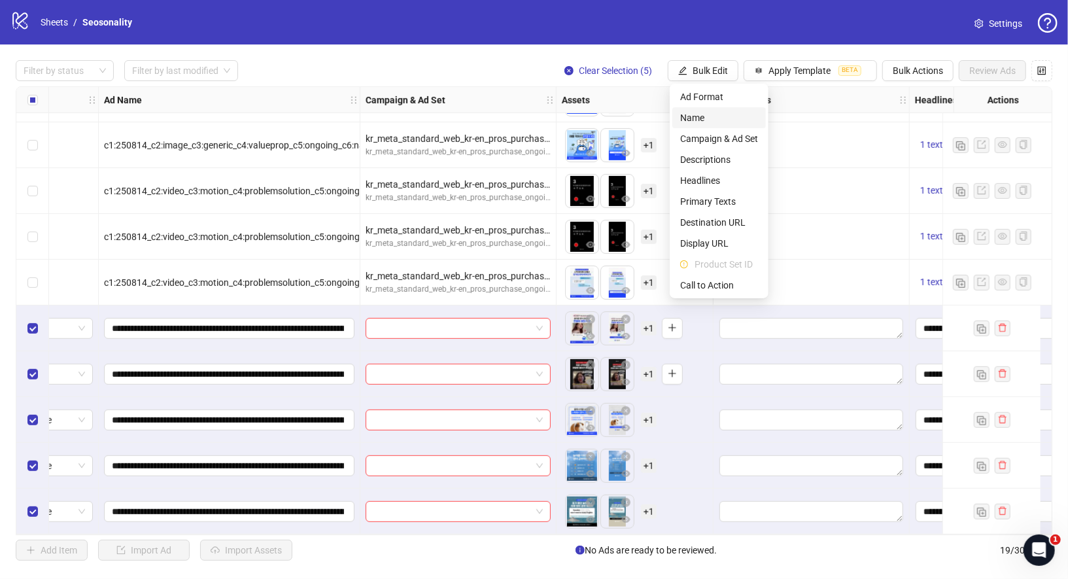
click at [711, 120] on span "Name" at bounding box center [719, 117] width 78 height 14
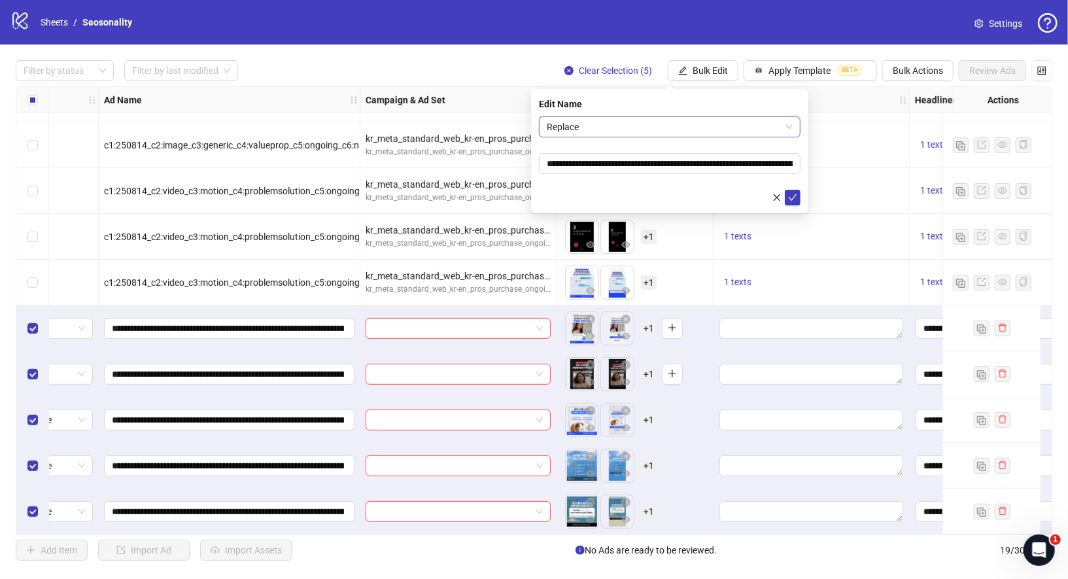
click at [692, 127] on span "Replace" at bounding box center [670, 127] width 246 height 20
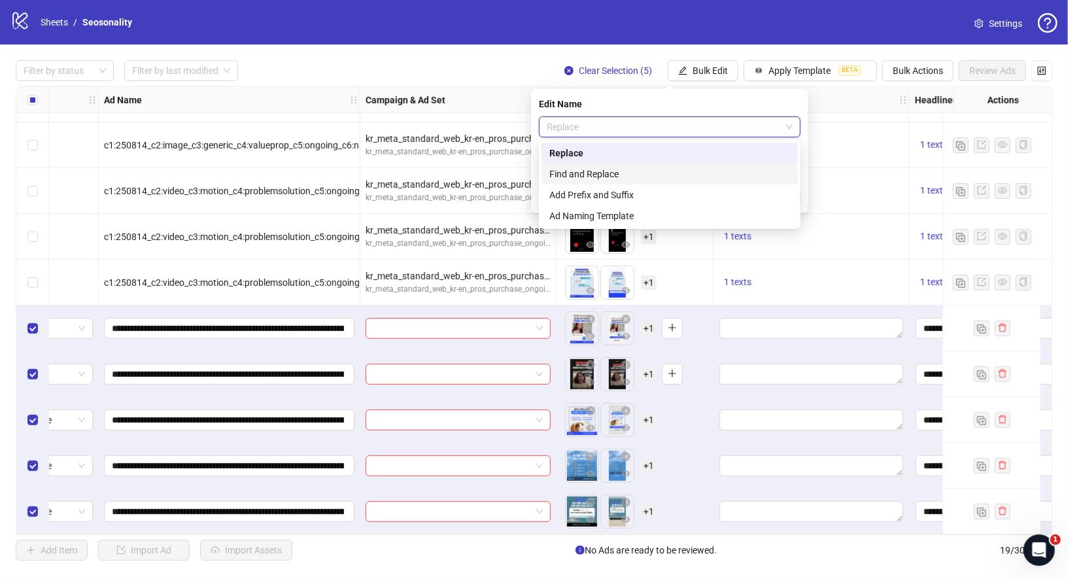
click at [666, 179] on div "Find and Replace" at bounding box center [669, 174] width 241 height 14
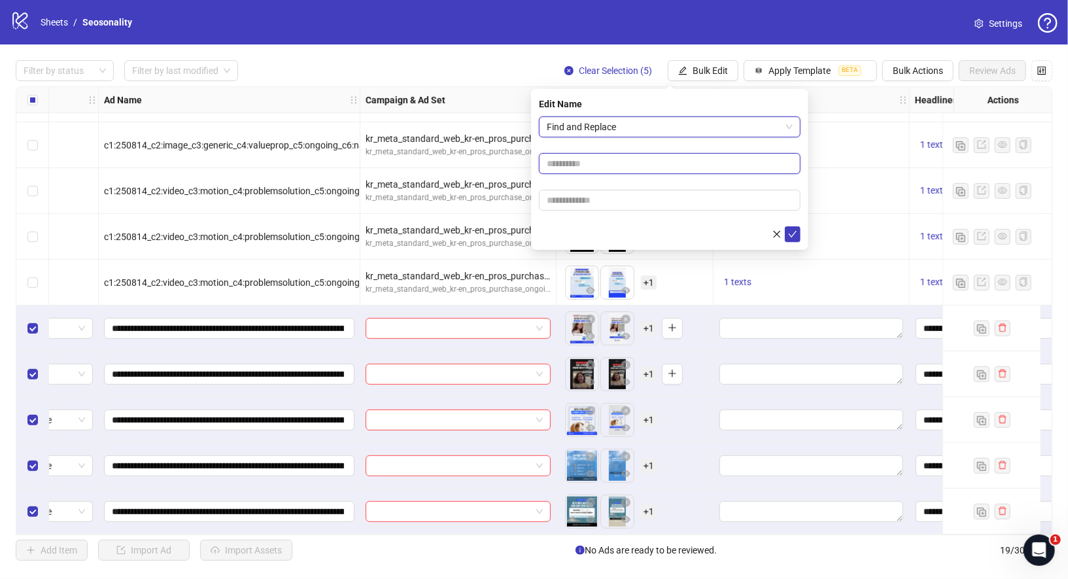
click at [656, 156] on input "text" at bounding box center [670, 163] width 262 height 21
type input "*"
click at [639, 192] on input "text" at bounding box center [670, 200] width 262 height 21
type input "*"
click at [788, 230] on icon "check" at bounding box center [792, 233] width 9 height 9
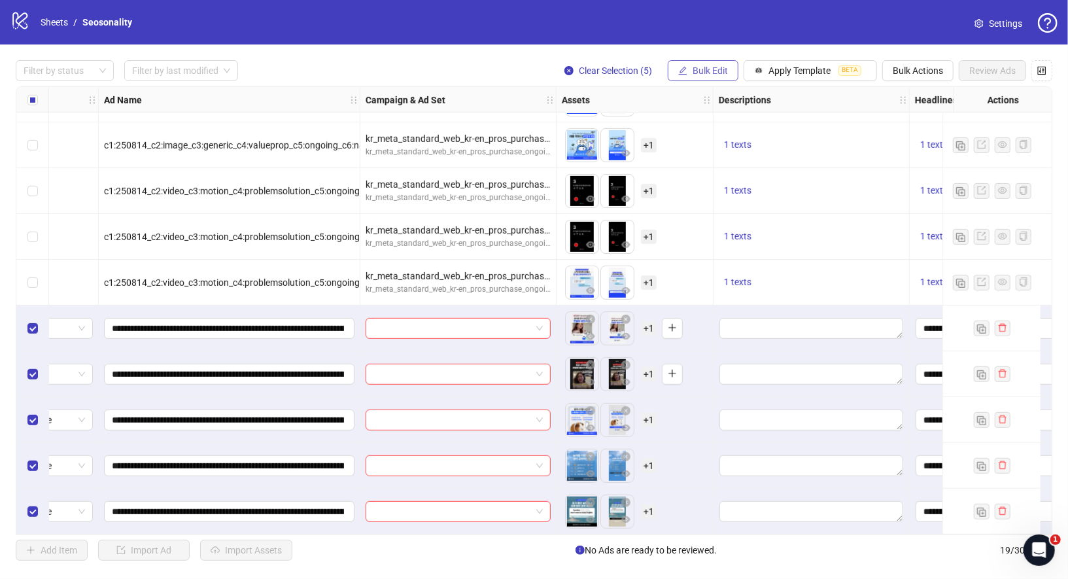
click at [700, 69] on span "Bulk Edit" at bounding box center [709, 70] width 35 height 10
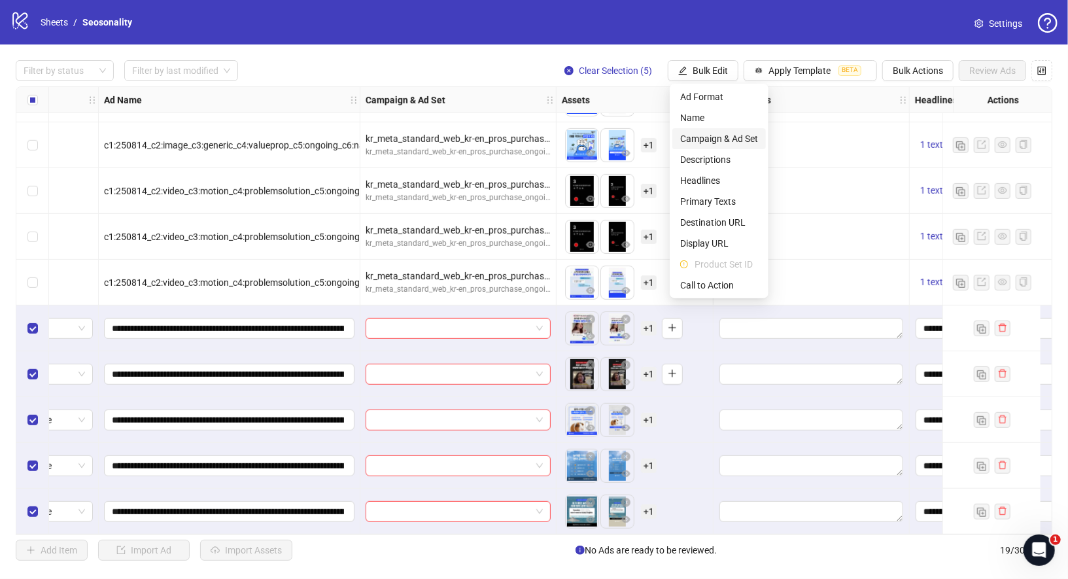
click at [732, 143] on span "Campaign & Ad Set" at bounding box center [719, 138] width 78 height 14
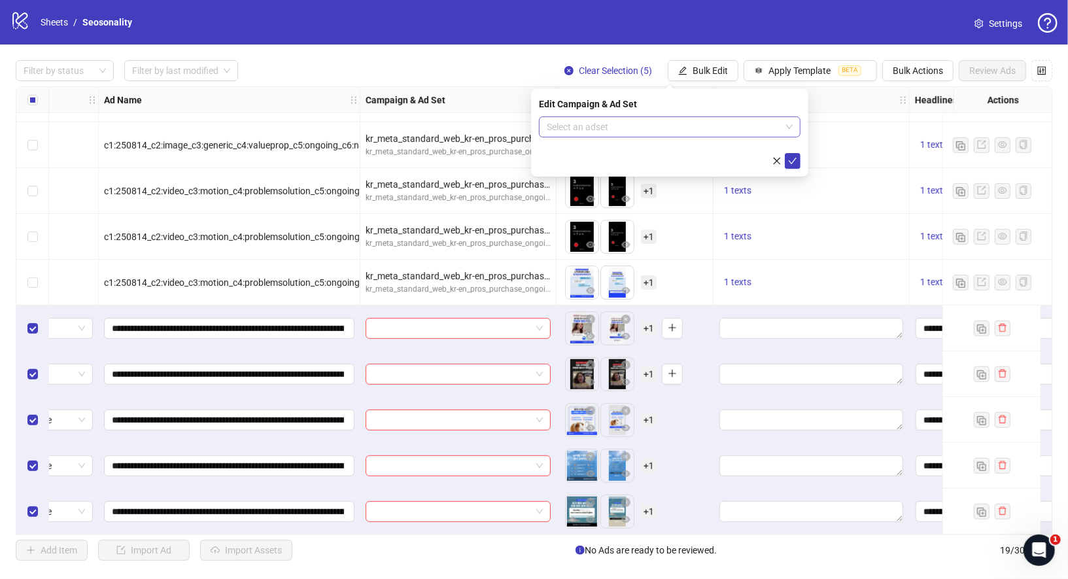
click at [701, 122] on input "search" at bounding box center [664, 127] width 234 height 20
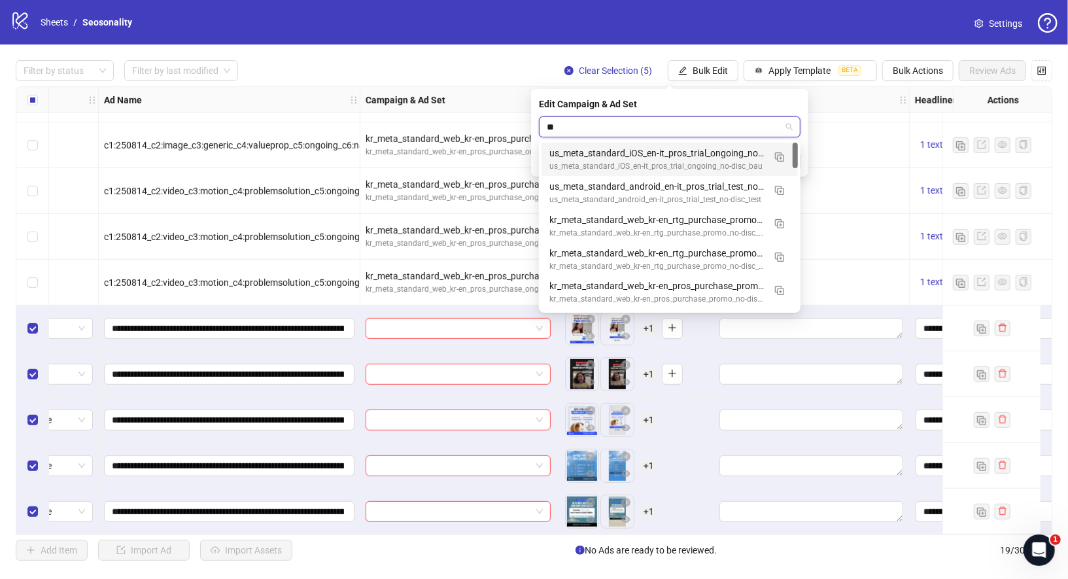
type input "*"
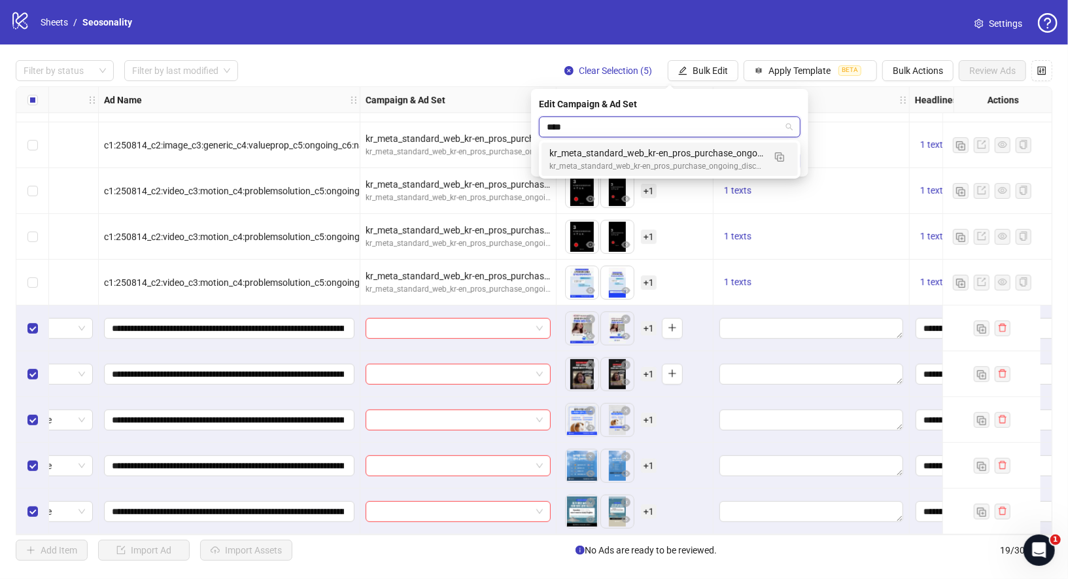
type input "*****"
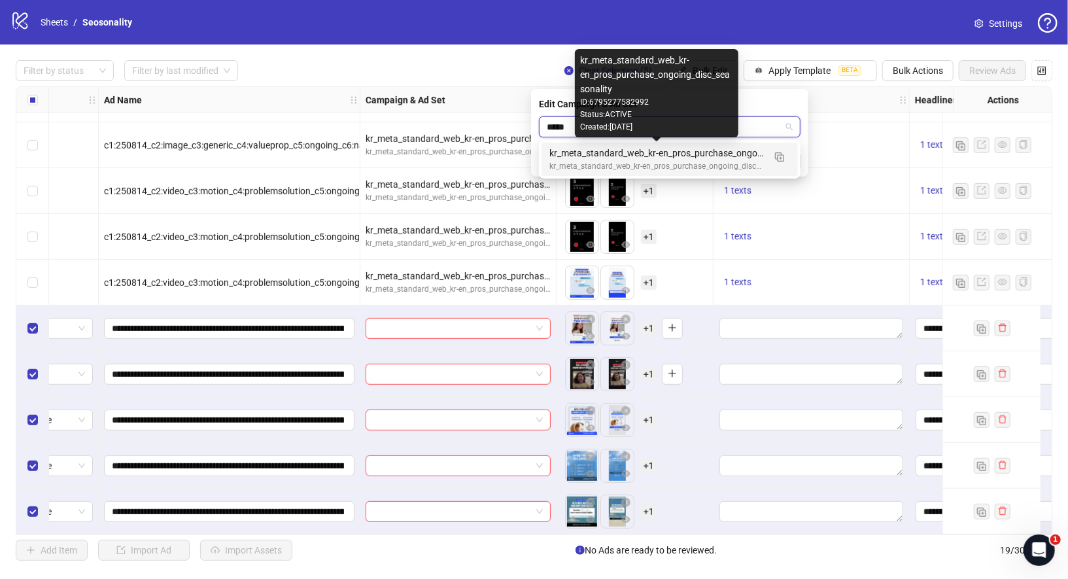
click at [686, 158] on div "kr_meta_standard_web_kr-en_pros_purchase_ongoing_disc_seasonality" at bounding box center [656, 153] width 214 height 14
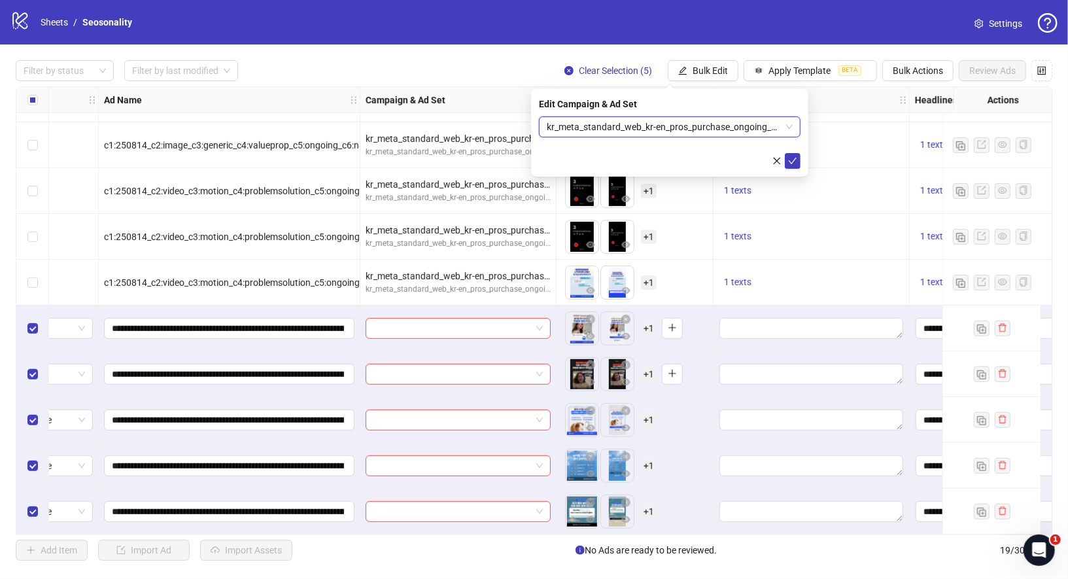
click at [801, 162] on div "Edit Campaign & Ad Set kr_meta_standard_web_kr-en_pros_purchase_ongoing_disc_se…" at bounding box center [669, 133] width 277 height 88
click at [794, 154] on button "submit" at bounding box center [793, 161] width 16 height 16
click at [786, 162] on button "submit" at bounding box center [793, 161] width 16 height 16
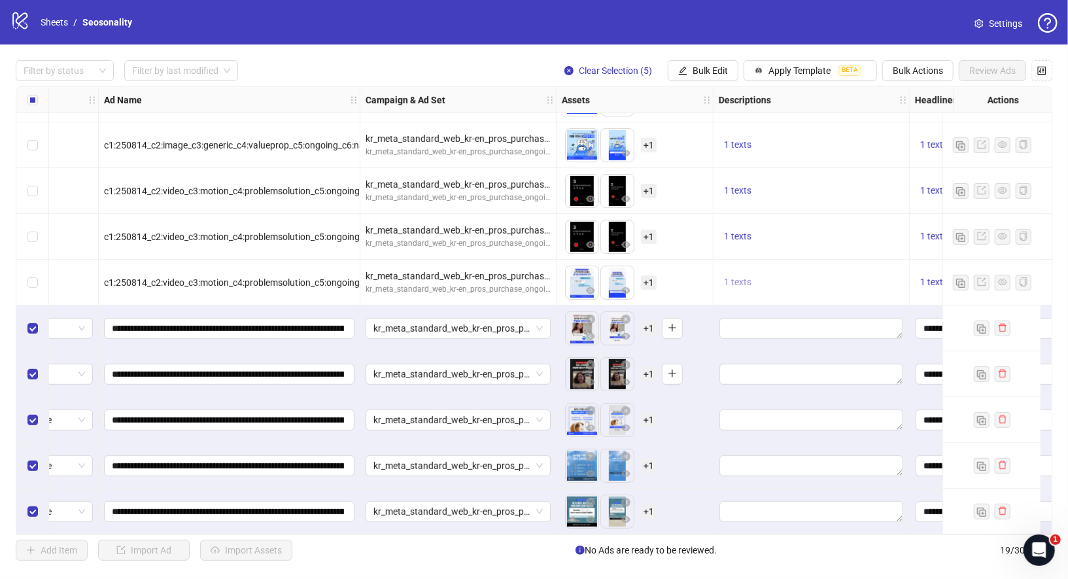
click at [736, 282] on span "1 texts" at bounding box center [737, 282] width 27 height 10
click at [836, 183] on div "1 texts" at bounding box center [811, 191] width 185 height 16
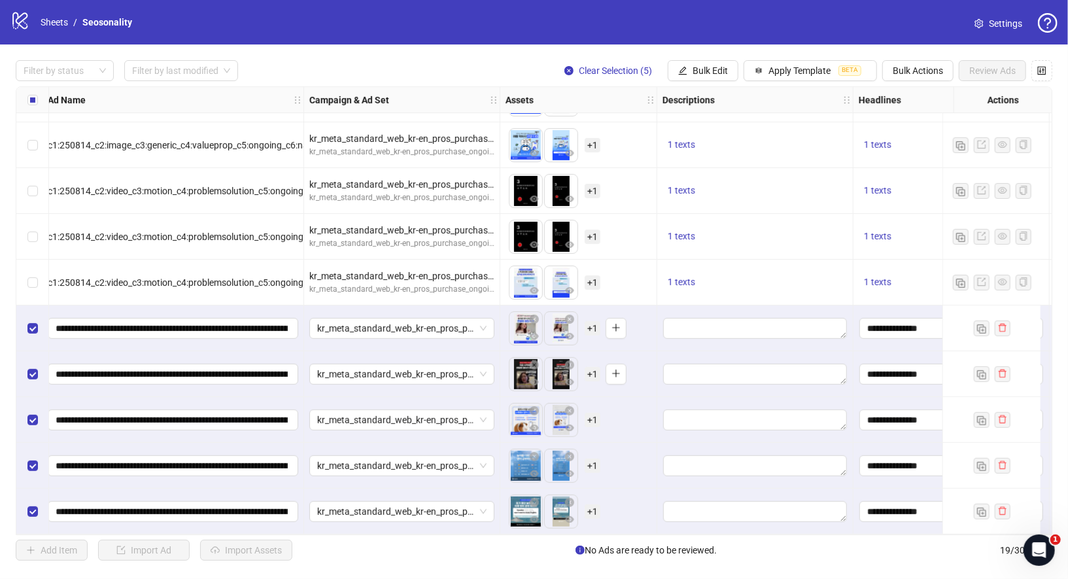
scroll to position [452, 125]
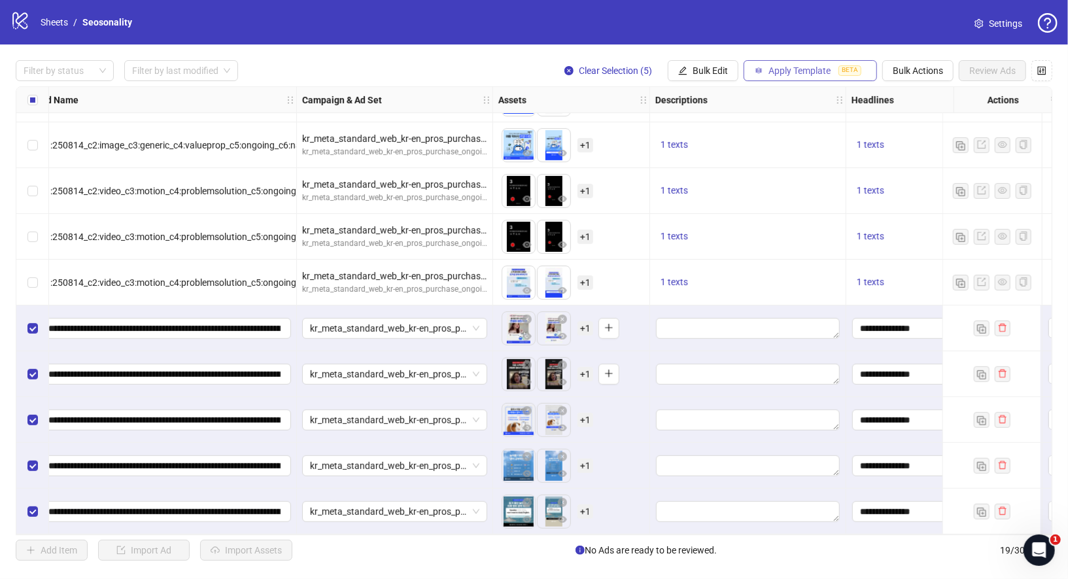
click at [850, 68] on span "BETA" at bounding box center [849, 70] width 23 height 10
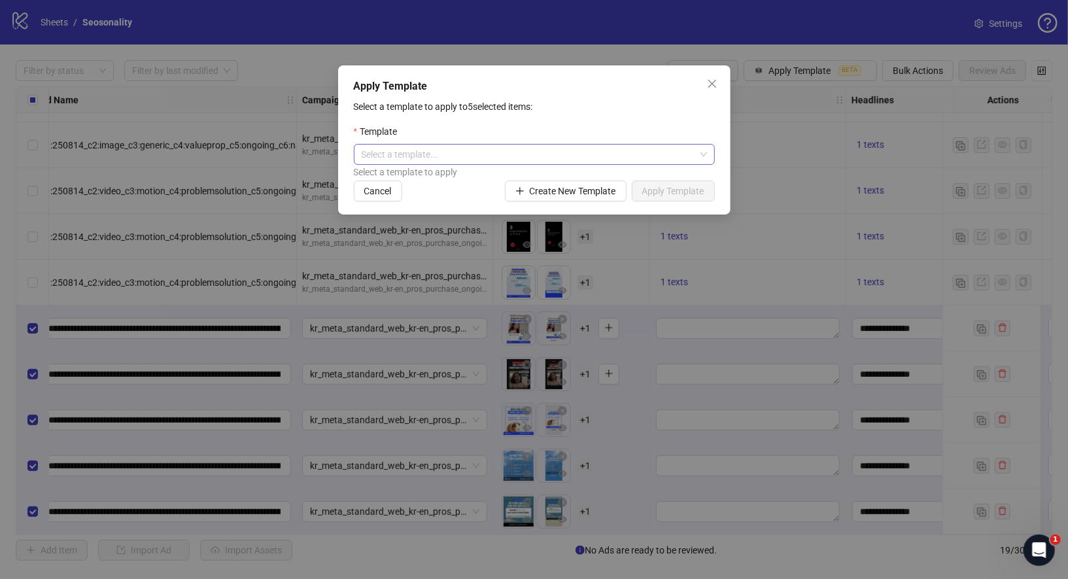
click at [611, 161] on input "search" at bounding box center [528, 154] width 333 height 20
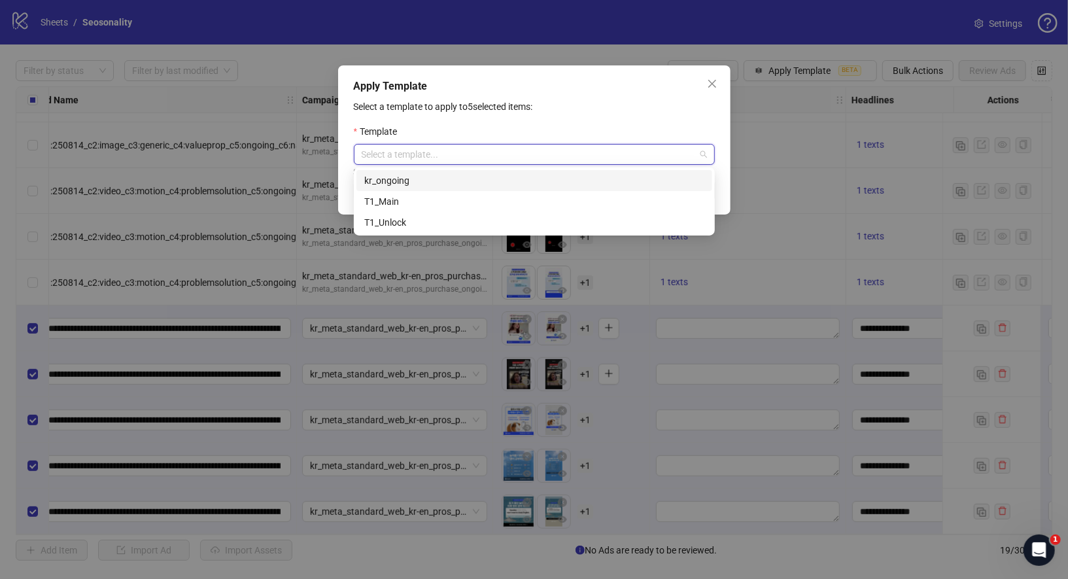
click at [457, 183] on div "kr_ongoing" at bounding box center [534, 180] width 340 height 14
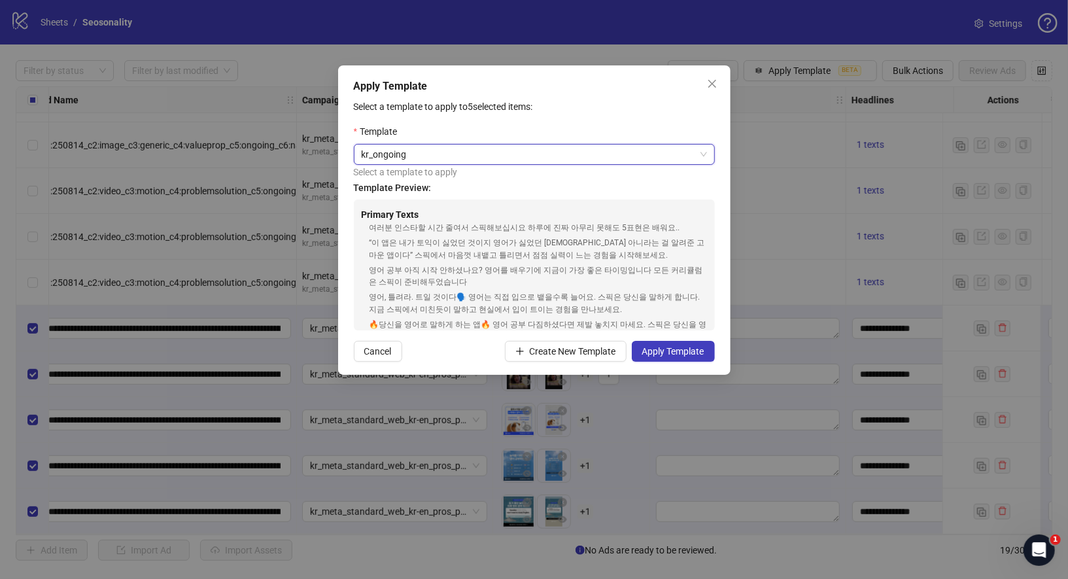
scroll to position [122, 0]
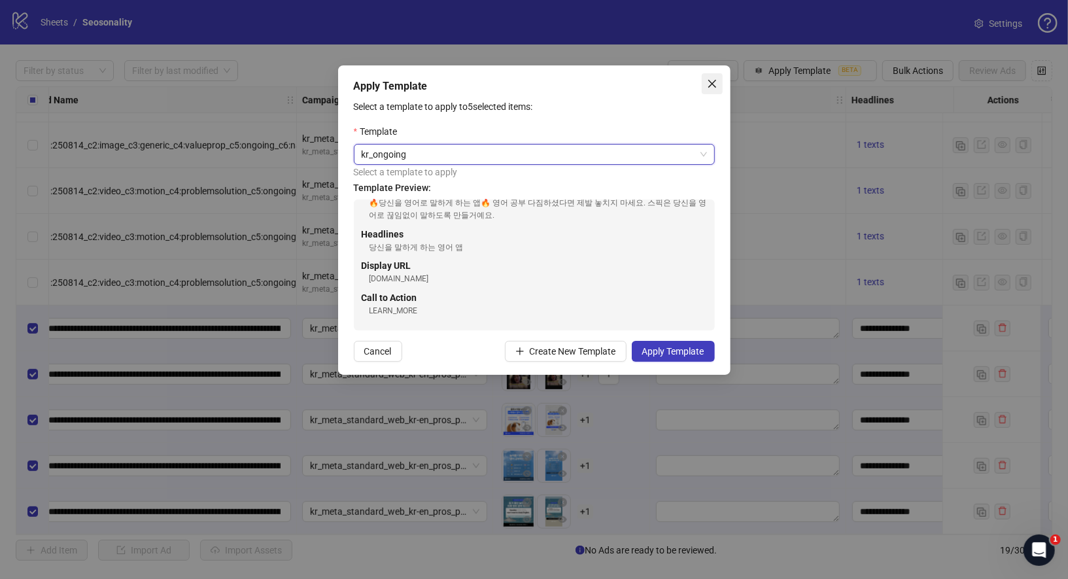
click at [710, 80] on icon "close" at bounding box center [712, 83] width 10 height 10
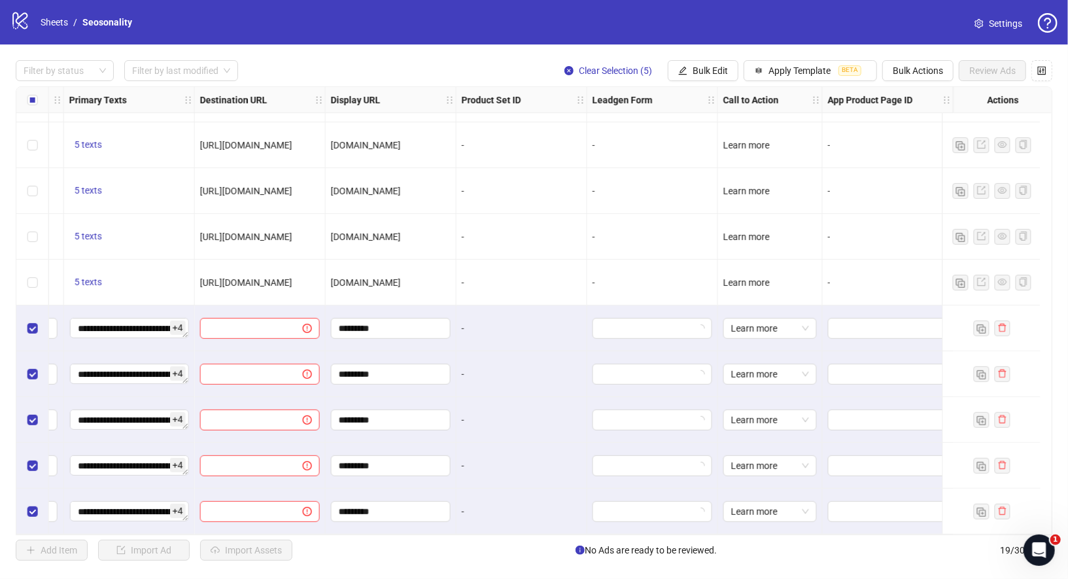
scroll to position [452, 728]
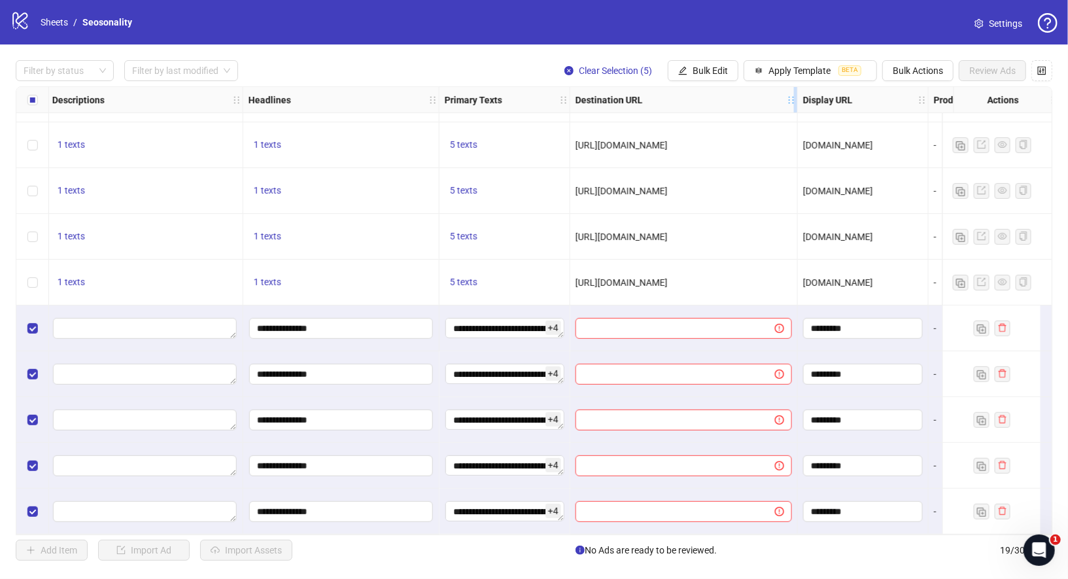
drag, startPoint x: 699, startPoint y: 98, endPoint x: 903, endPoint y: 98, distance: 204.0
click at [903, 100] on div "Ad Format Ad Name Campaign & Ad Set Assets Descriptions Headlines Primary Texts…" at bounding box center [255, 100] width 1869 height 0
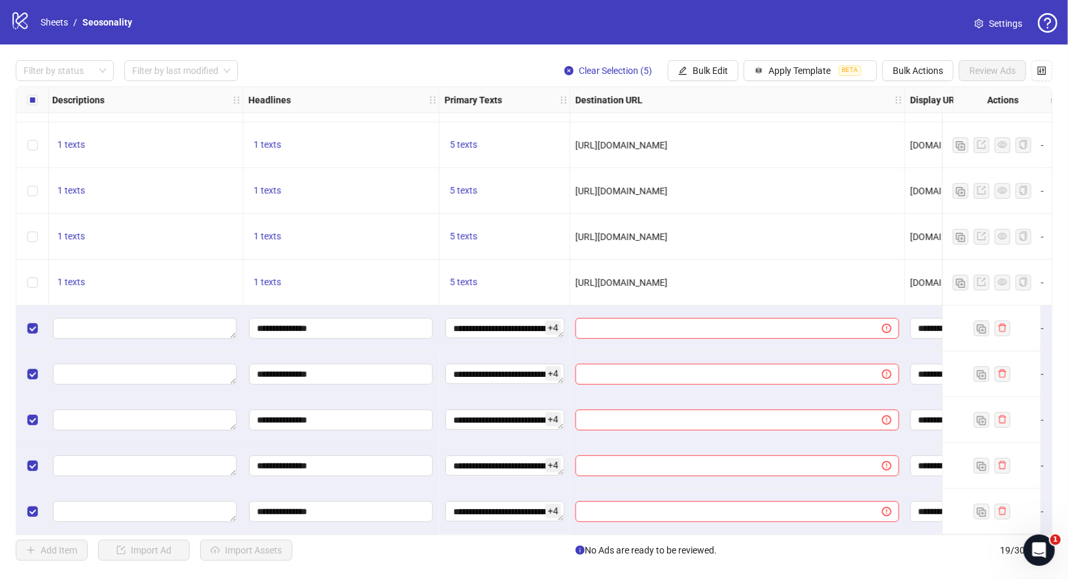
drag, startPoint x: 815, startPoint y: 264, endPoint x: 807, endPoint y: 272, distance: 11.1
click at [807, 272] on div "[URL][DOMAIN_NAME]" at bounding box center [737, 283] width 335 height 46
copy span "[URL][DOMAIN_NAME]"
click at [716, 63] on button "Bulk Edit" at bounding box center [703, 70] width 71 height 21
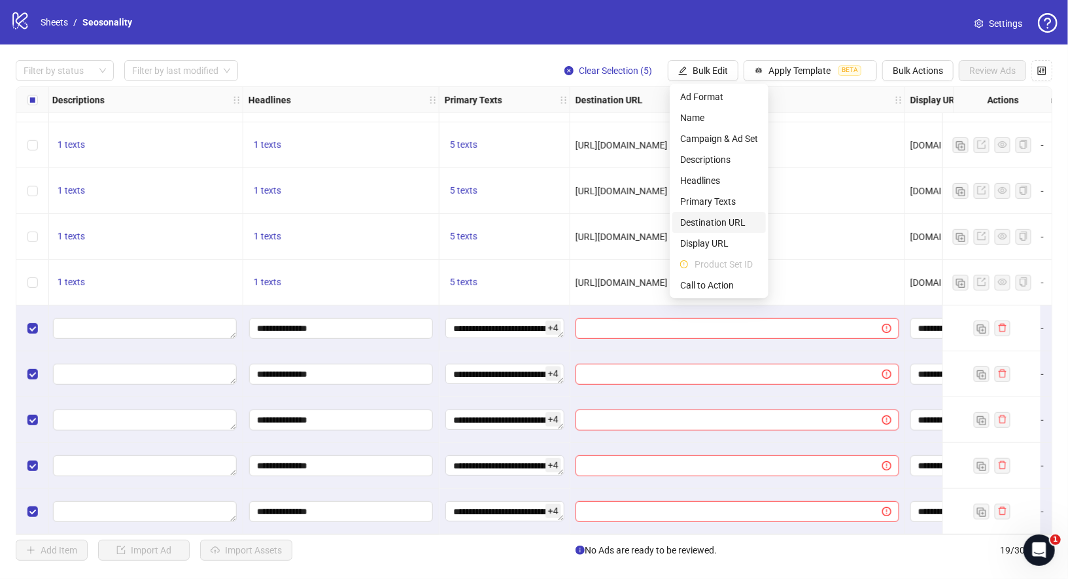
click at [736, 224] on span "Destination URL" at bounding box center [719, 222] width 78 height 14
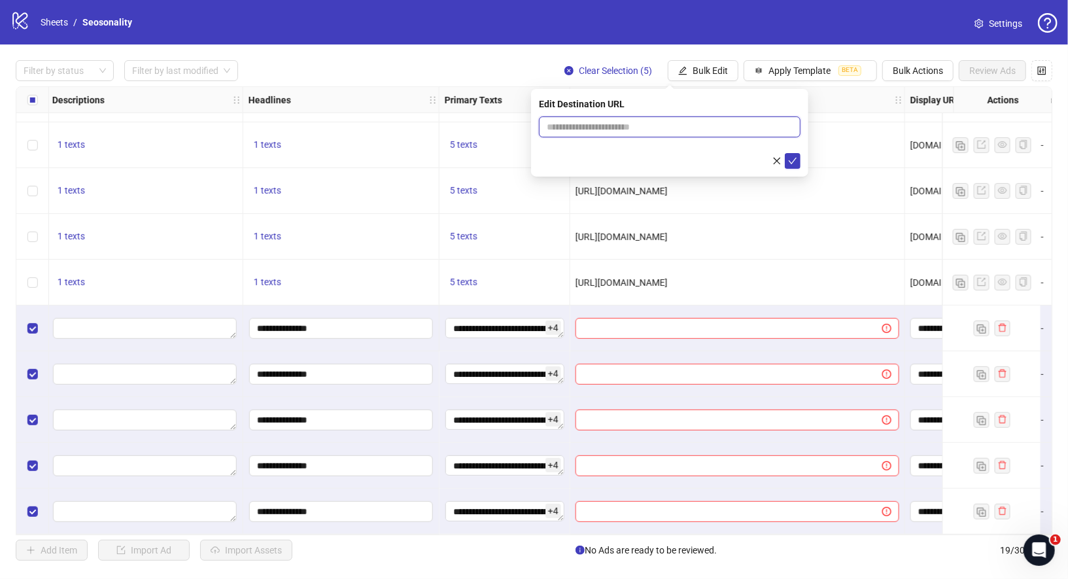
click at [726, 127] on input "text" at bounding box center [664, 127] width 235 height 14
paste input "**********"
type input "**********"
click at [796, 164] on icon "check" at bounding box center [792, 160] width 9 height 9
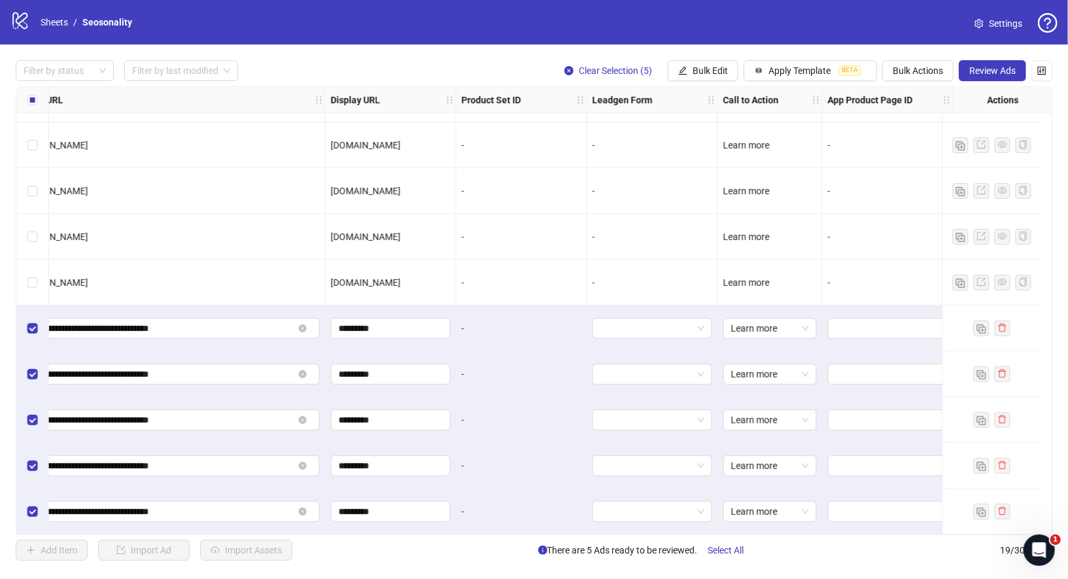
scroll to position [452, 0]
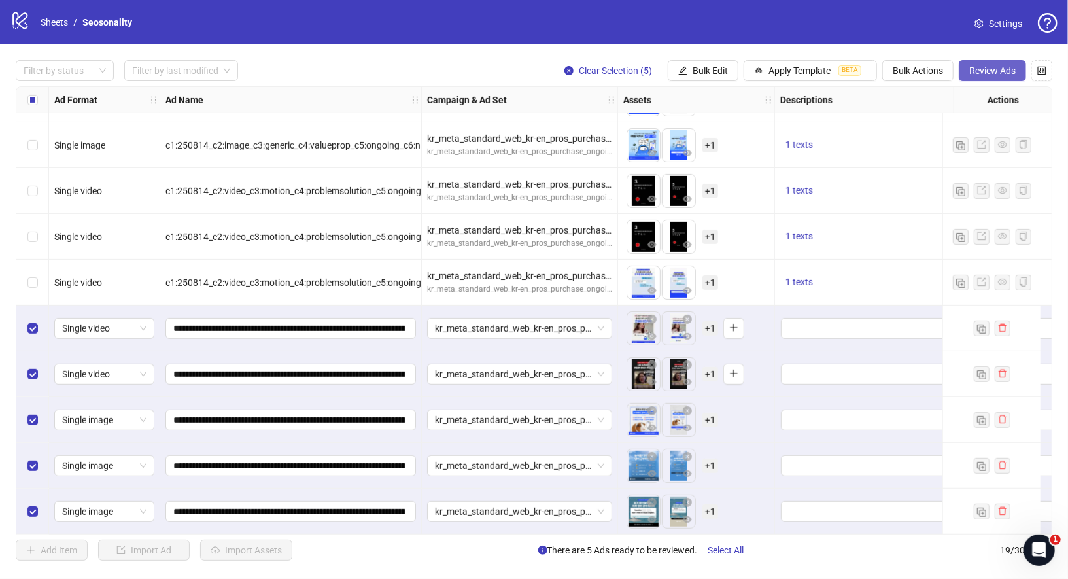
click at [998, 66] on span "Review Ads" at bounding box center [992, 70] width 46 height 10
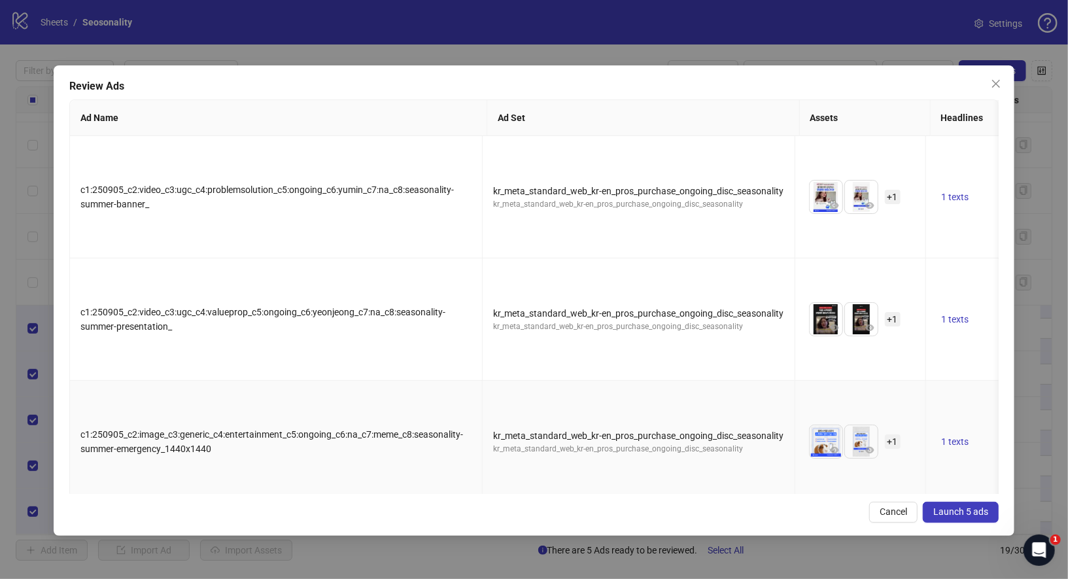
scroll to position [180, 0]
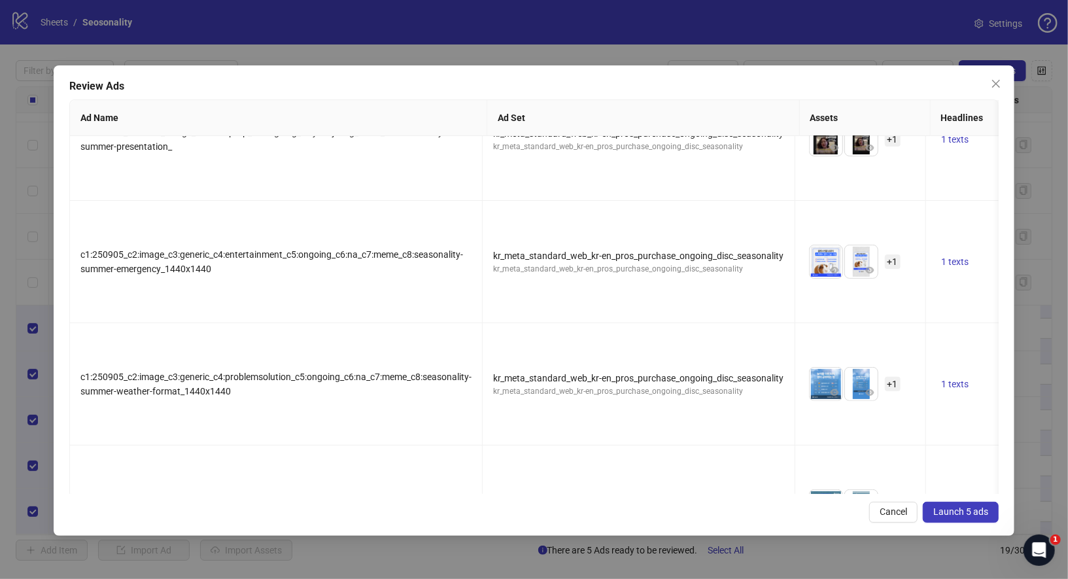
click at [972, 515] on span "Launch 5 ads" at bounding box center [960, 511] width 55 height 10
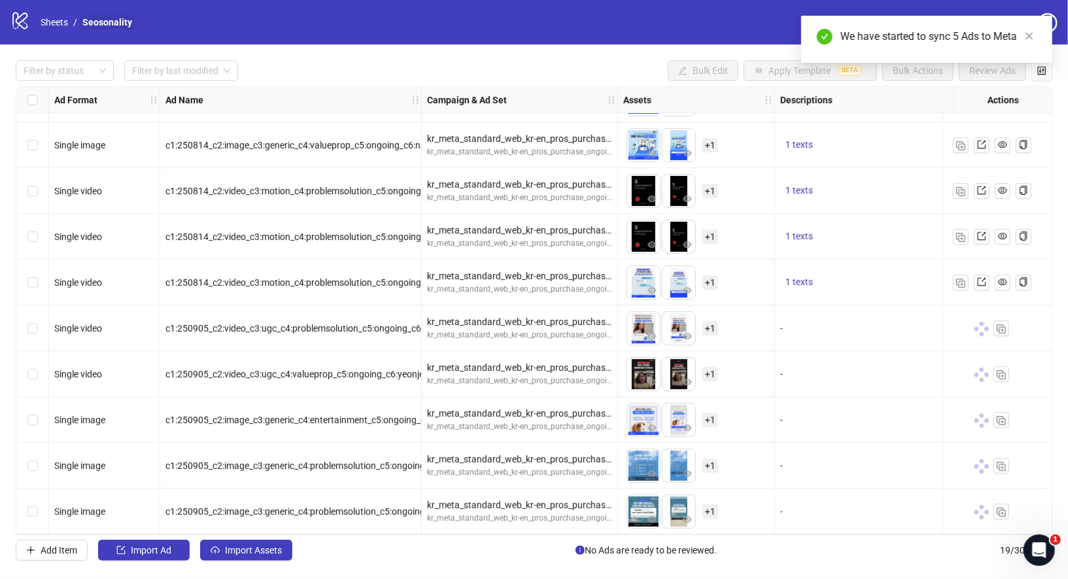
click at [105, 19] on link "Seosonality" at bounding box center [107, 22] width 55 height 14
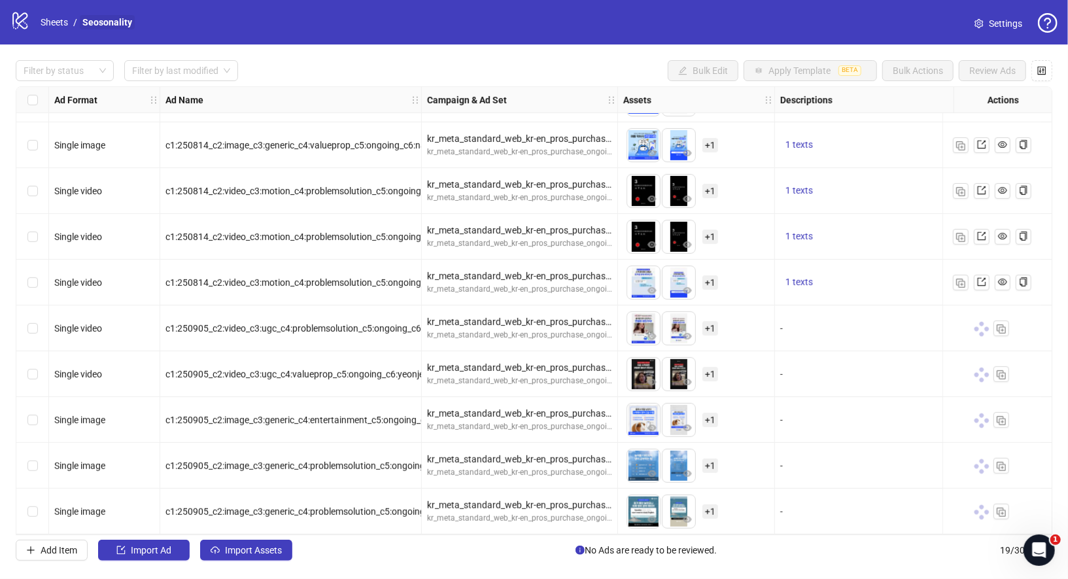
click at [110, 20] on link "Seosonality" at bounding box center [107, 22] width 55 height 14
click at [56, 22] on link "Sheets" at bounding box center [54, 22] width 33 height 14
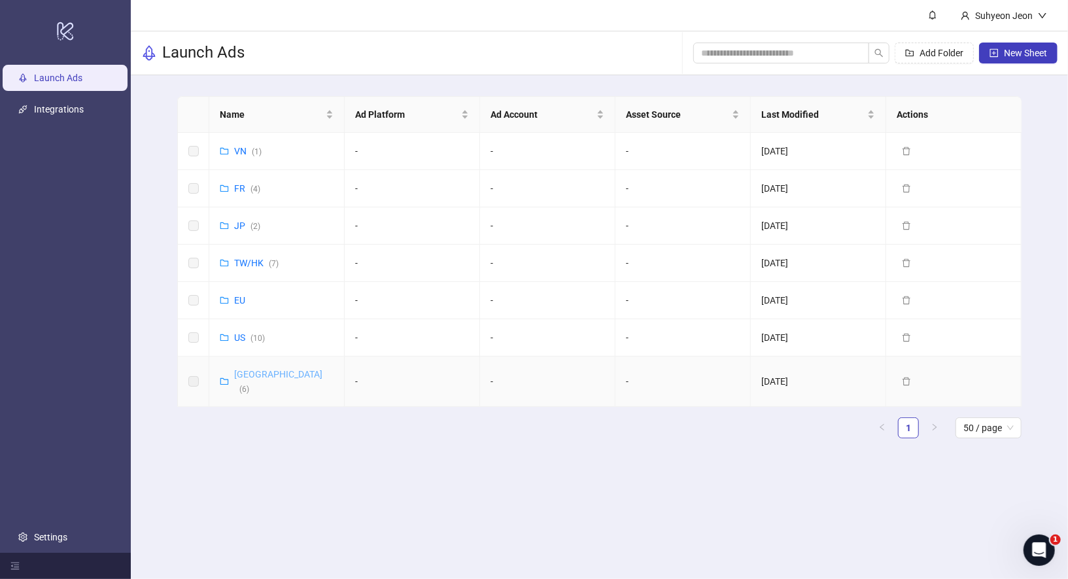
click at [243, 376] on link "Korea ( 6 )" at bounding box center [278, 381] width 88 height 25
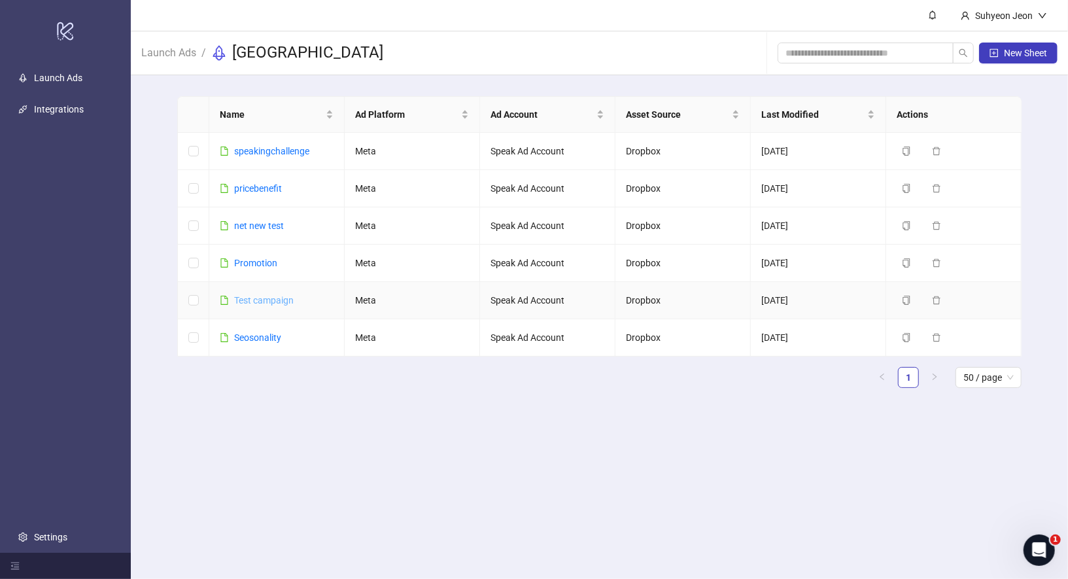
click at [273, 297] on link "Test campaign" at bounding box center [263, 300] width 59 height 10
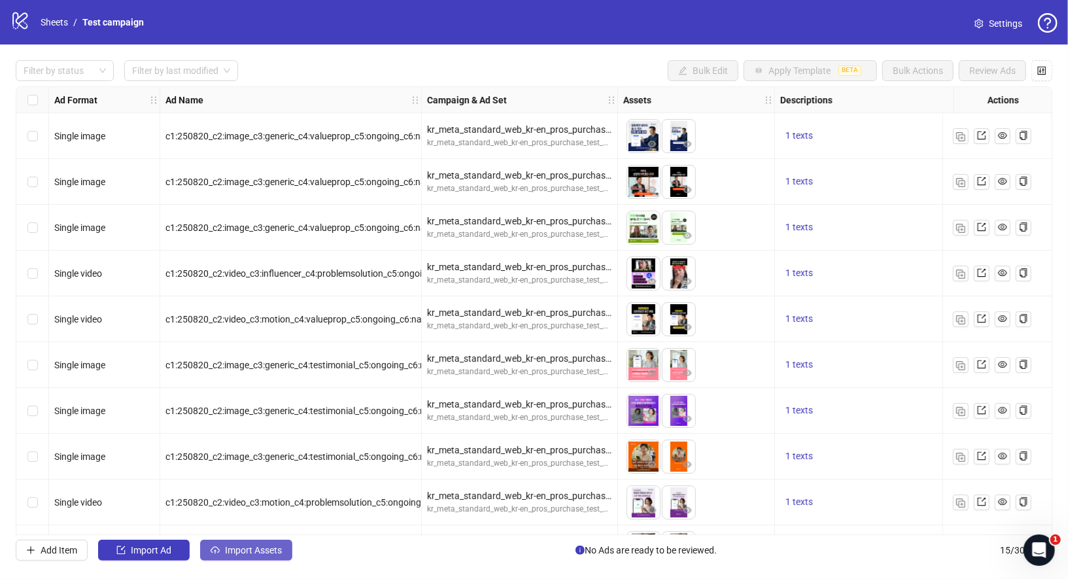
click at [273, 543] on button "Import Assets" at bounding box center [246, 549] width 92 height 21
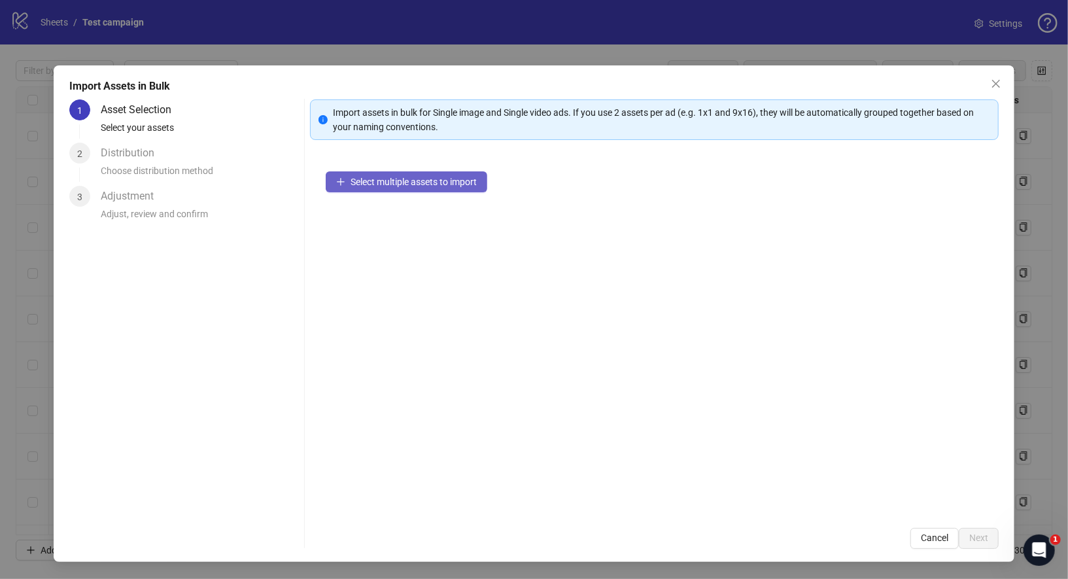
click at [429, 174] on button "Select multiple assets to import" at bounding box center [406, 181] width 161 height 21
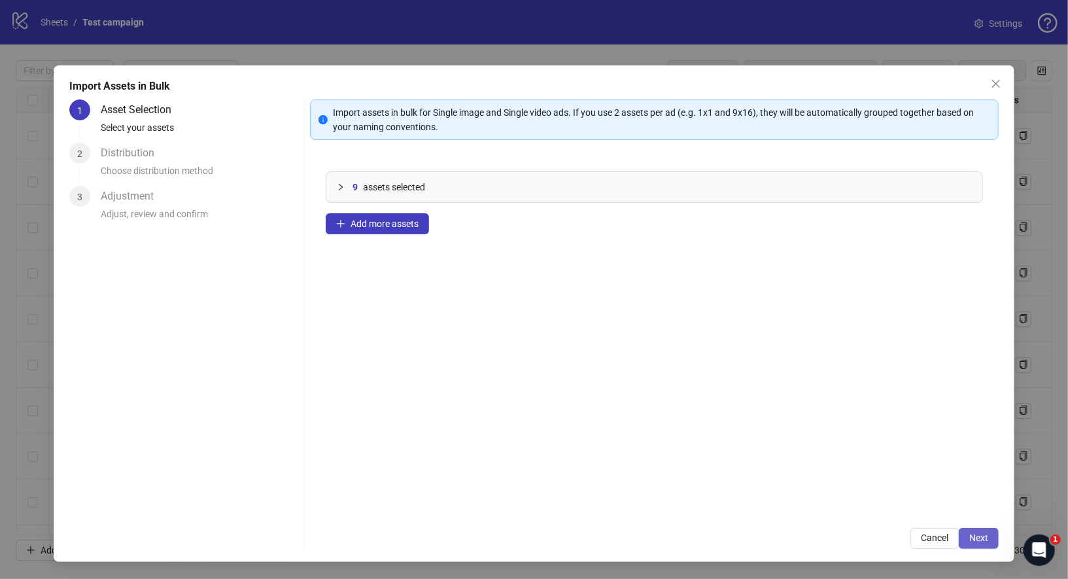
click at [972, 531] on button "Next" at bounding box center [979, 538] width 40 height 21
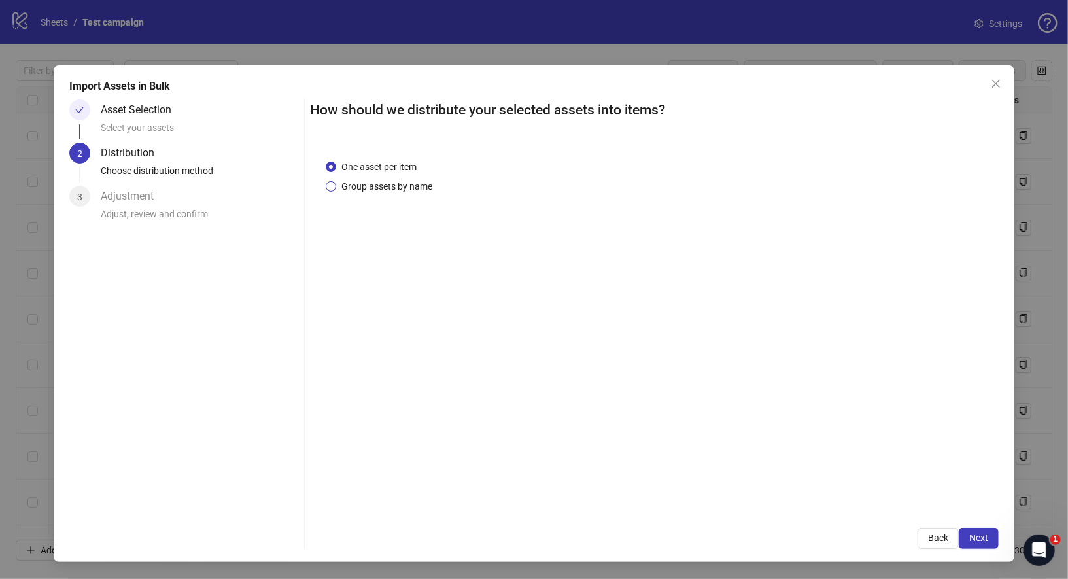
click at [401, 190] on span "Group assets by name" at bounding box center [386, 186] width 101 height 14
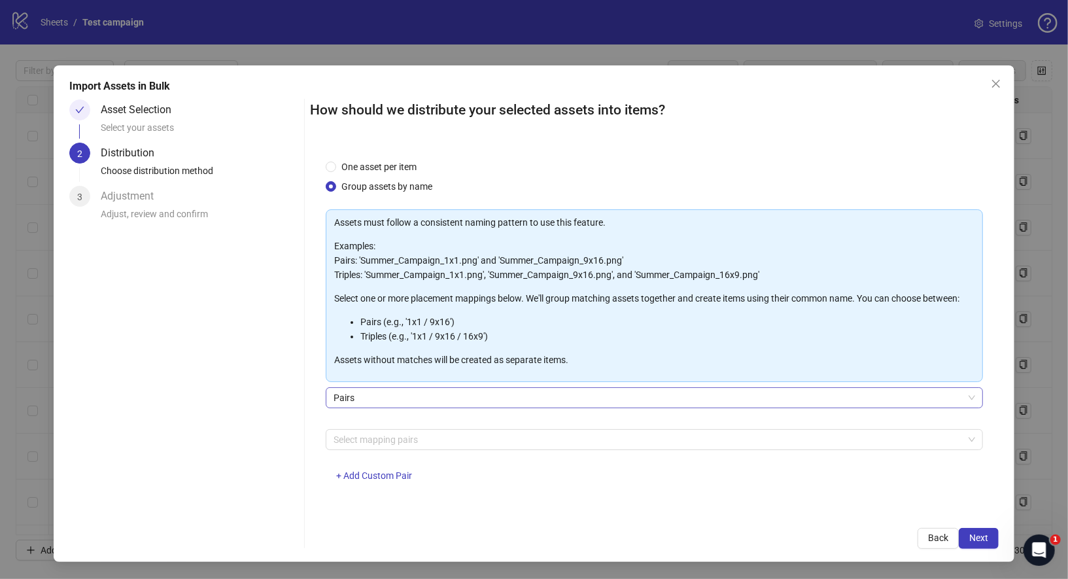
click at [407, 401] on span "Pairs" at bounding box center [654, 398] width 642 height 20
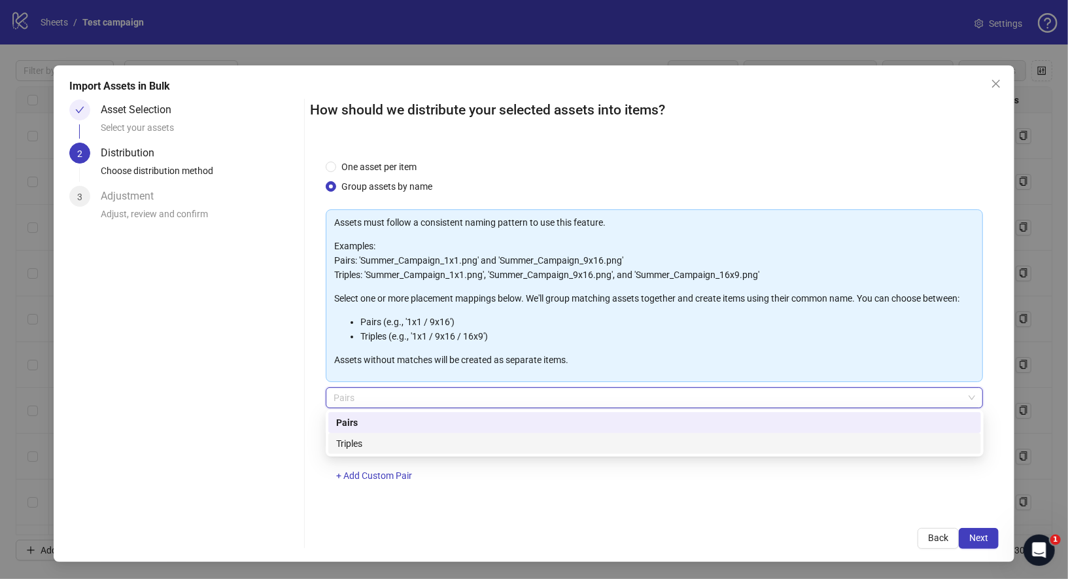
click at [405, 436] on div "Triples" at bounding box center [654, 443] width 637 height 14
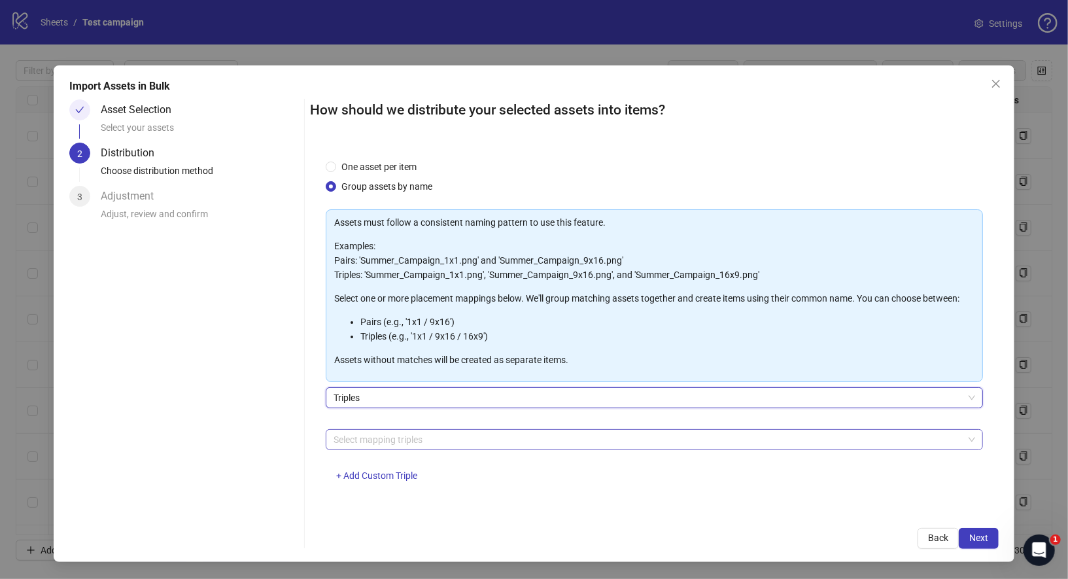
click at [408, 445] on div at bounding box center [647, 439] width 639 height 18
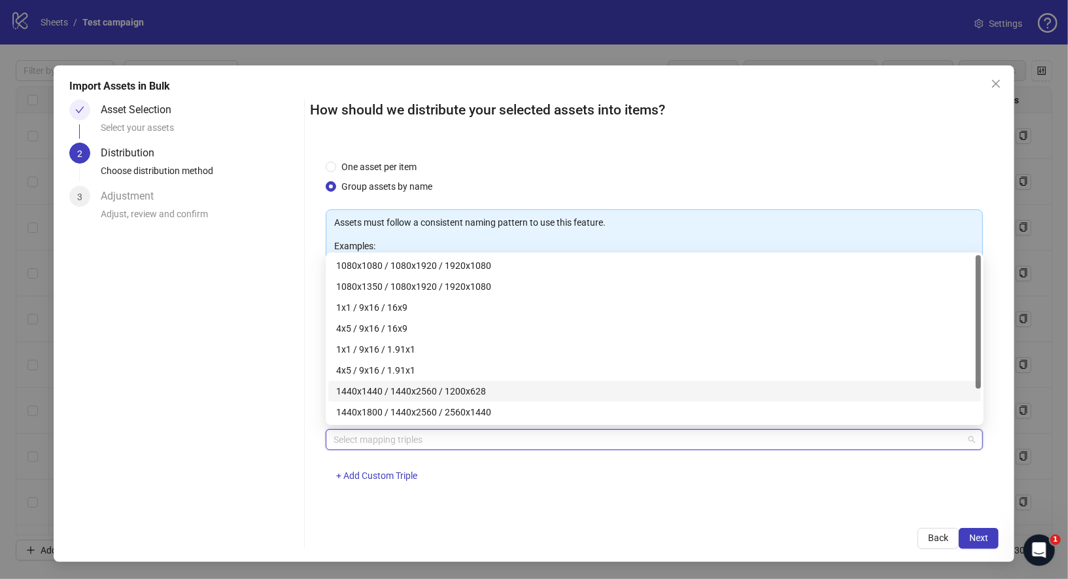
click at [428, 390] on div "1440x1440 / 1440x2560 / 1200x628" at bounding box center [654, 391] width 637 height 14
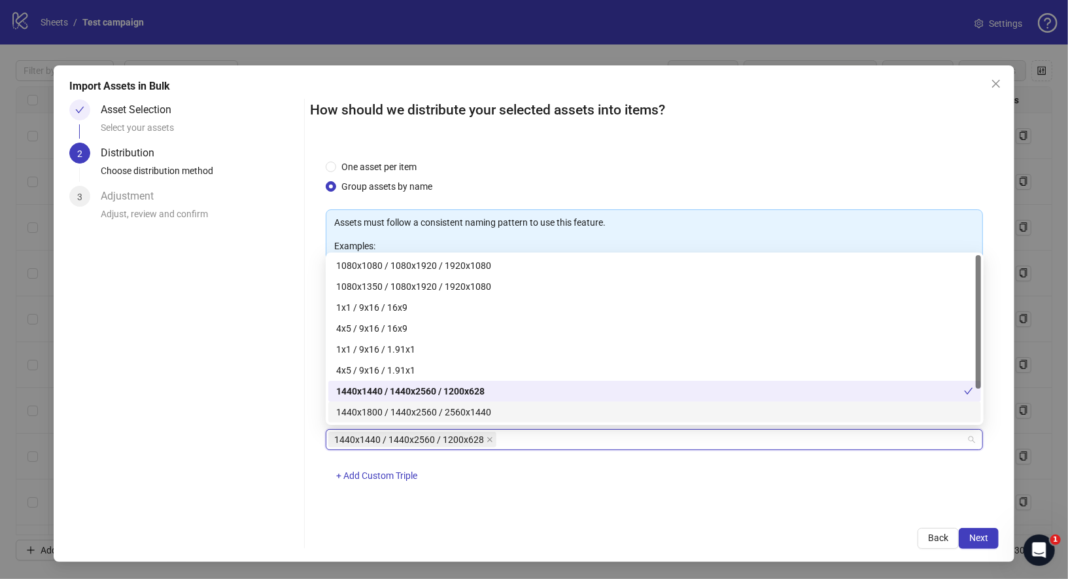
click at [426, 409] on div "1440x1800 / 1440x2560 / 2560x1440" at bounding box center [654, 412] width 637 height 14
click at [487, 481] on div "1440x1440 / 1440x2560 / 1200x628 1440x1800 / 1440x2560 / 2560x1440 + Add Custom…" at bounding box center [655, 463] width 658 height 68
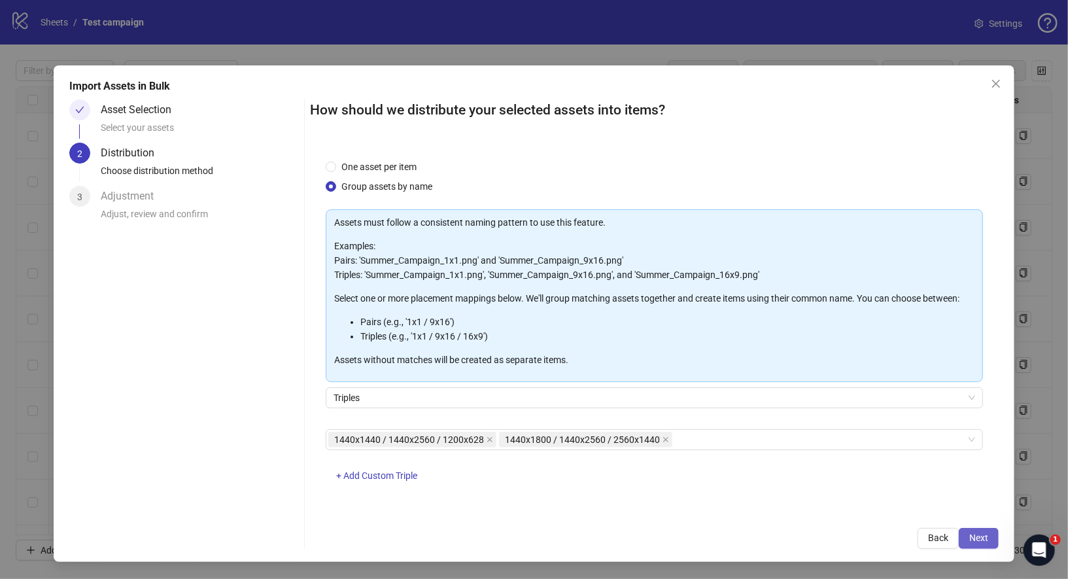
click at [995, 542] on button "Next" at bounding box center [979, 538] width 40 height 21
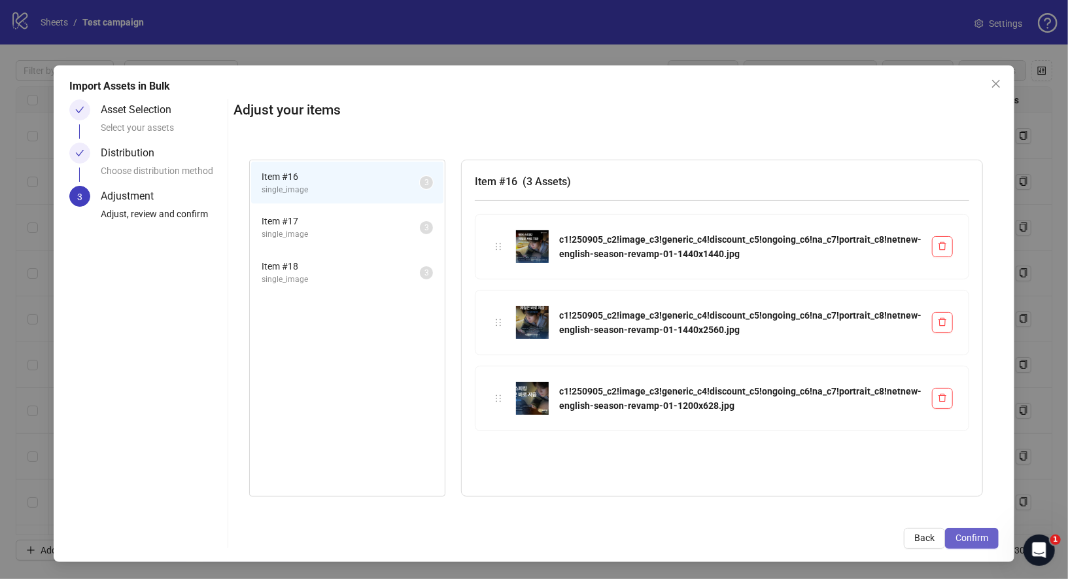
click at [983, 535] on span "Confirm" at bounding box center [971, 537] width 33 height 10
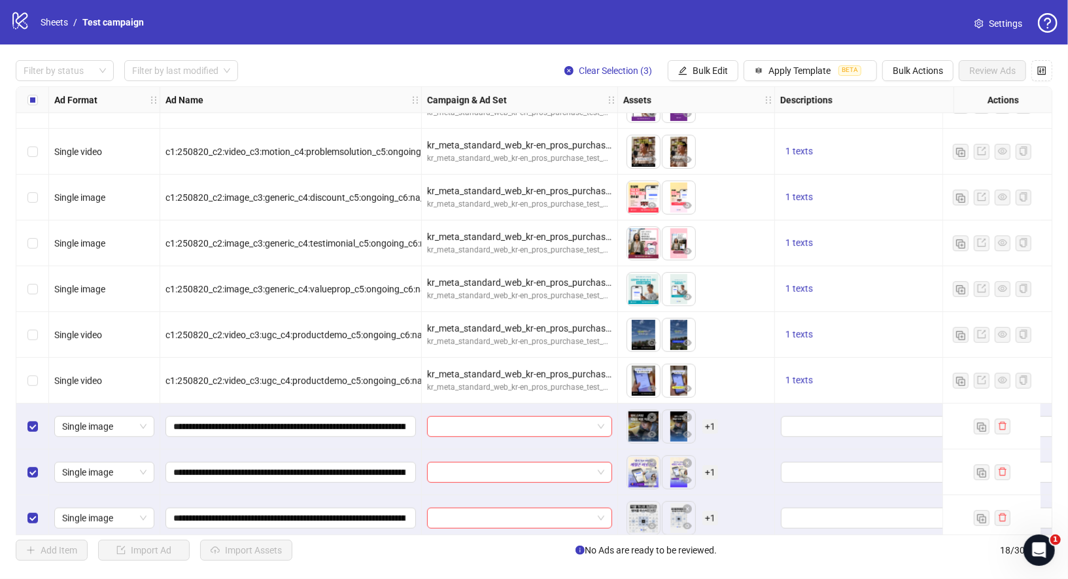
scroll to position [407, 0]
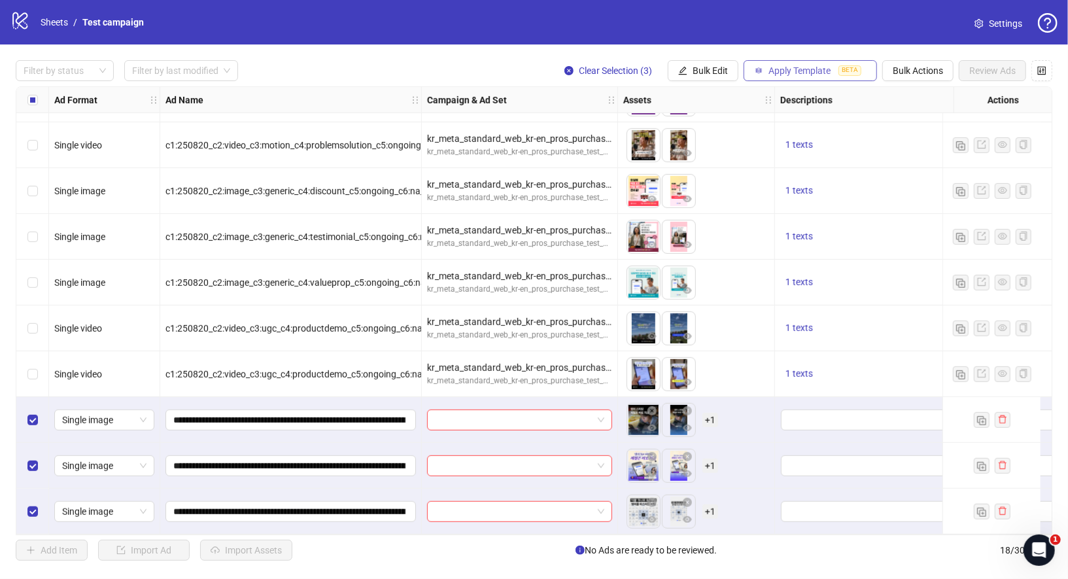
click at [795, 69] on span "Apply Template" at bounding box center [799, 70] width 62 height 10
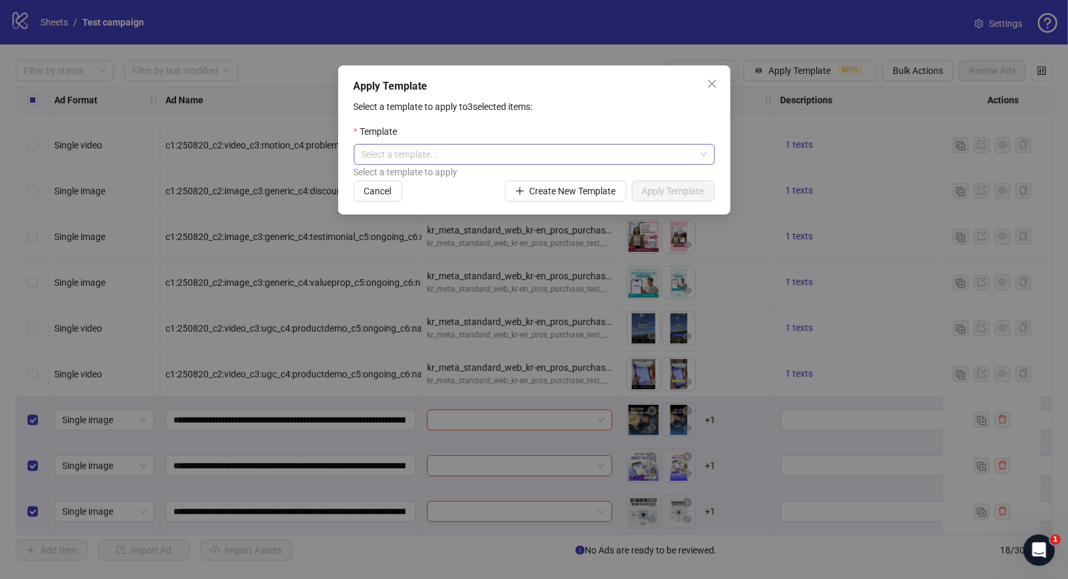
click at [599, 158] on input "search" at bounding box center [528, 154] width 333 height 20
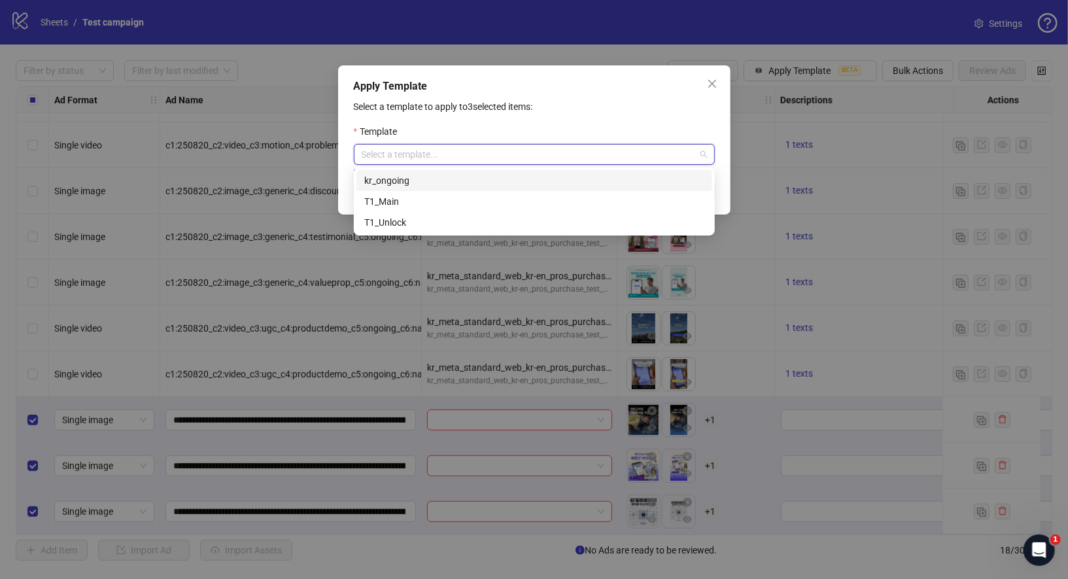
click at [460, 180] on div "kr_ongoing" at bounding box center [534, 180] width 340 height 14
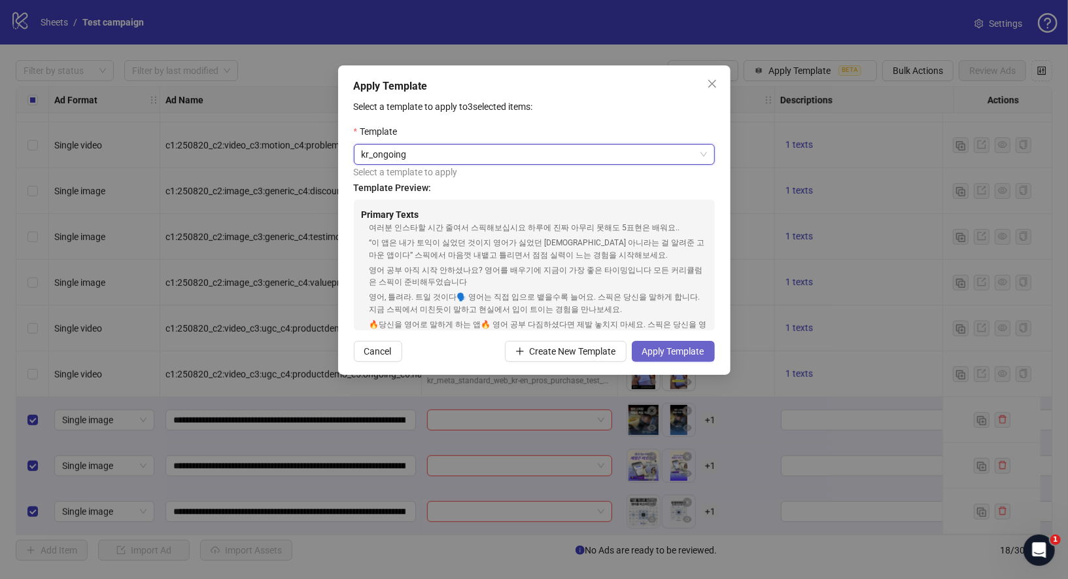
click at [666, 354] on span "Apply Template" at bounding box center [673, 351] width 62 height 10
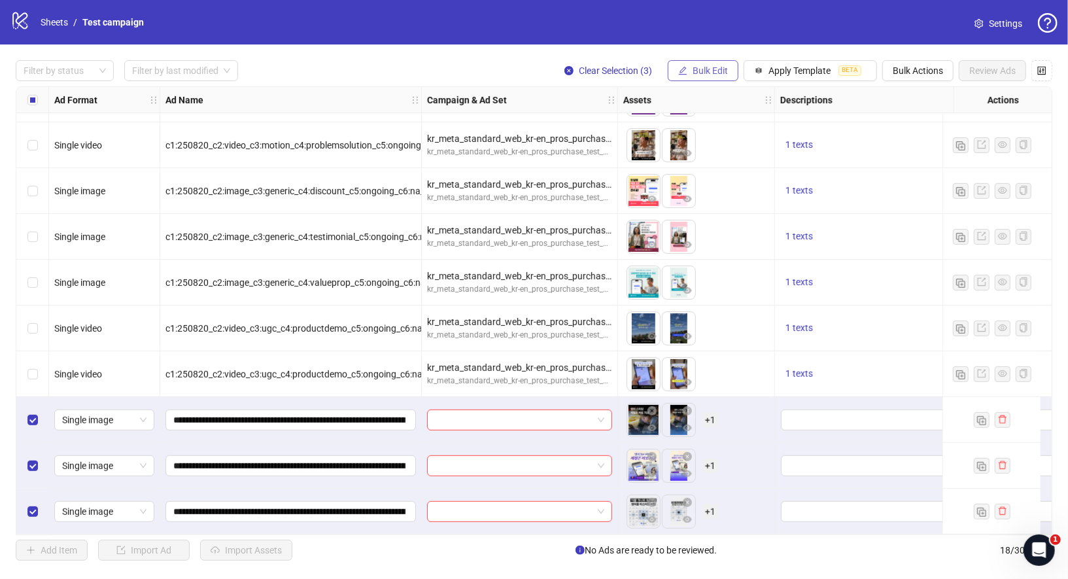
click at [726, 70] on span "Bulk Edit" at bounding box center [709, 70] width 35 height 10
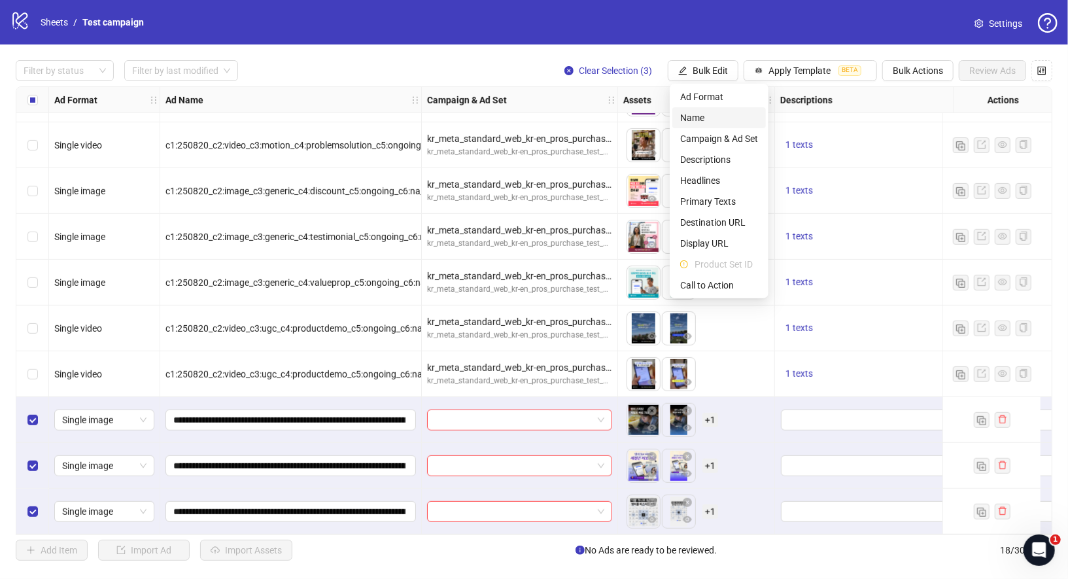
click at [705, 118] on span "Name" at bounding box center [719, 117] width 78 height 14
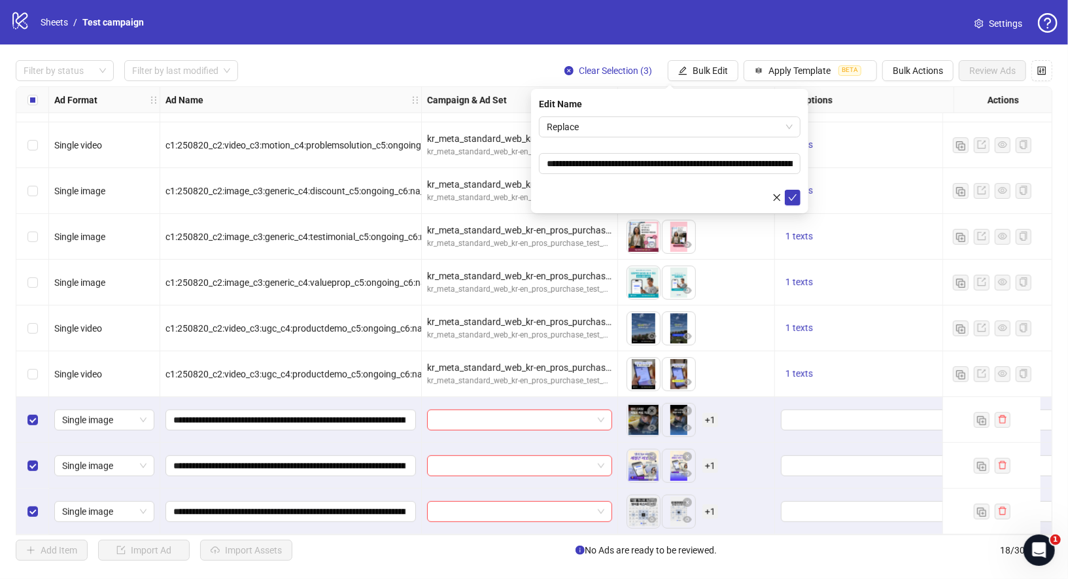
click at [658, 137] on form "**********" at bounding box center [670, 160] width 262 height 89
click at [653, 128] on span "Replace" at bounding box center [670, 127] width 246 height 20
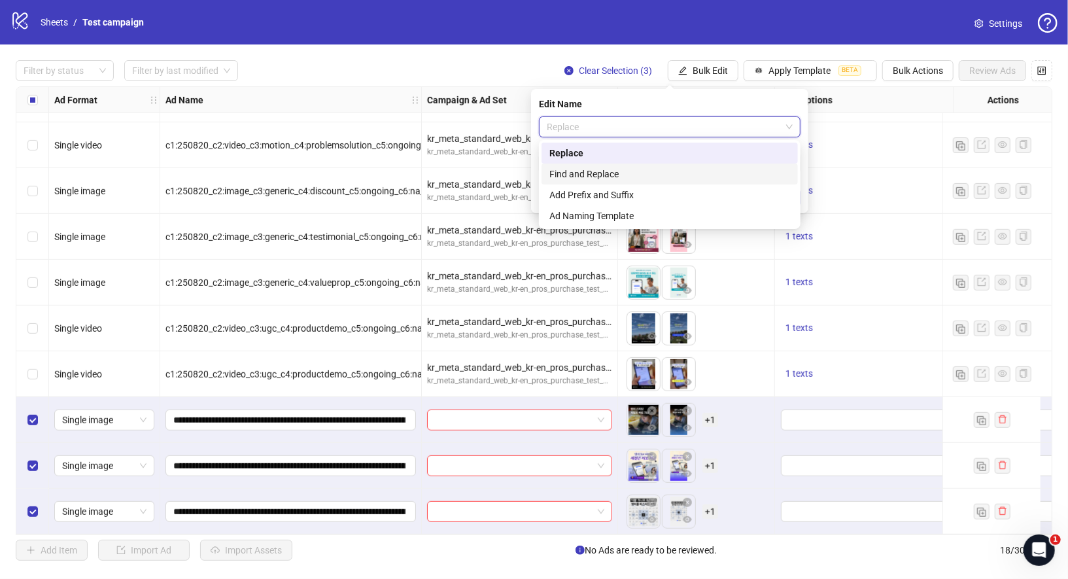
click at [625, 174] on div "Find and Replace" at bounding box center [669, 174] width 241 height 14
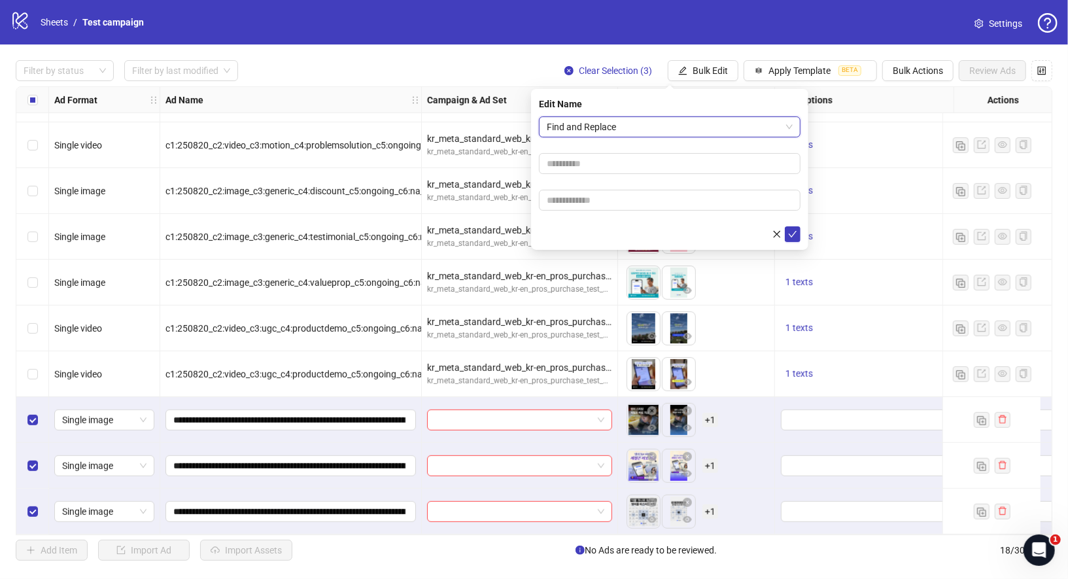
click at [632, 153] on div at bounding box center [670, 163] width 262 height 21
click at [622, 163] on input "text" at bounding box center [670, 163] width 262 height 21
type input "*"
click at [609, 197] on input "text" at bounding box center [670, 200] width 262 height 21
type input "*"
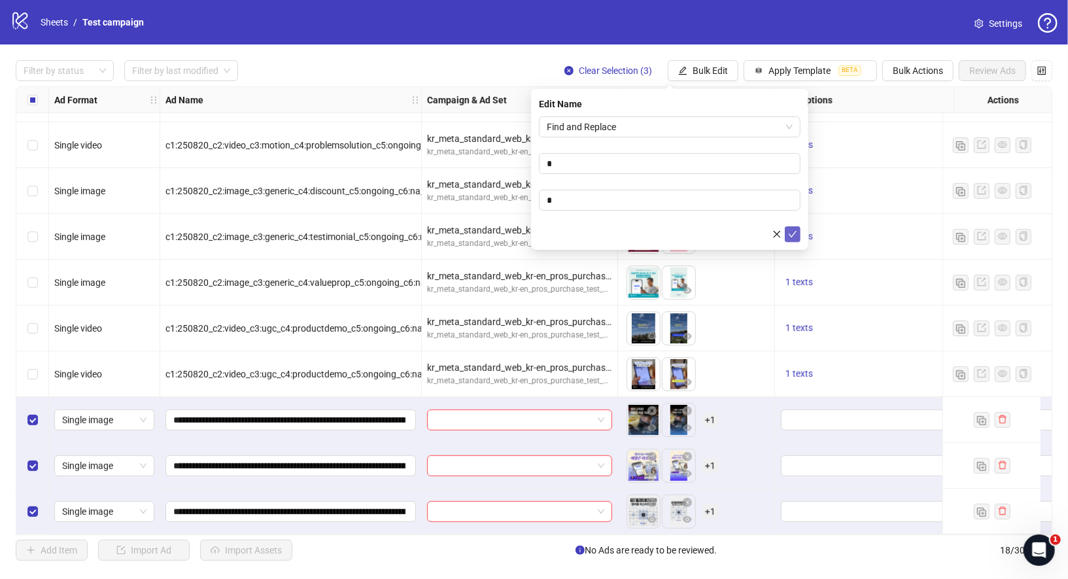
click at [794, 232] on icon "check" at bounding box center [793, 234] width 8 height 7
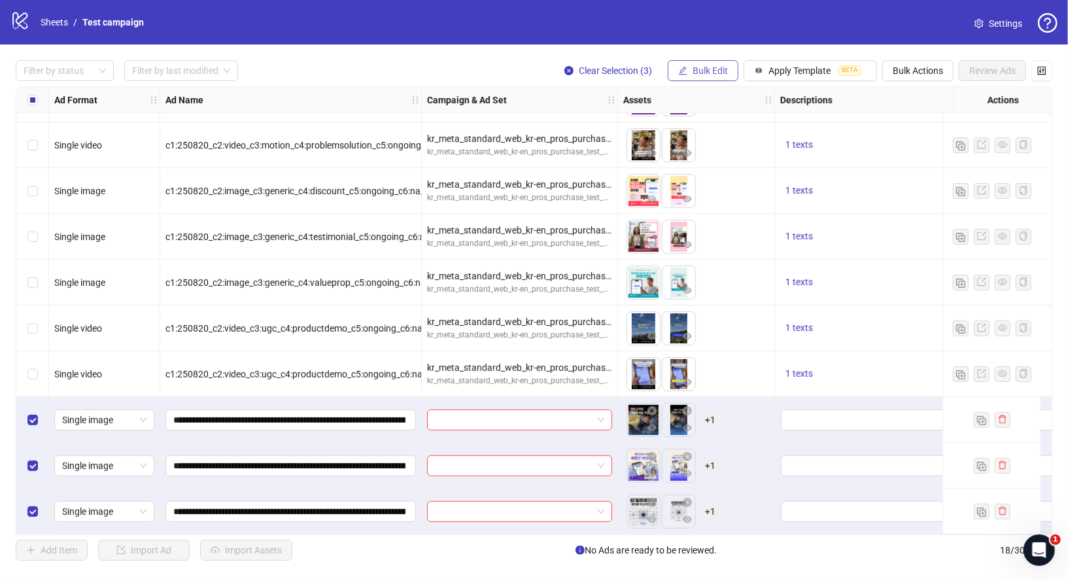
click at [725, 69] on span "Bulk Edit" at bounding box center [709, 70] width 35 height 10
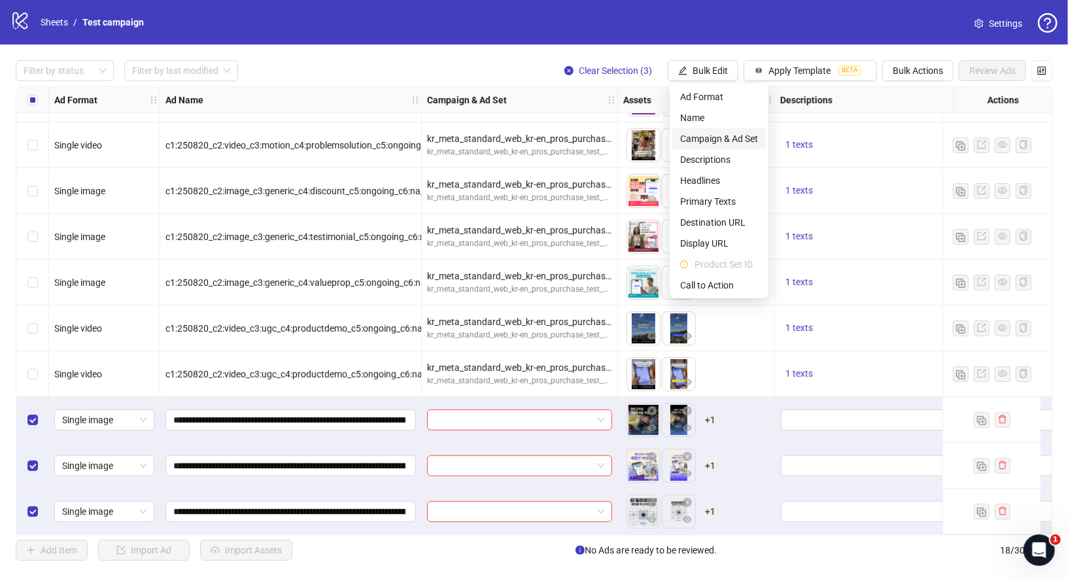
click at [716, 140] on span "Campaign & Ad Set" at bounding box center [719, 138] width 78 height 14
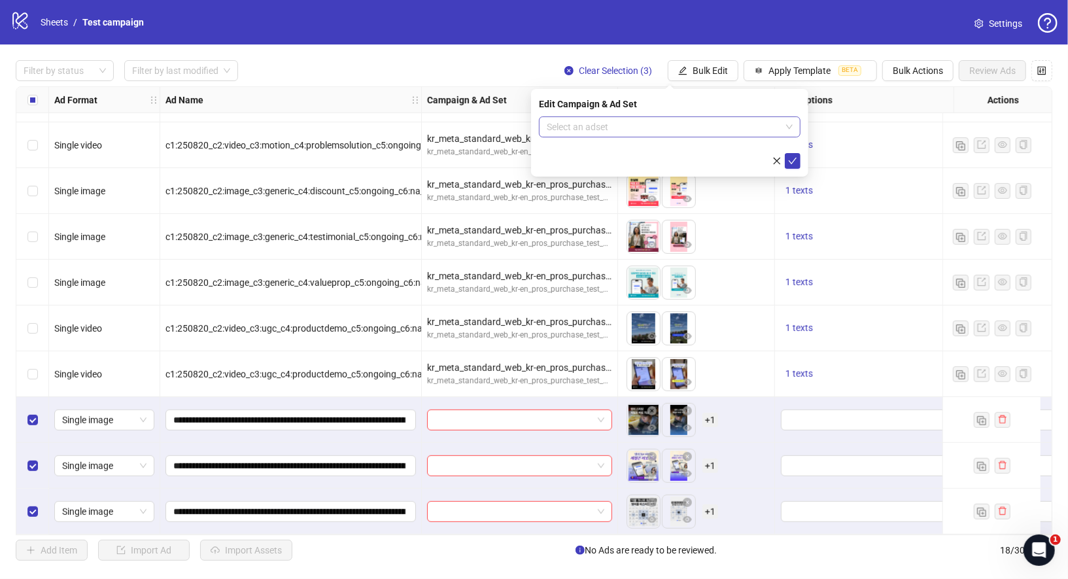
click at [647, 123] on input "search" at bounding box center [664, 127] width 234 height 20
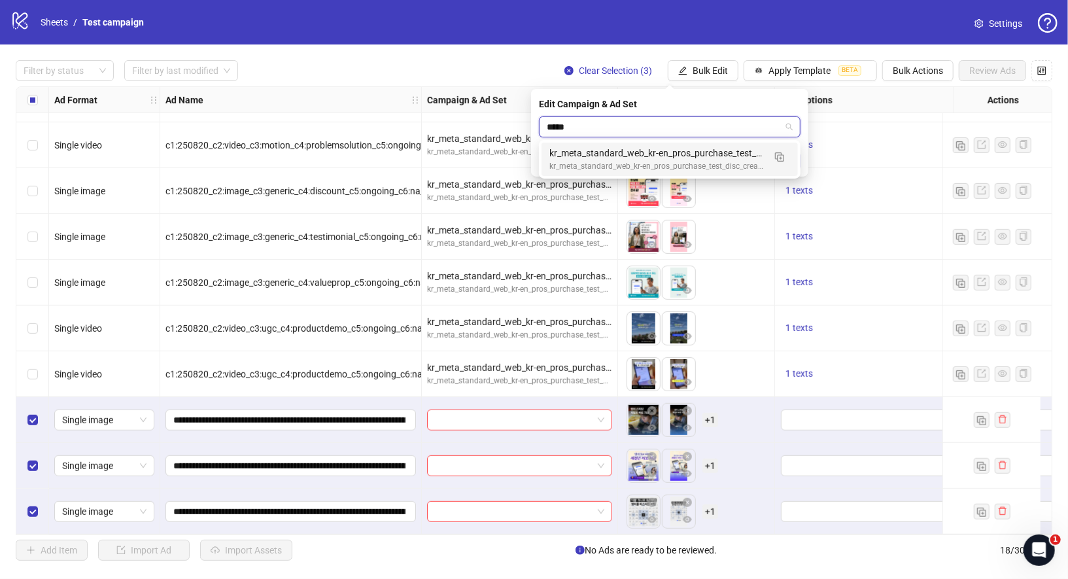
type input "******"
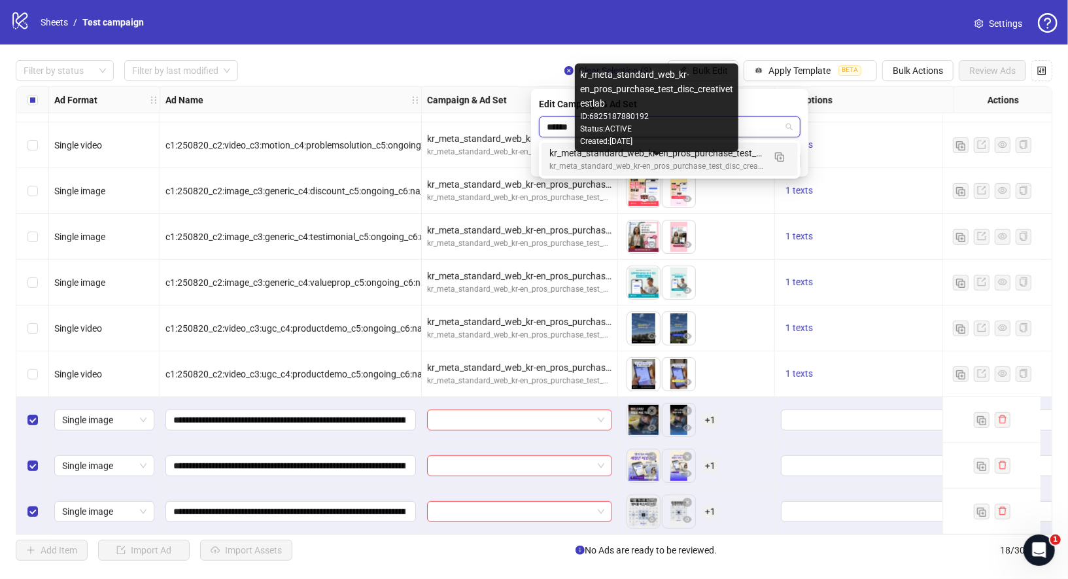
click at [662, 161] on div "kr_meta_standard_web_kr-en_pros_purchase_test_disc_creativetestlab" at bounding box center [656, 166] width 214 height 12
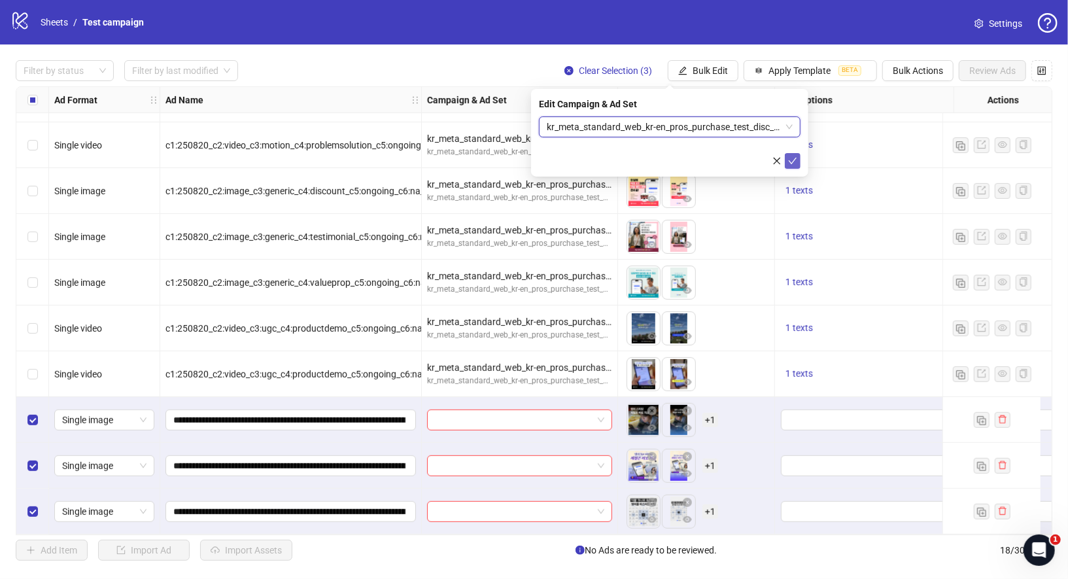
click at [795, 162] on icon "check" at bounding box center [792, 160] width 9 height 9
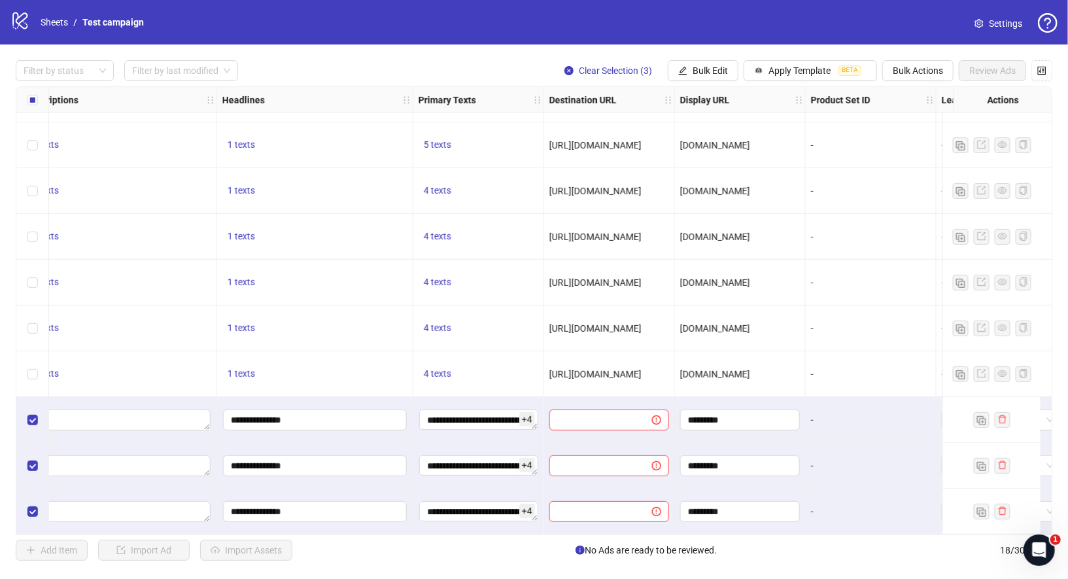
scroll to position [407, 756]
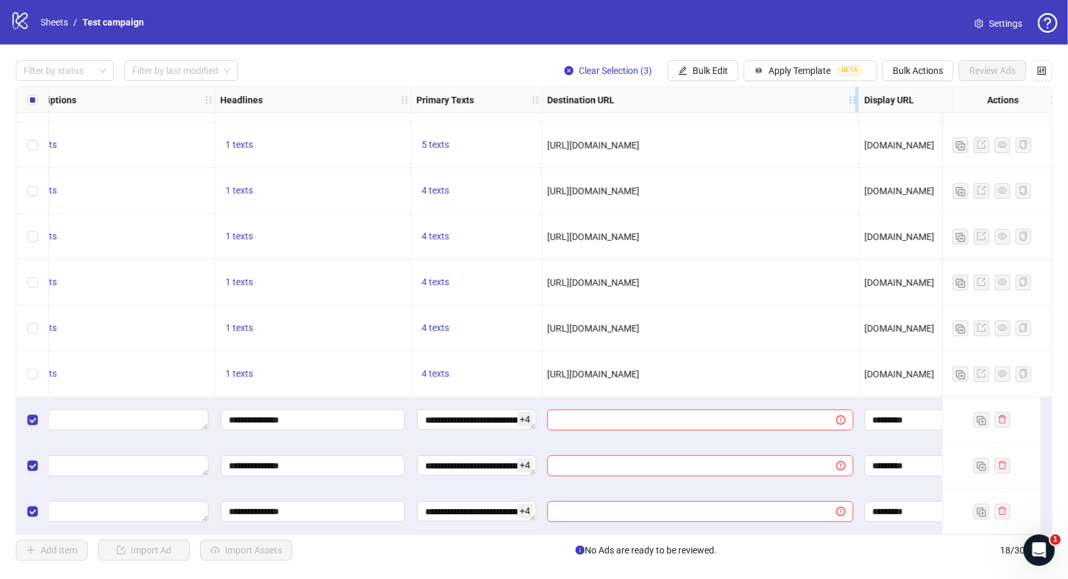
drag, startPoint x: 671, startPoint y: 99, endPoint x: 862, endPoint y: 98, distance: 191.6
click at [862, 98] on icon "holder" at bounding box center [861, 99] width 9 height 9
drag, startPoint x: 766, startPoint y: 375, endPoint x: 547, endPoint y: 369, distance: 218.5
click at [547, 369] on div "[URL][DOMAIN_NAME]" at bounding box center [702, 374] width 311 height 14
copy span "[URL][DOMAIN_NAME]"
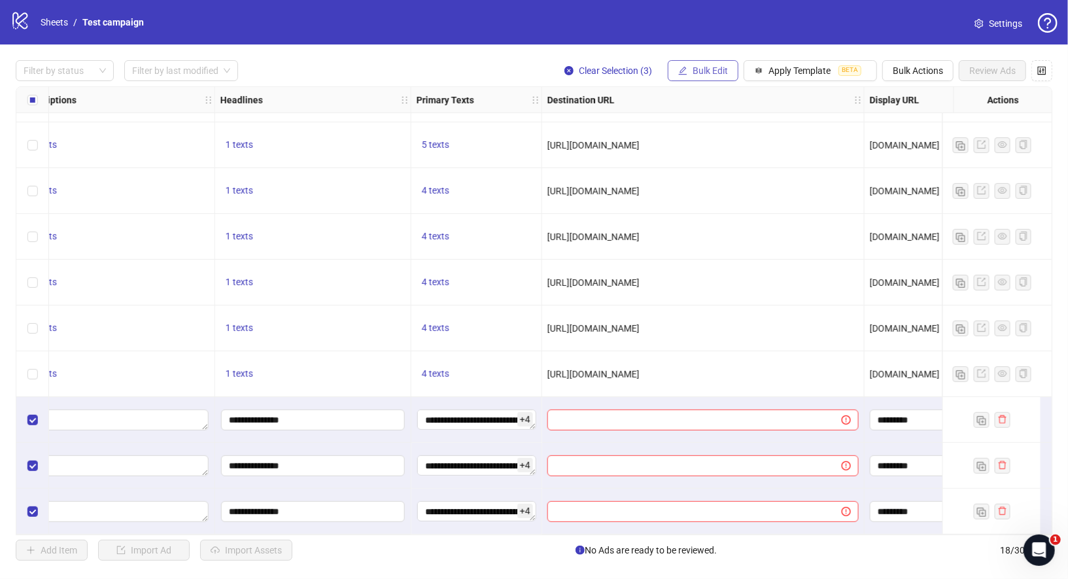
click at [711, 75] on span "Bulk Edit" at bounding box center [709, 70] width 35 height 10
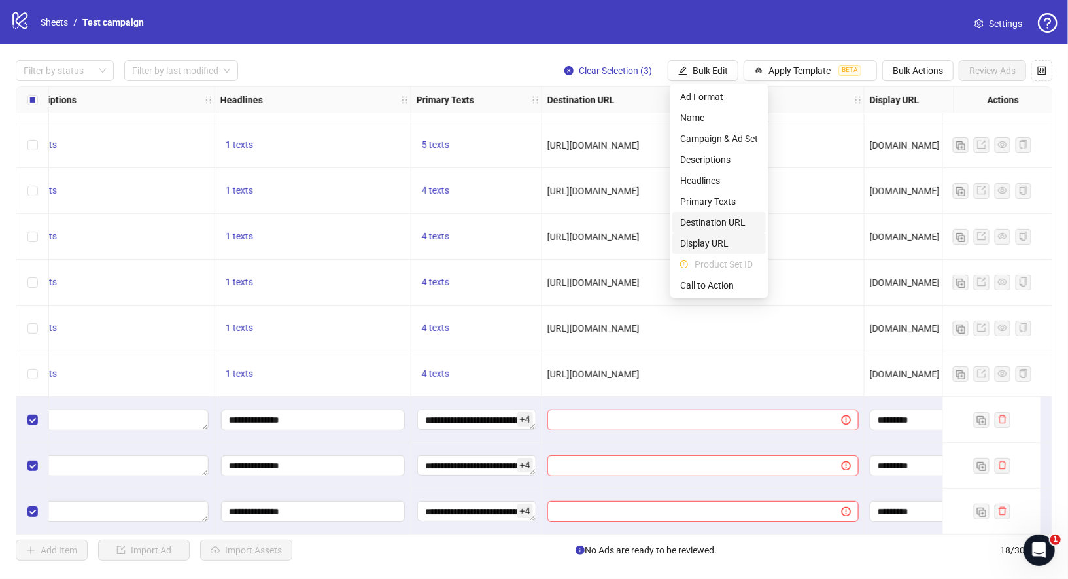
click at [728, 223] on span "Destination URL" at bounding box center [719, 222] width 78 height 14
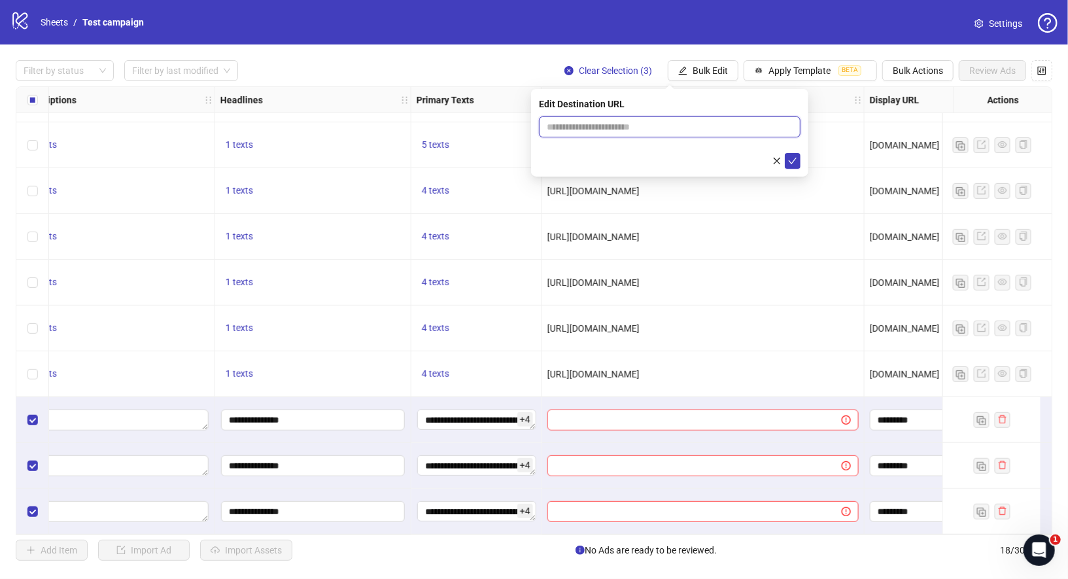
click at [684, 124] on input "text" at bounding box center [664, 127] width 235 height 14
paste input "**********"
type input "**********"
click at [794, 164] on icon "check" at bounding box center [792, 160] width 9 height 9
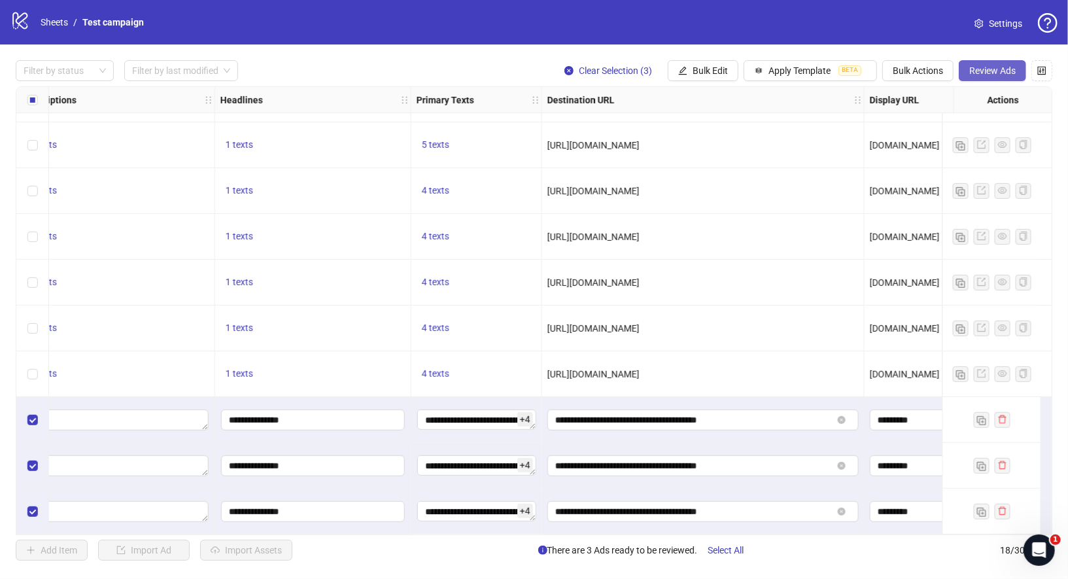
click at [1002, 69] on span "Review Ads" at bounding box center [992, 70] width 46 height 10
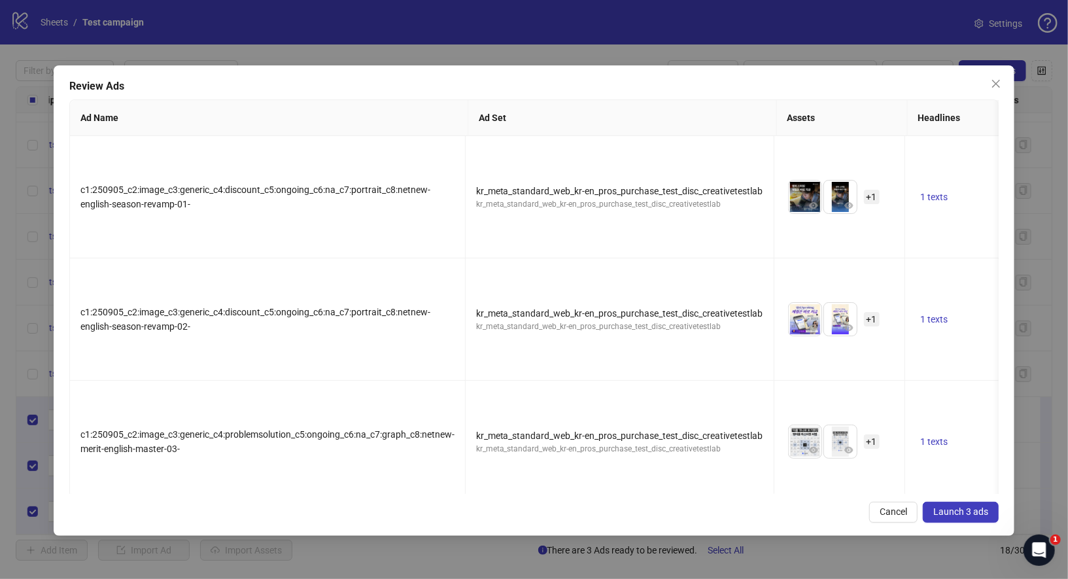
click at [950, 506] on span "Launch 3 ads" at bounding box center [960, 511] width 55 height 10
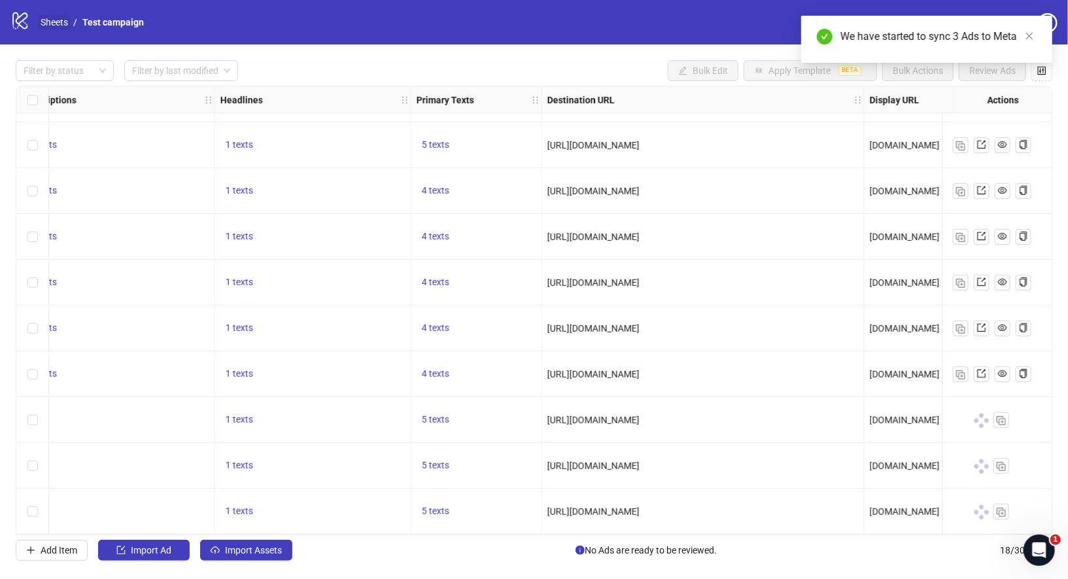
click at [57, 20] on link "Sheets" at bounding box center [54, 22] width 33 height 14
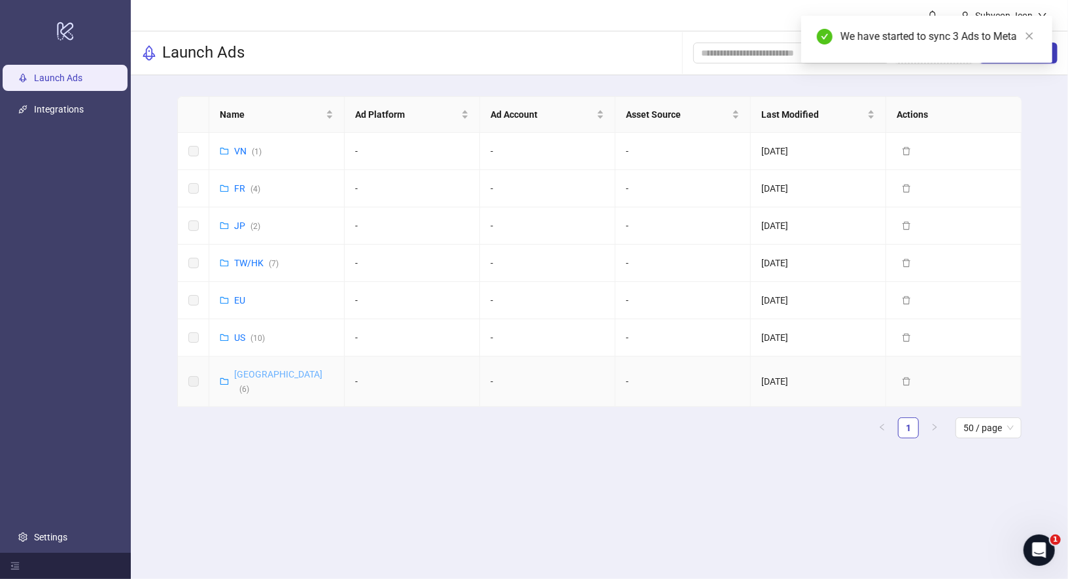
click at [257, 369] on link "Korea ( 6 )" at bounding box center [278, 381] width 88 height 25
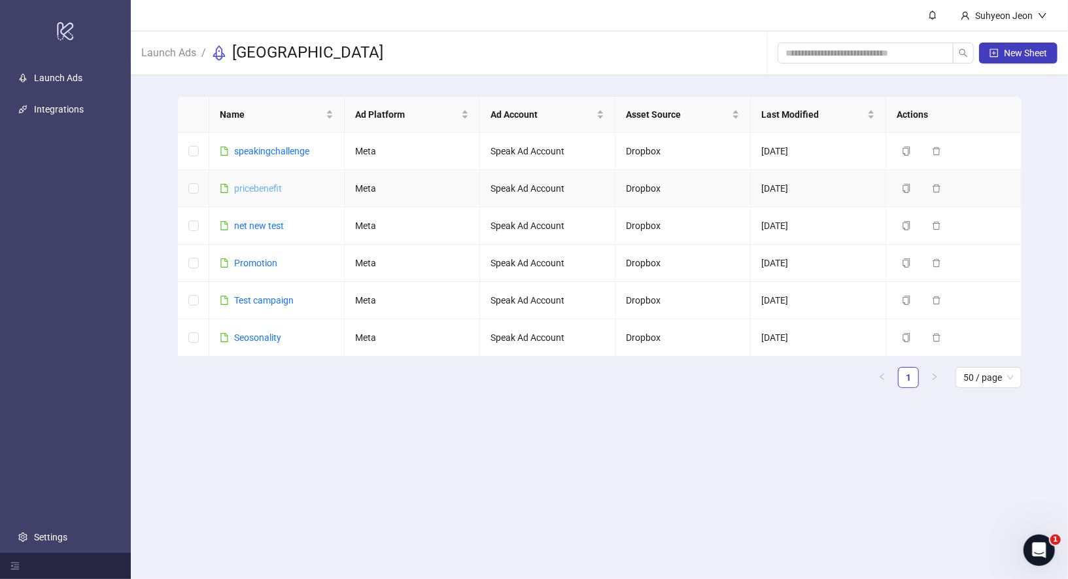
click at [267, 186] on link "pricebenefit" at bounding box center [258, 188] width 48 height 10
click at [268, 226] on link "net new test" at bounding box center [259, 225] width 50 height 10
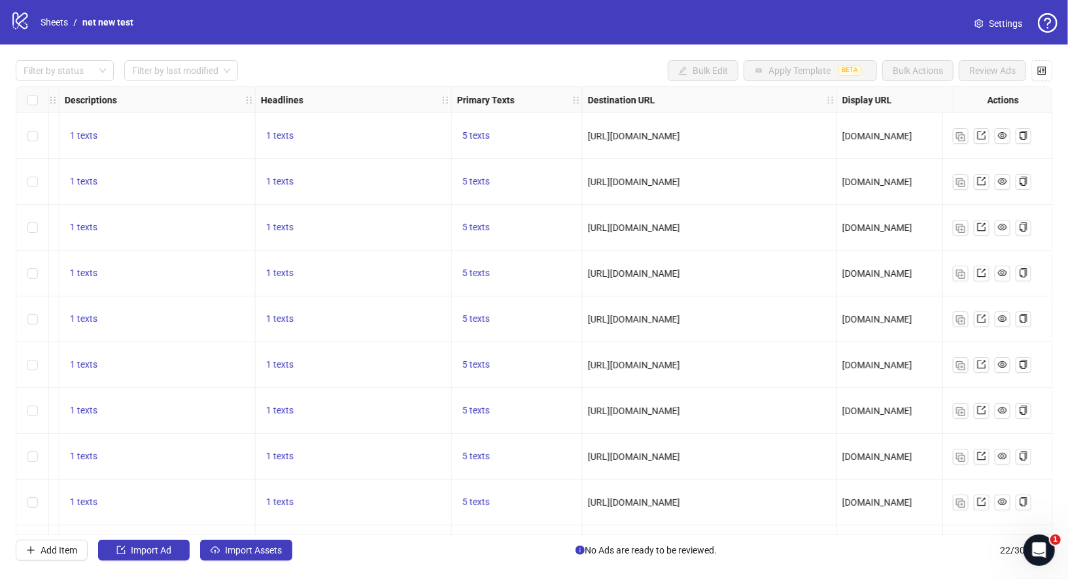
scroll to position [0, 772]
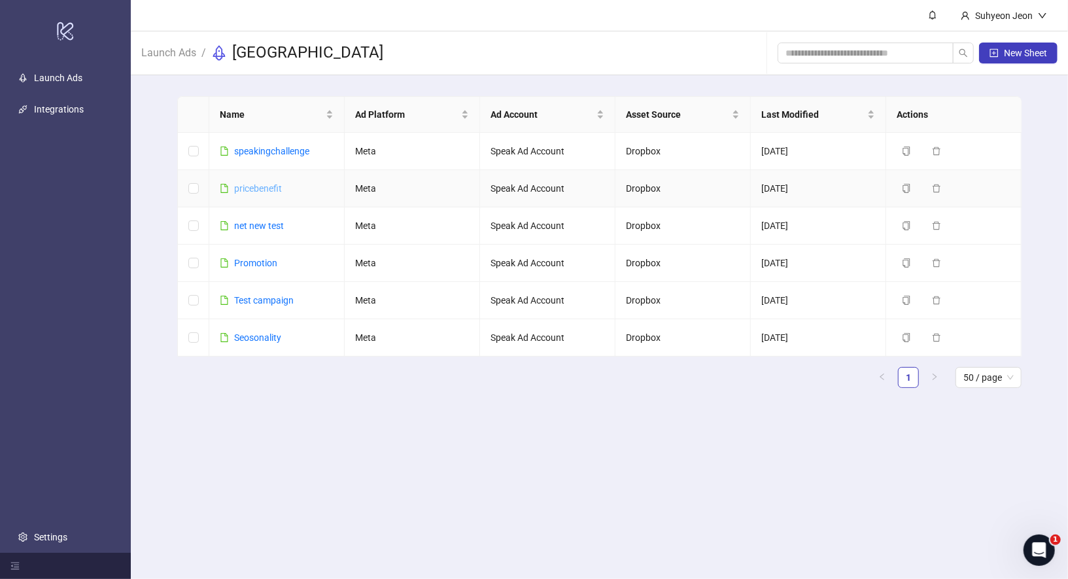
click at [270, 188] on link "pricebenefit" at bounding box center [258, 188] width 48 height 10
click at [277, 149] on link "speakingchallenge" at bounding box center [271, 151] width 75 height 10
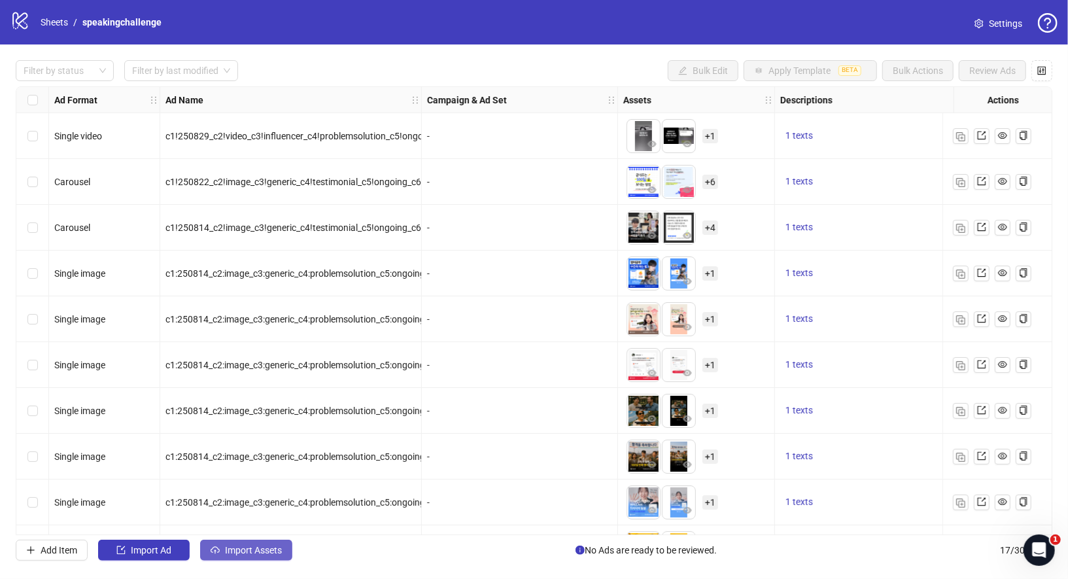
click at [230, 556] on button "Import Assets" at bounding box center [246, 549] width 92 height 21
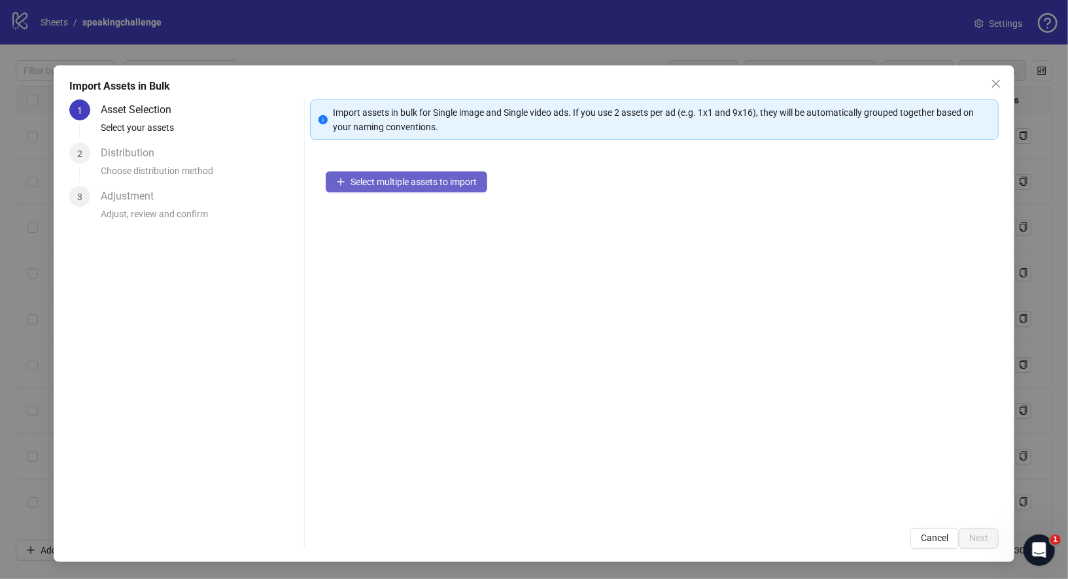
click at [392, 174] on button "Select multiple assets to import" at bounding box center [406, 181] width 161 height 21
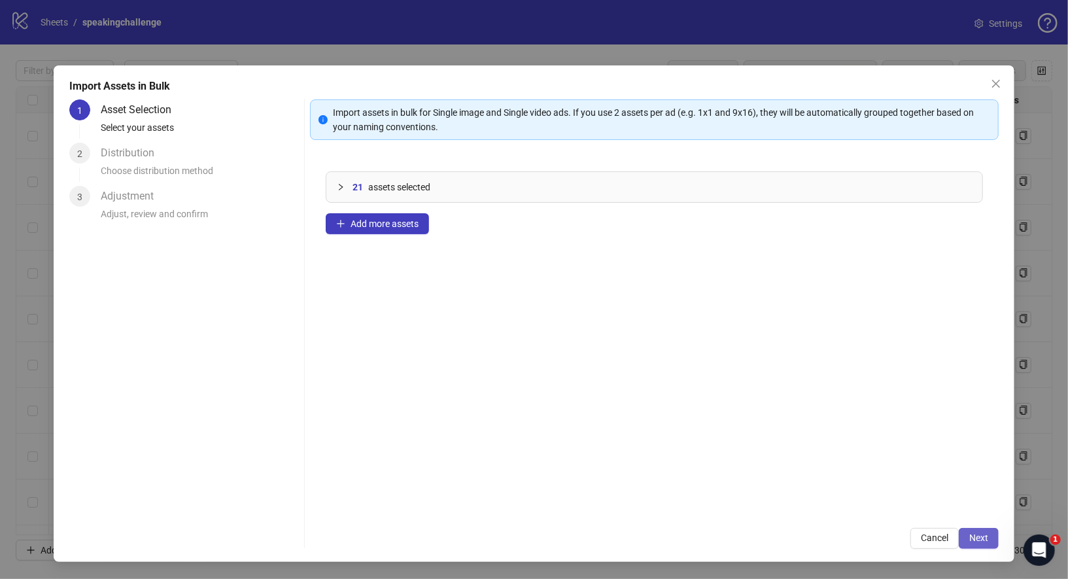
click at [990, 538] on button "Next" at bounding box center [979, 538] width 40 height 21
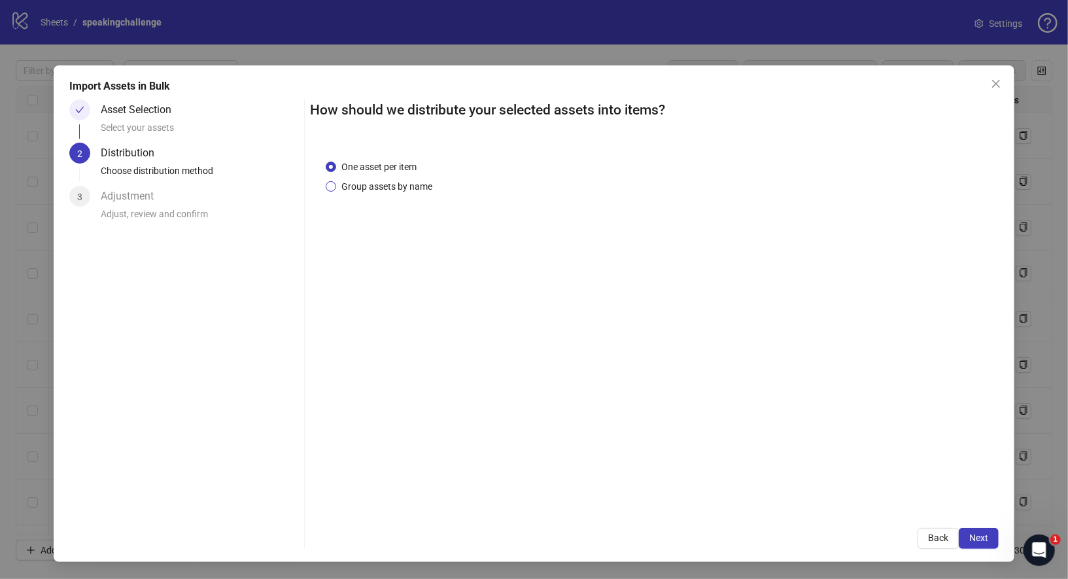
click at [392, 188] on span "Group assets by name" at bounding box center [386, 186] width 101 height 14
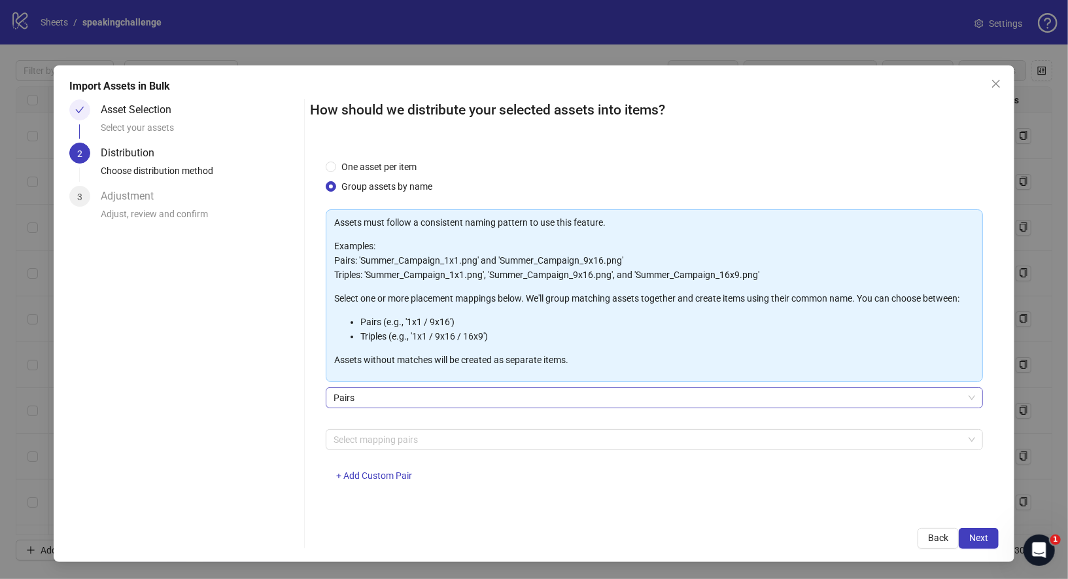
click at [421, 392] on span "Pairs" at bounding box center [654, 398] width 642 height 20
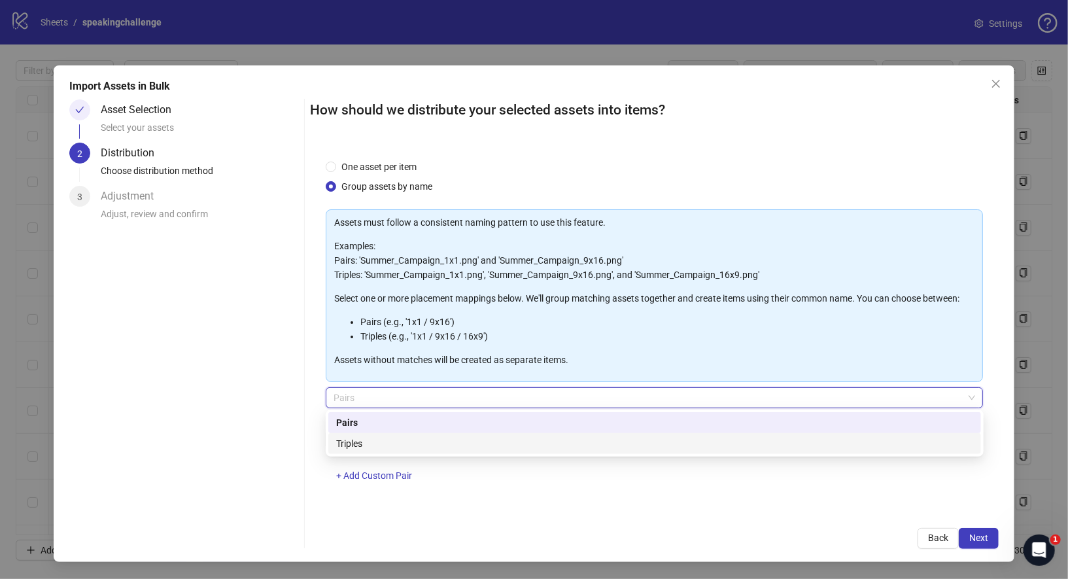
click at [411, 436] on div "Triples" at bounding box center [654, 443] width 637 height 14
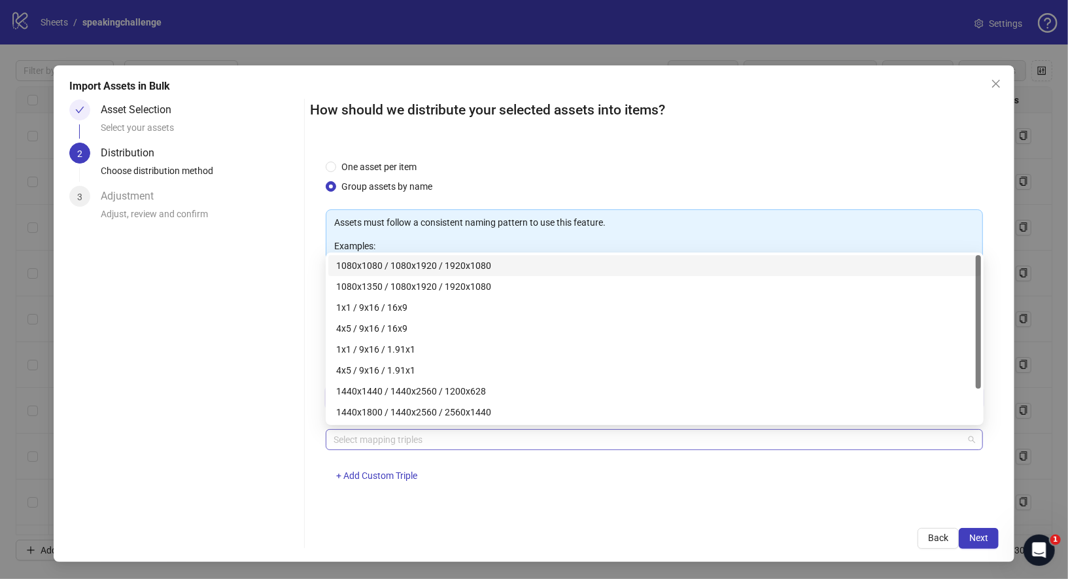
click at [411, 434] on div at bounding box center [647, 439] width 639 height 18
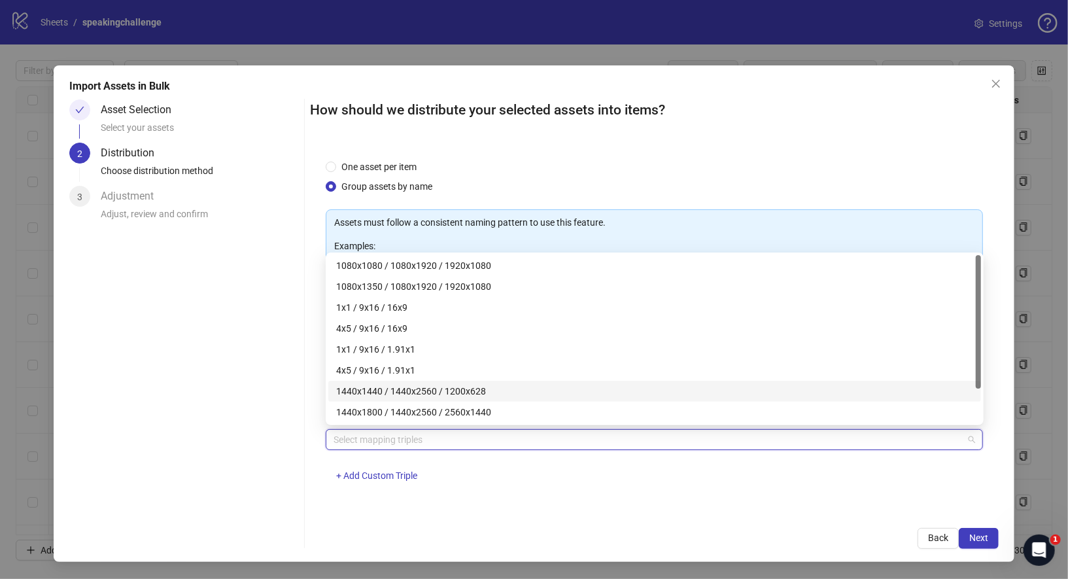
click at [416, 394] on div "1440x1440 / 1440x2560 / 1200x628" at bounding box center [654, 391] width 637 height 14
click at [416, 411] on div "1440x1800 / 1440x2560 / 2560x1440" at bounding box center [654, 412] width 637 height 14
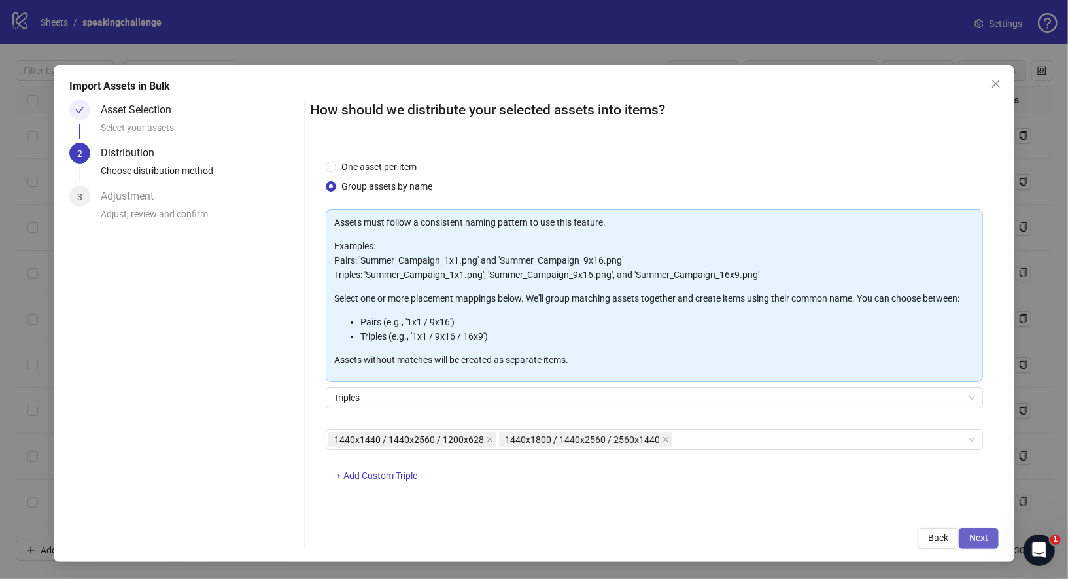
click at [979, 532] on button "Next" at bounding box center [979, 538] width 40 height 21
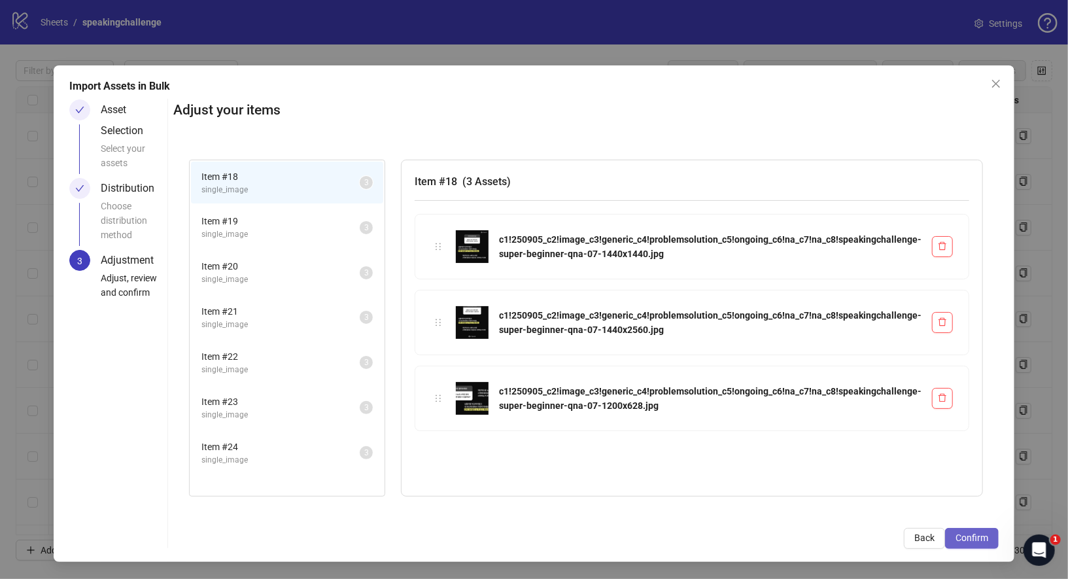
click at [988, 537] on span "Confirm" at bounding box center [971, 537] width 33 height 10
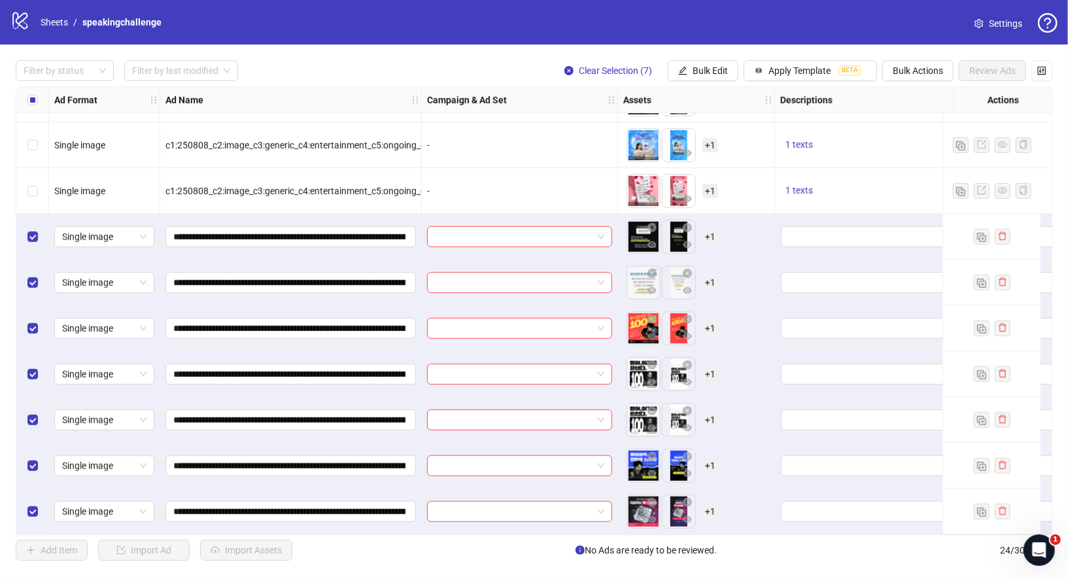
scroll to position [681, 0]
click at [770, 74] on span "Apply Template" at bounding box center [799, 70] width 62 height 10
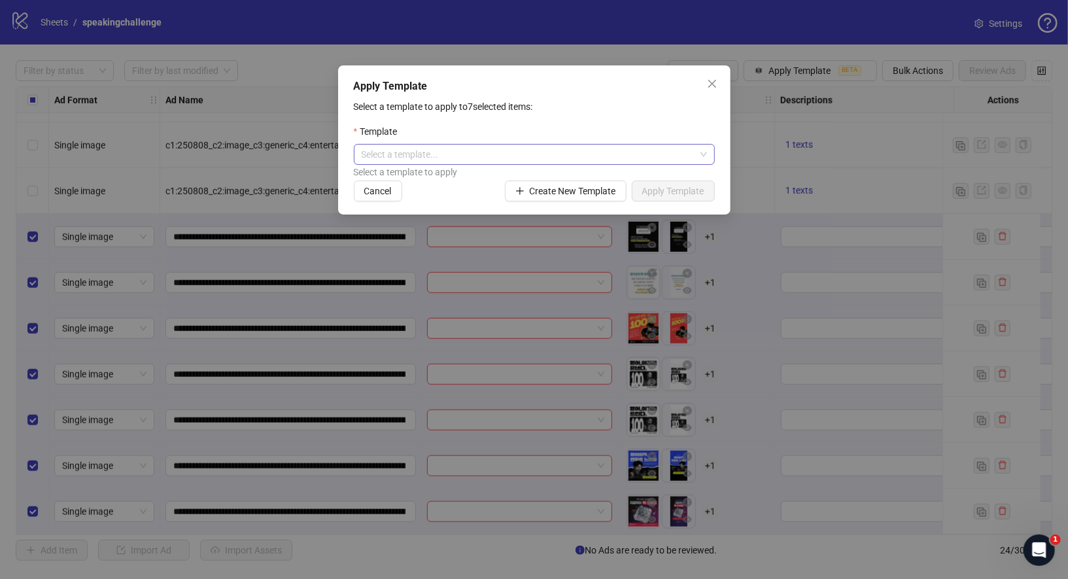
click at [613, 158] on input "search" at bounding box center [528, 154] width 333 height 20
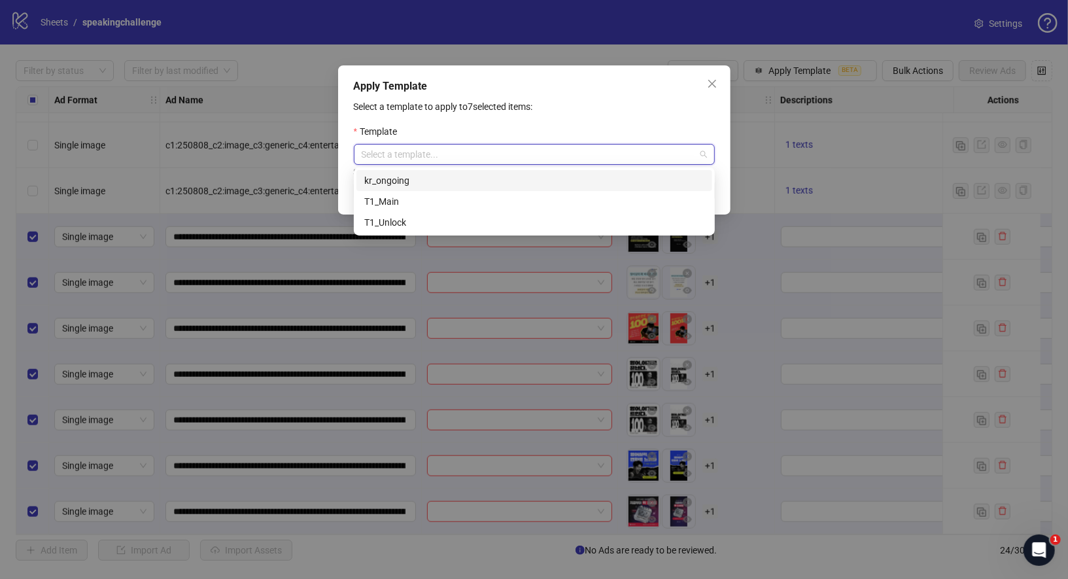
click at [512, 180] on div "kr_ongoing" at bounding box center [534, 180] width 340 height 14
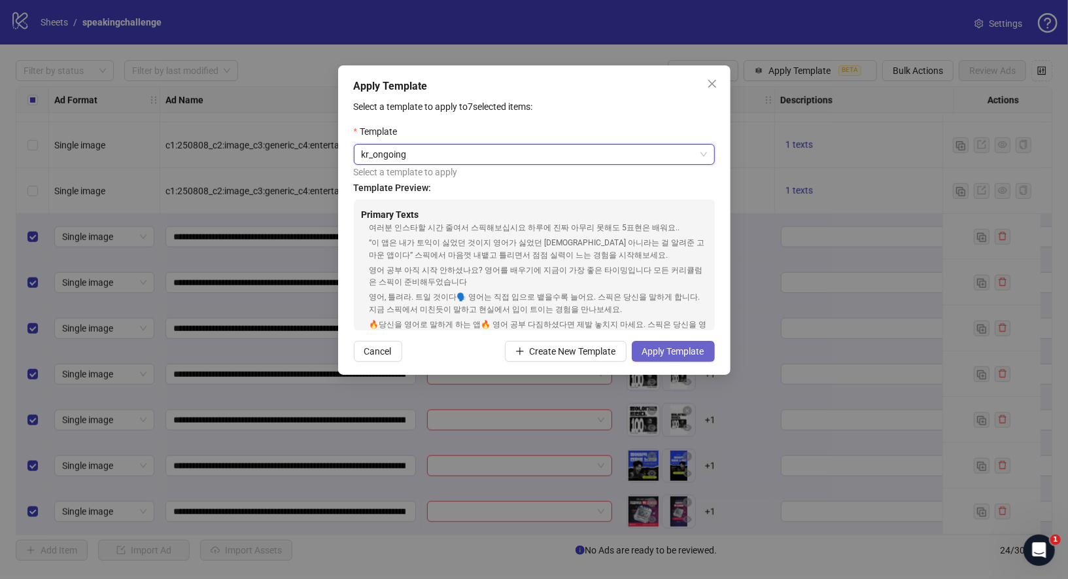
click at [687, 344] on button "Apply Template" at bounding box center [673, 351] width 83 height 21
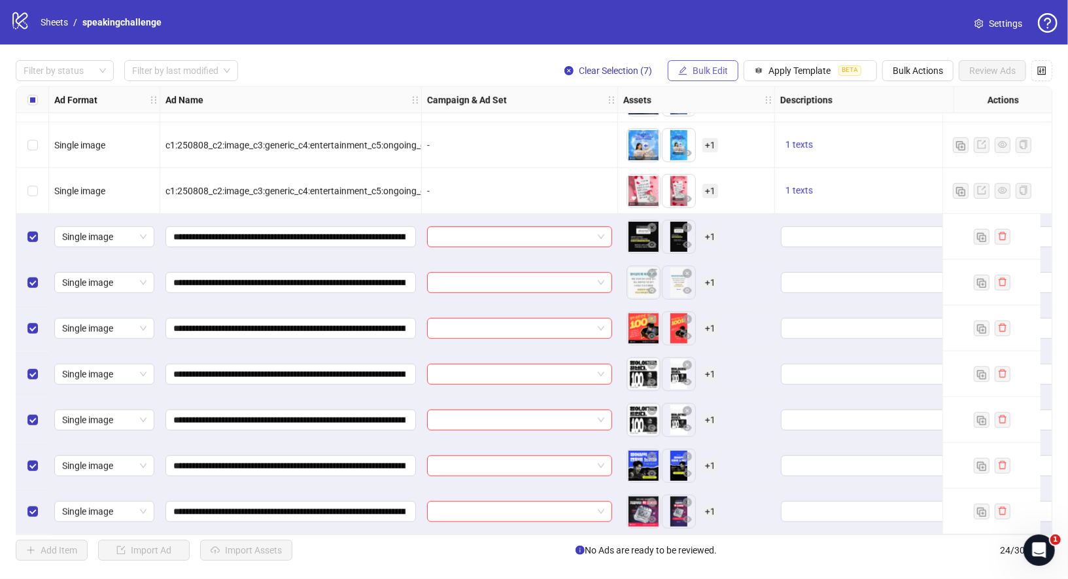
click at [723, 67] on span "Bulk Edit" at bounding box center [709, 70] width 35 height 10
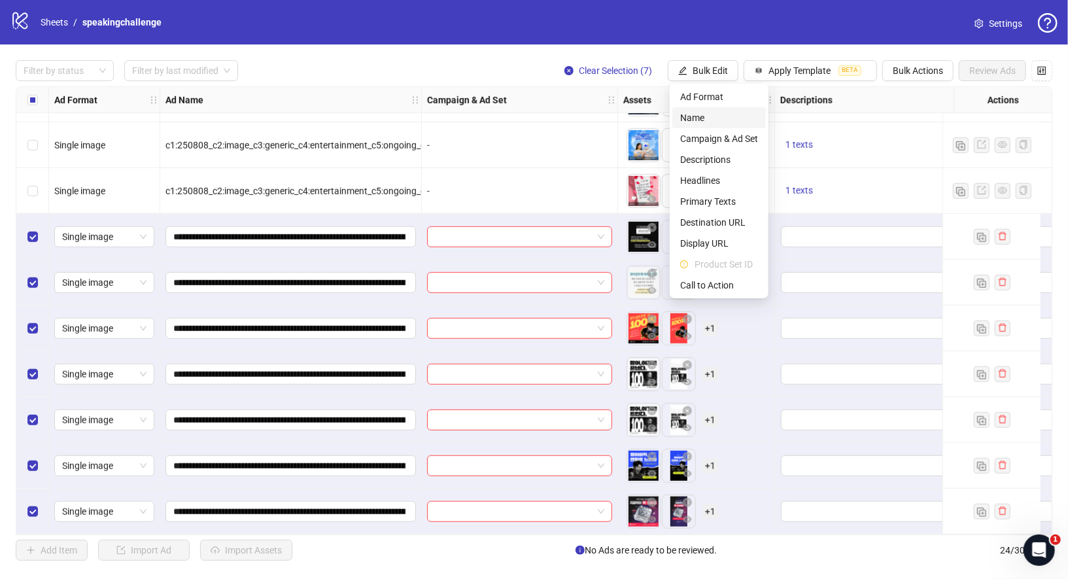
click at [721, 120] on span "Name" at bounding box center [719, 117] width 78 height 14
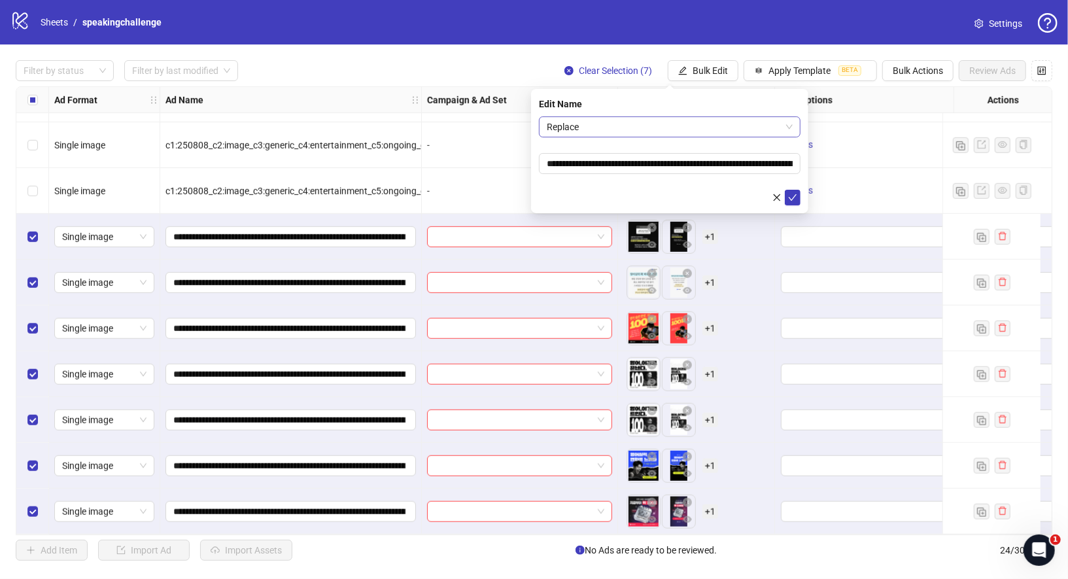
click at [647, 122] on span "Replace" at bounding box center [670, 127] width 246 height 20
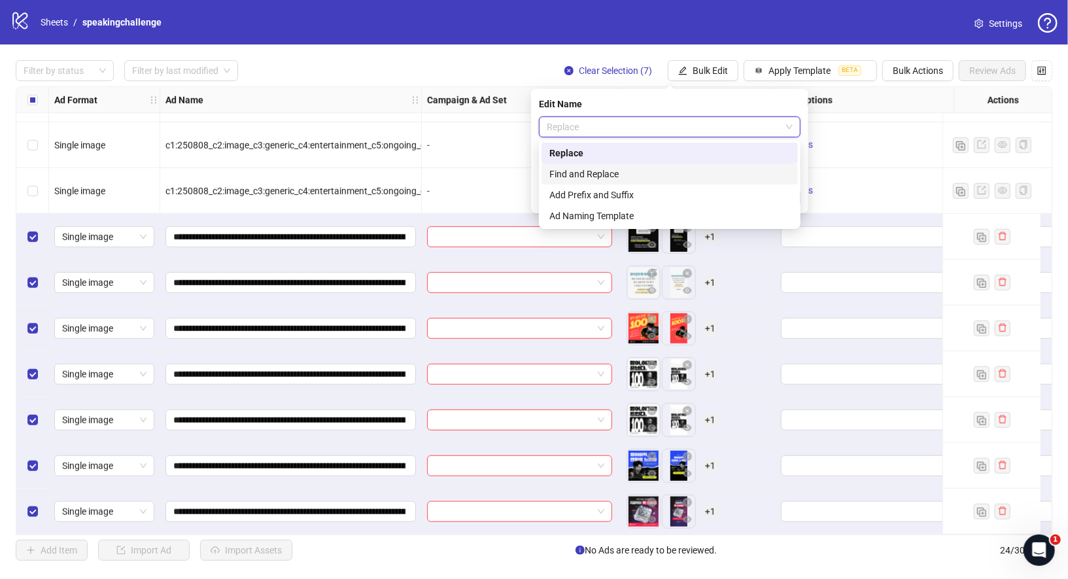
click at [638, 173] on div "Find and Replace" at bounding box center [669, 174] width 241 height 14
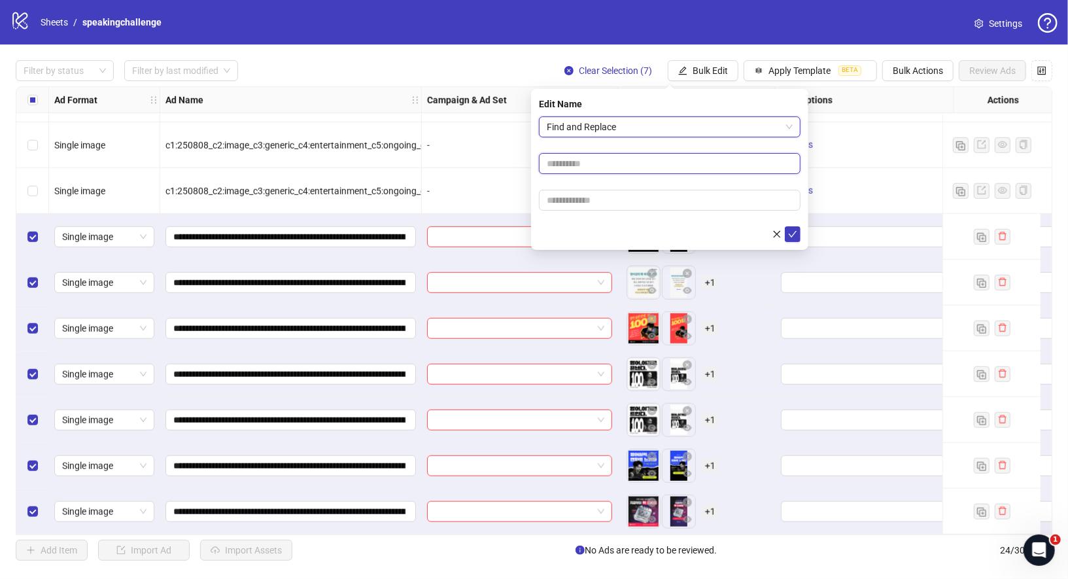
click at [667, 164] on input "text" at bounding box center [670, 163] width 262 height 21
type input "*"
click at [664, 204] on input "text" at bounding box center [670, 200] width 262 height 21
type input "*"
click at [792, 233] on icon "check" at bounding box center [792, 233] width 9 height 9
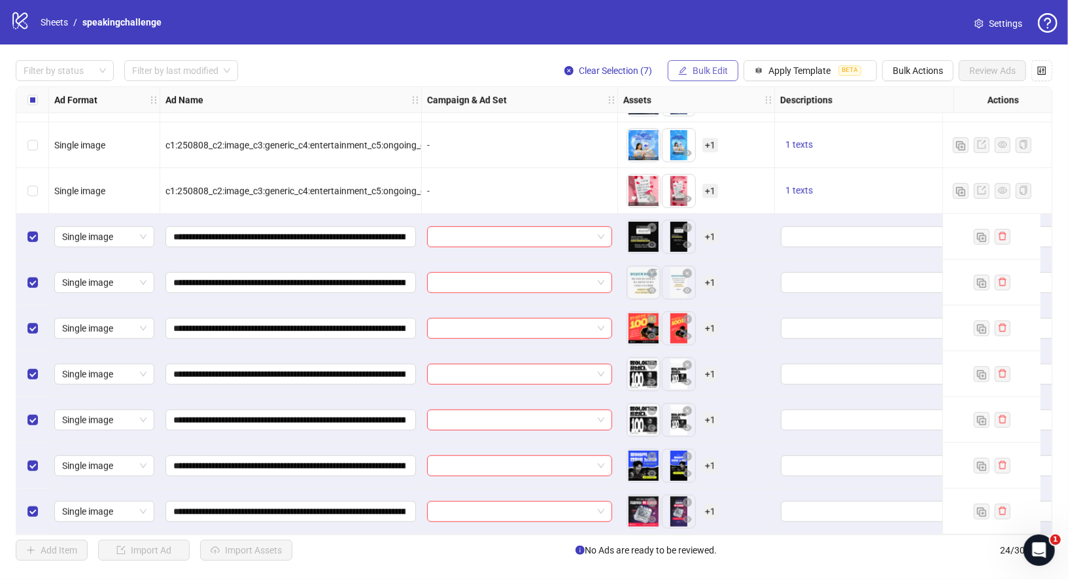
click at [700, 66] on span "Bulk Edit" at bounding box center [709, 70] width 35 height 10
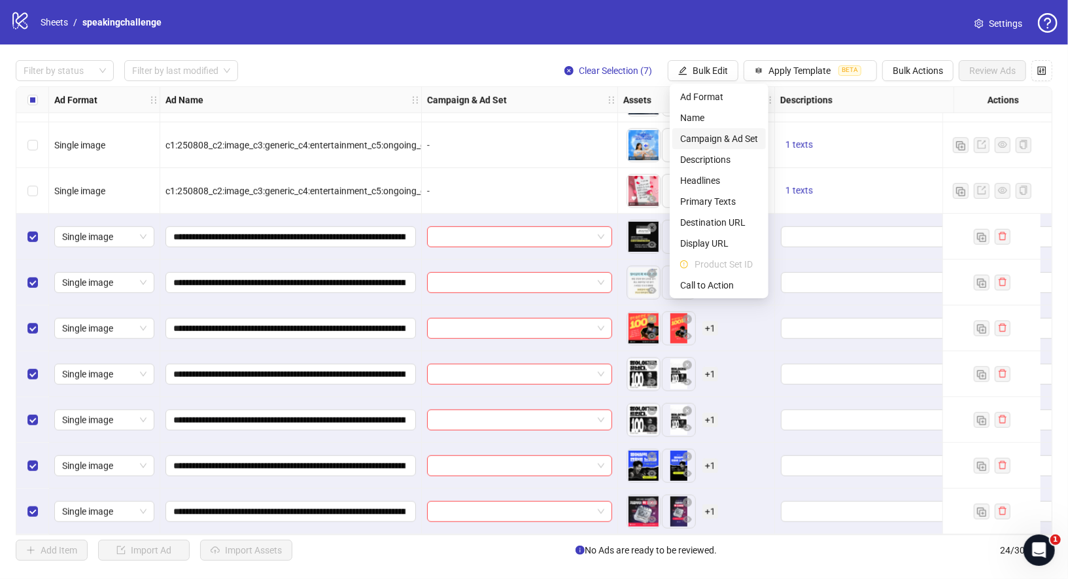
click at [729, 133] on span "Campaign & Ad Set" at bounding box center [719, 138] width 78 height 14
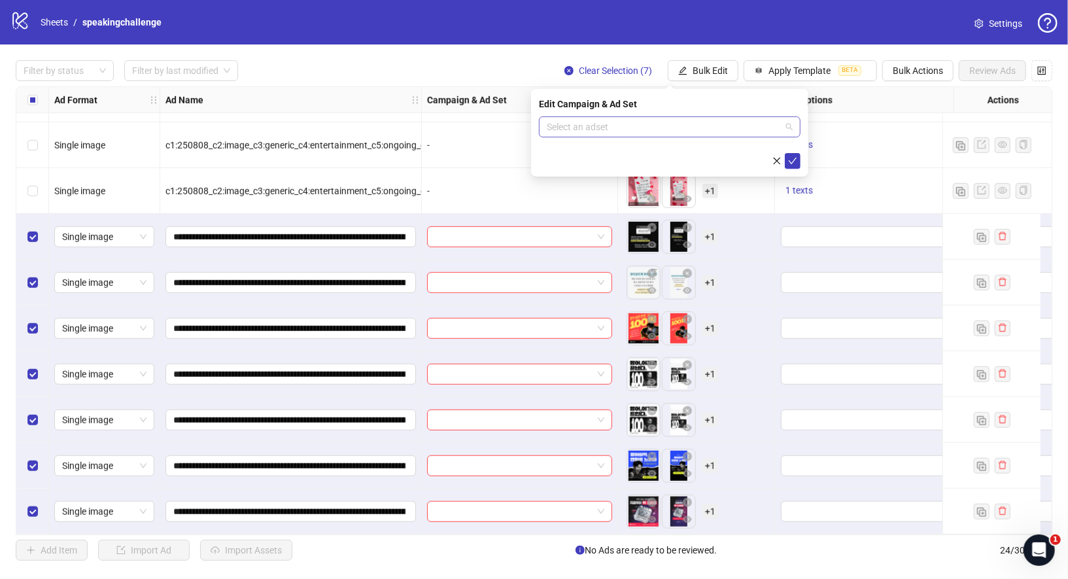
click at [688, 124] on input "search" at bounding box center [664, 127] width 234 height 20
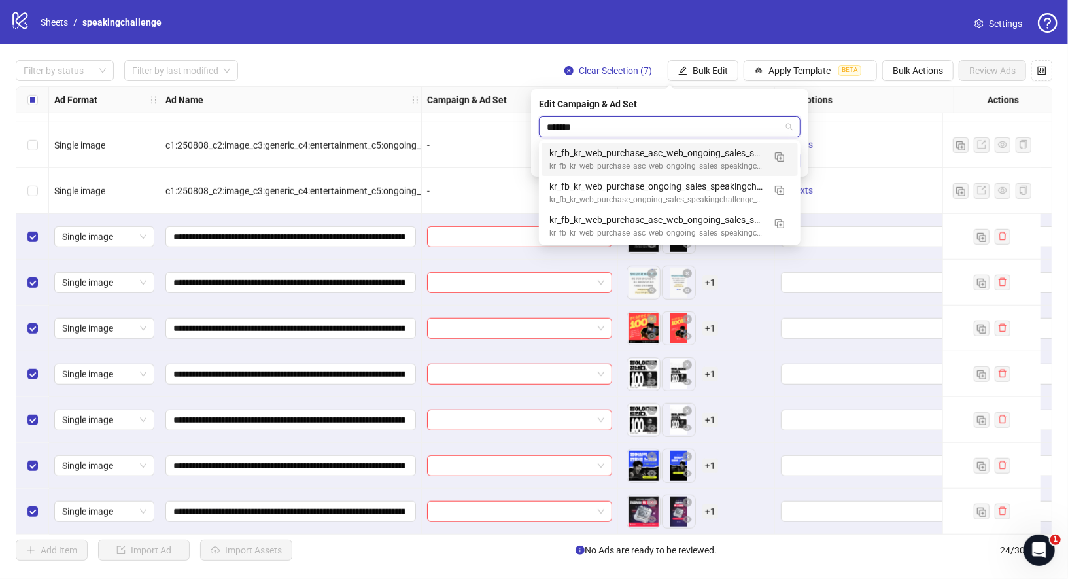
type input "********"
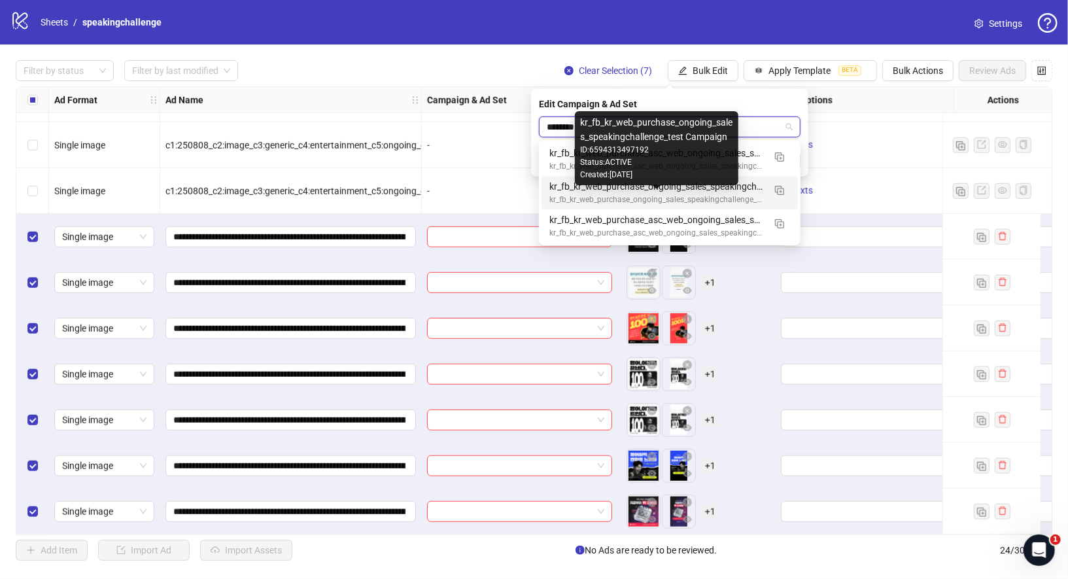
click at [679, 197] on div "kr_fb_kr_web_purchase_ongoing_sales_speakingchallenge_test Campaign" at bounding box center [656, 200] width 214 height 12
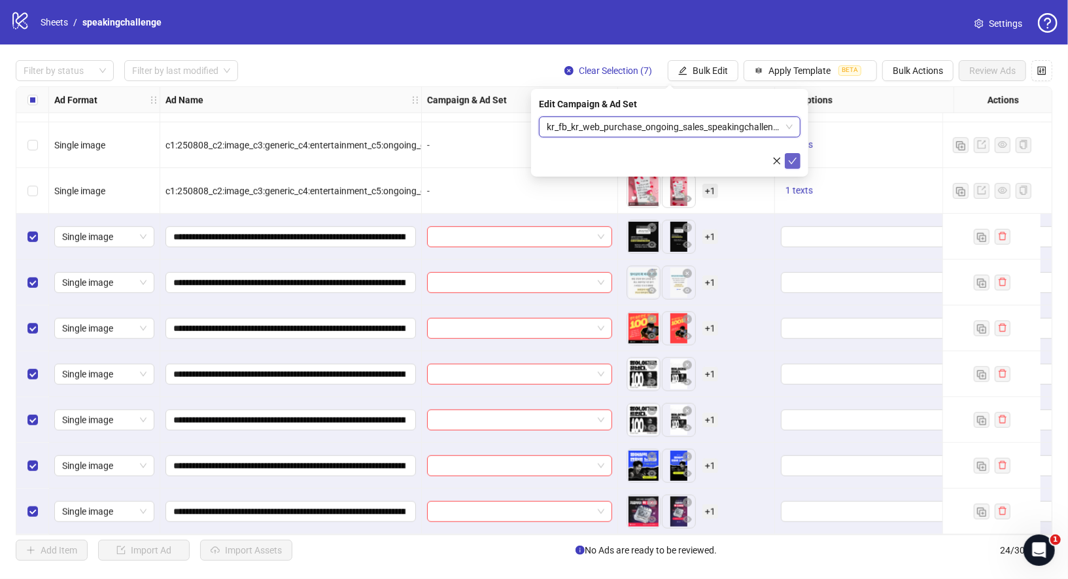
click at [798, 154] on button "submit" at bounding box center [793, 161] width 16 height 16
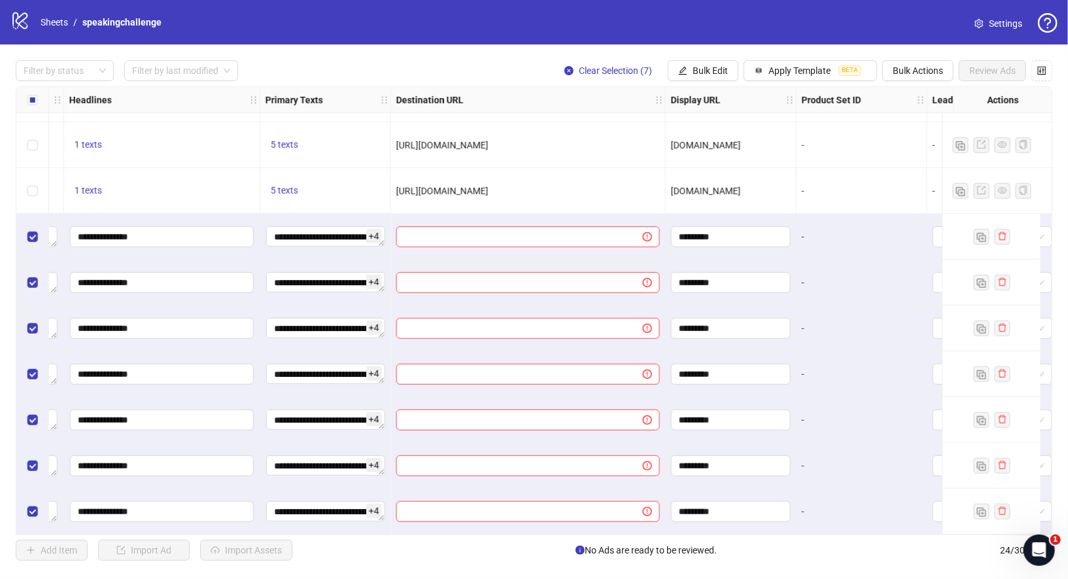
scroll to position [681, 919]
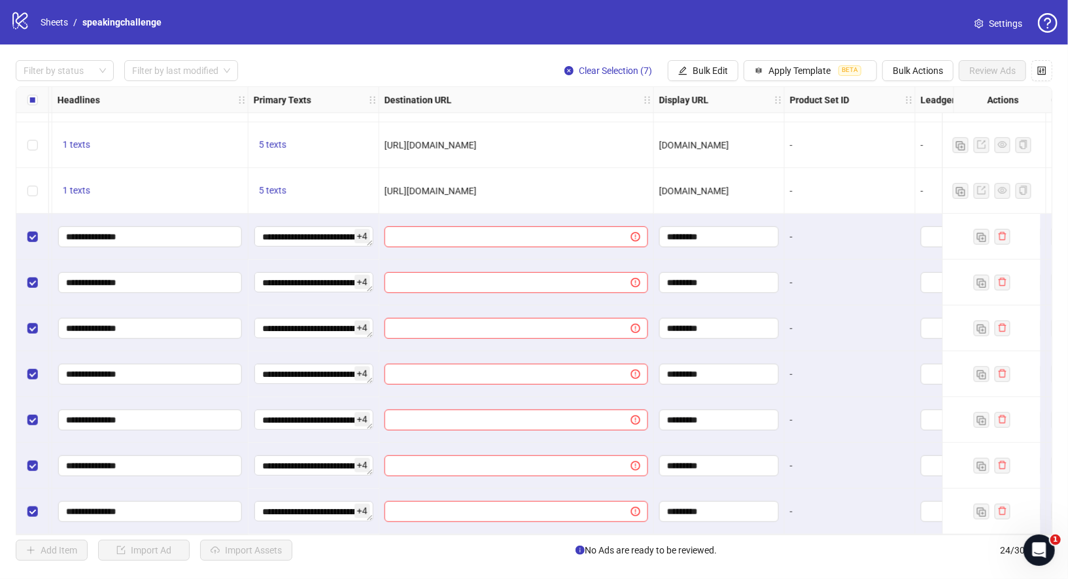
drag, startPoint x: 620, startPoint y: 184, endPoint x: 385, endPoint y: 184, distance: 235.4
click at [385, 184] on div "[URL][DOMAIN_NAME]" at bounding box center [515, 191] width 263 height 14
copy span "[URL][DOMAIN_NAME]"
click at [721, 73] on span "Bulk Edit" at bounding box center [709, 70] width 35 height 10
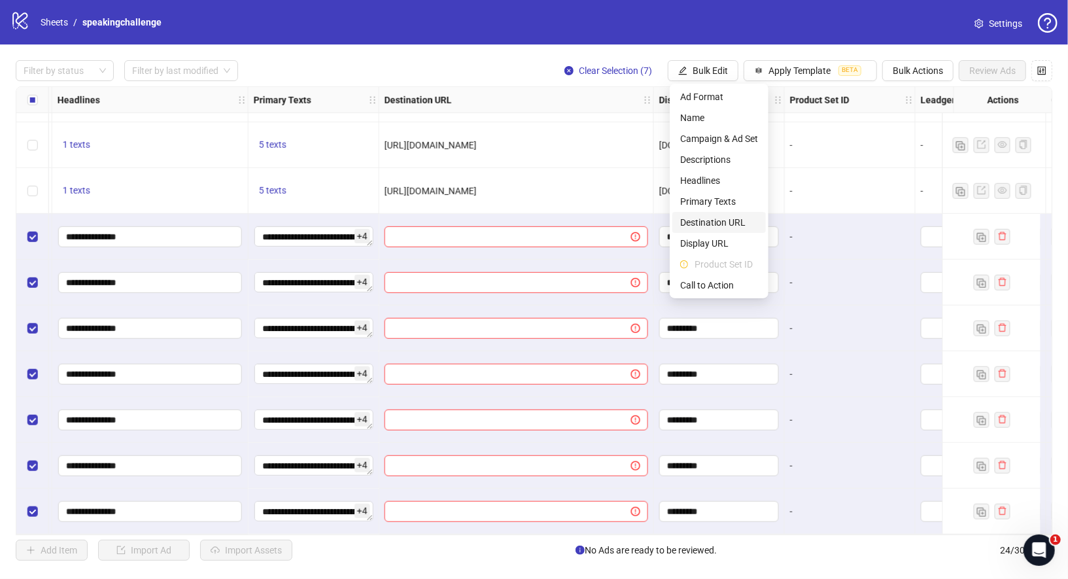
click at [732, 222] on span "Destination URL" at bounding box center [719, 222] width 78 height 14
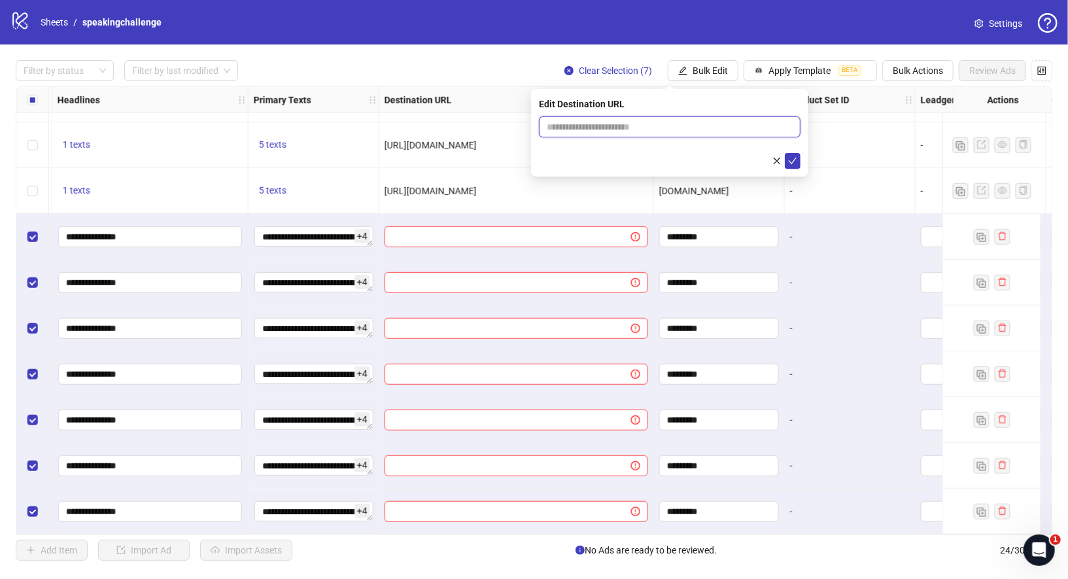
click at [707, 124] on input "text" at bounding box center [664, 127] width 235 height 14
paste input "**********"
type input "**********"
click at [795, 162] on icon "check" at bounding box center [792, 160] width 9 height 9
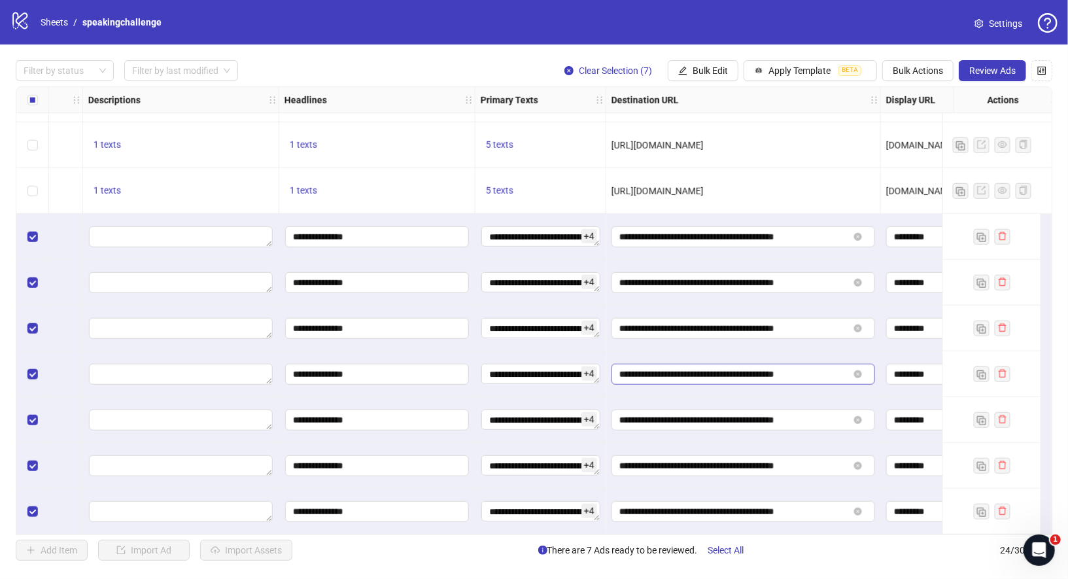
scroll to position [681, 0]
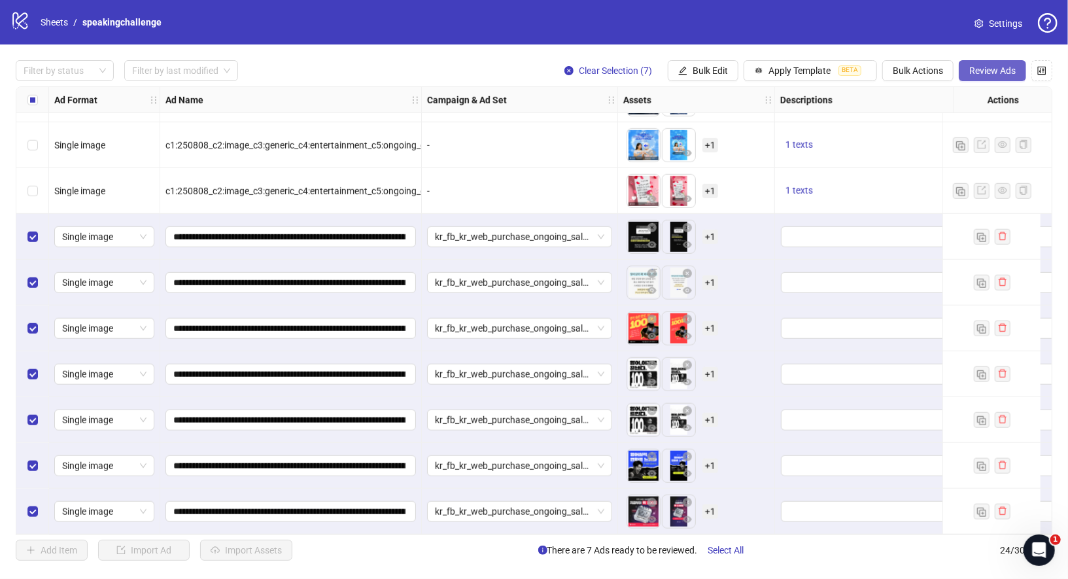
click at [991, 70] on span "Review Ads" at bounding box center [992, 70] width 46 height 10
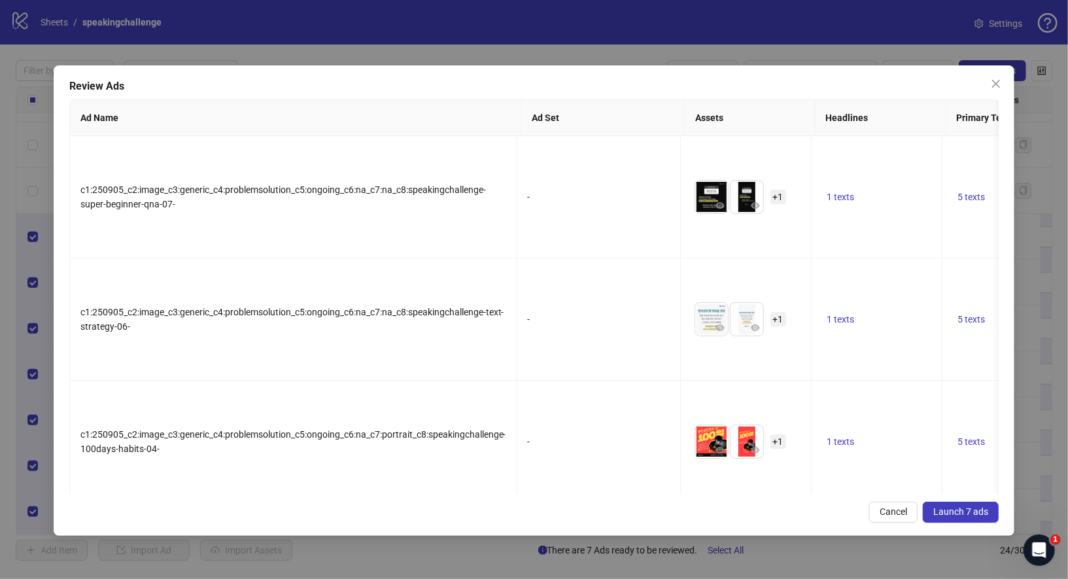
click at [964, 506] on span "Launch 7 ads" at bounding box center [960, 511] width 55 height 10
